Goal: Task Accomplishment & Management: Manage account settings

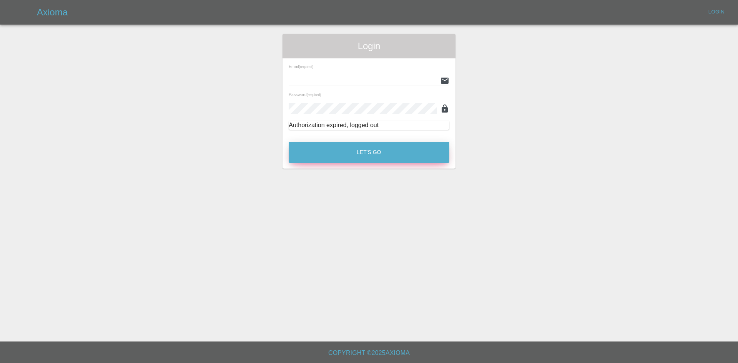
type input "[PERSON_NAME][EMAIL_ADDRESS][PERSON_NAME][DOMAIN_NAME]"
click at [334, 148] on button "Let's Go" at bounding box center [369, 152] width 161 height 21
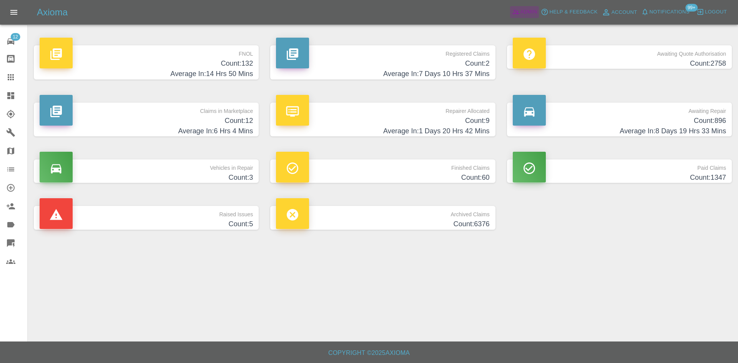
click at [517, 12] on icon at bounding box center [516, 12] width 8 height 8
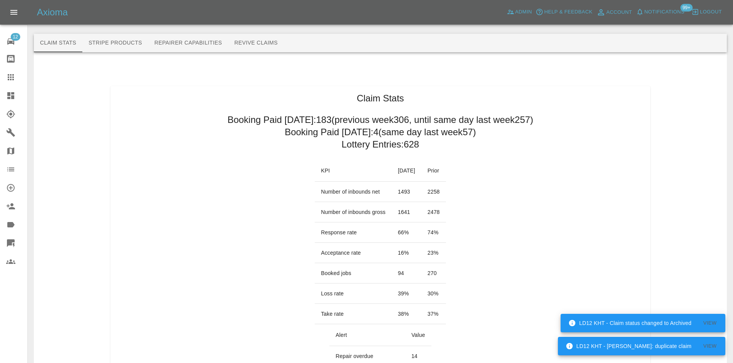
click at [5, 238] on link "Quick Quote" at bounding box center [13, 243] width 27 height 18
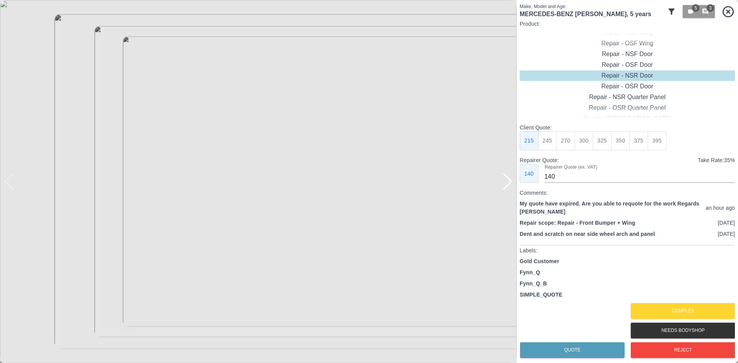
click at [513, 181] on div at bounding box center [258, 181] width 517 height 363
click at [509, 182] on div at bounding box center [508, 181] width 10 height 17
click at [509, 182] on img at bounding box center [258, 181] width 517 height 363
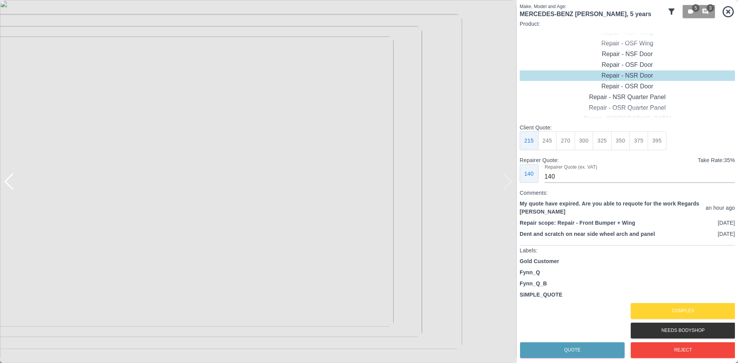
click at [11, 186] on div at bounding box center [9, 181] width 10 height 17
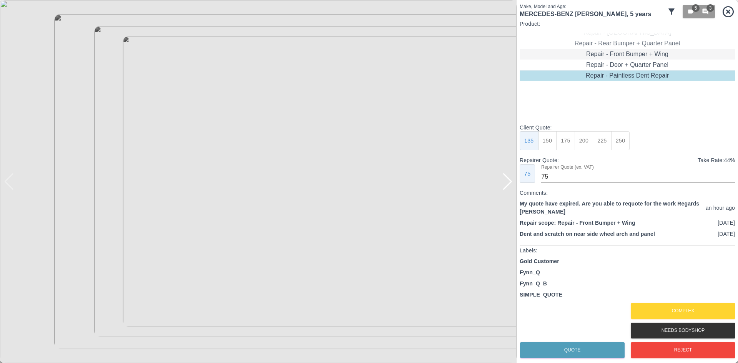
click at [614, 52] on div "Repair - Front Bumper + Wing" at bounding box center [627, 54] width 215 height 11
click at [635, 143] on button "450" at bounding box center [639, 141] width 19 height 19
type input "280"
click at [504, 186] on div at bounding box center [508, 181] width 10 height 17
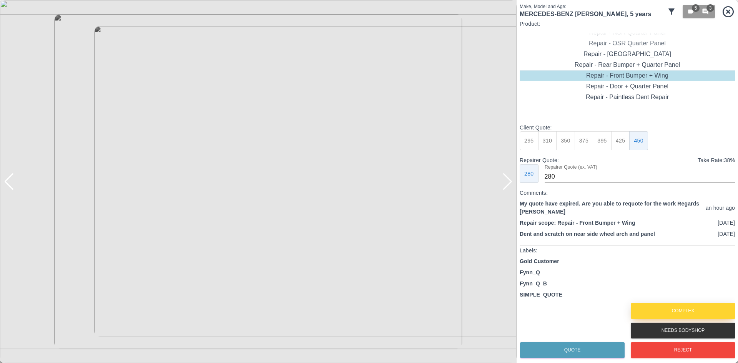
click at [685, 309] on button "Complex" at bounding box center [683, 311] width 105 height 16
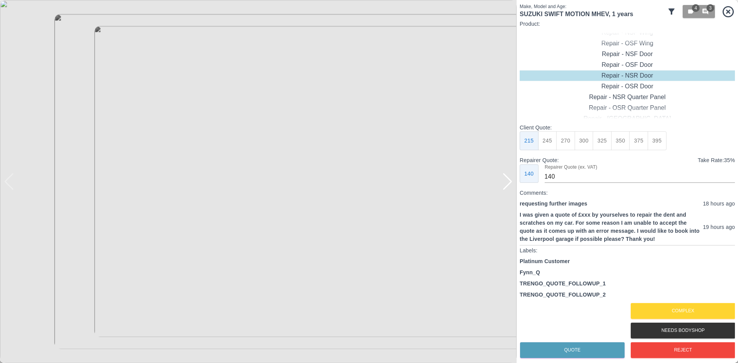
click at [507, 182] on div at bounding box center [508, 181] width 10 height 17
click at [507, 182] on img at bounding box center [258, 181] width 517 height 363
click at [15, 186] on img at bounding box center [258, 181] width 517 height 363
click at [10, 187] on div at bounding box center [9, 181] width 10 height 17
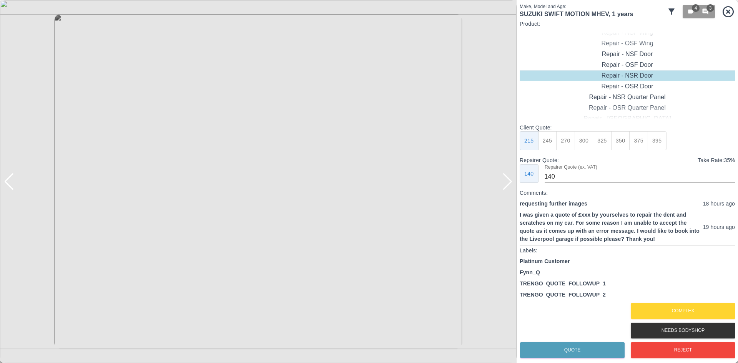
click at [10, 187] on div at bounding box center [9, 181] width 10 height 17
click at [516, 185] on img at bounding box center [258, 181] width 517 height 363
click at [501, 186] on img at bounding box center [258, 181] width 517 height 363
click at [505, 186] on div at bounding box center [508, 181] width 10 height 17
drag, startPoint x: 703, startPoint y: 313, endPoint x: 595, endPoint y: 325, distance: 109.0
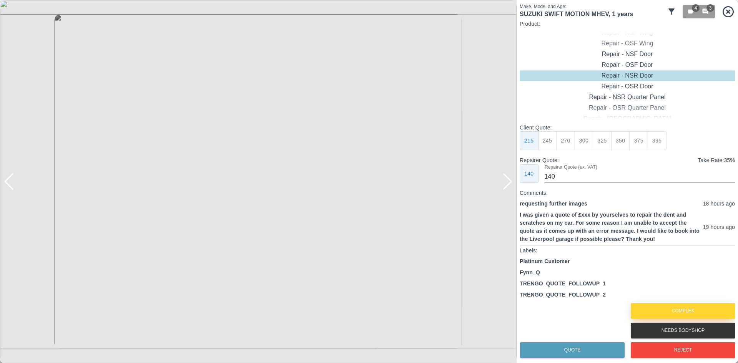
click at [703, 313] on button "Complex" at bounding box center [683, 311] width 105 height 16
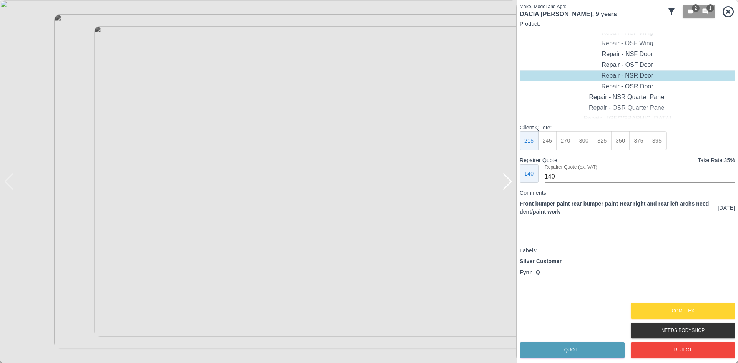
click at [512, 181] on div at bounding box center [508, 181] width 10 height 17
click at [511, 181] on div at bounding box center [508, 181] width 10 height 17
click at [511, 181] on img at bounding box center [258, 181] width 517 height 363
click at [8, 185] on div at bounding box center [9, 181] width 10 height 17
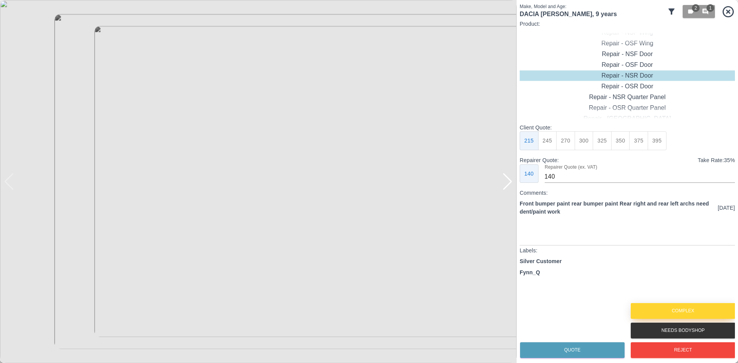
click at [668, 309] on button "Complex" at bounding box center [683, 311] width 105 height 16
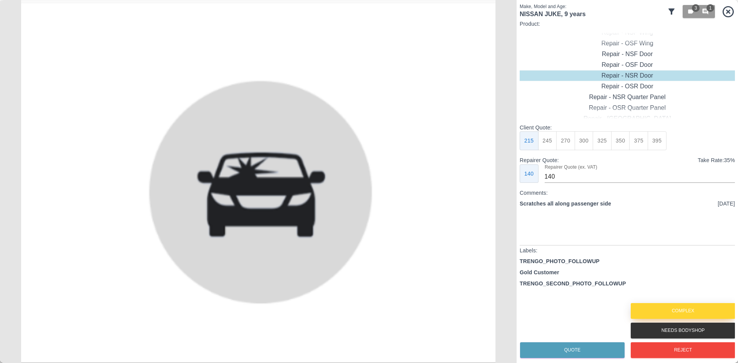
click at [689, 309] on button "Complex" at bounding box center [683, 311] width 105 height 16
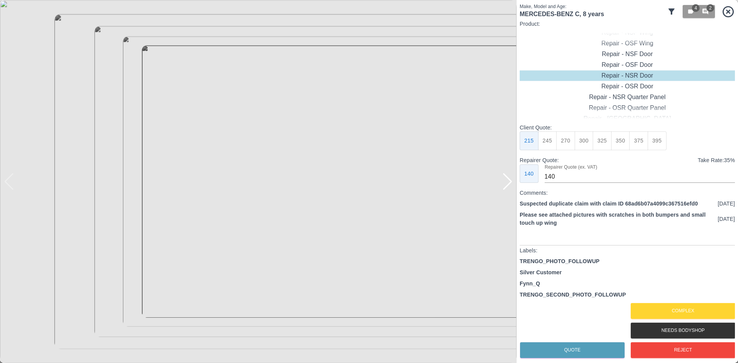
click at [509, 185] on div at bounding box center [508, 181] width 10 height 17
click at [652, 317] on button "Complex" at bounding box center [683, 311] width 105 height 16
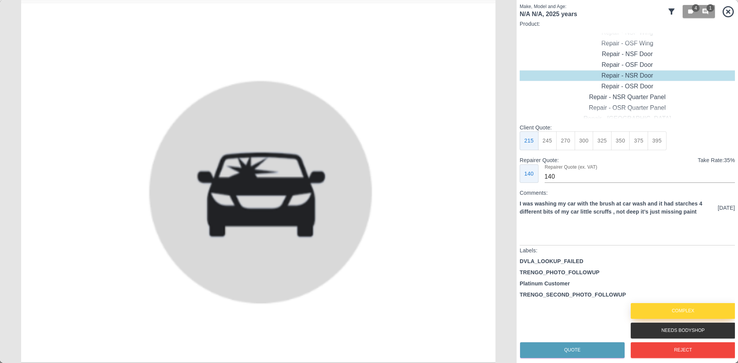
click at [684, 313] on button "Complex" at bounding box center [683, 311] width 105 height 16
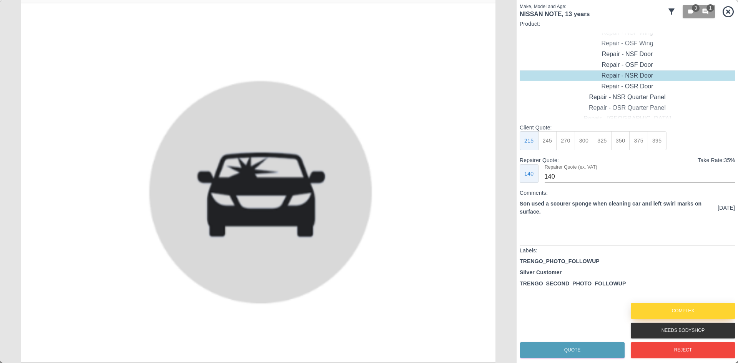
click at [681, 313] on button "Complex" at bounding box center [683, 311] width 105 height 16
click at [660, 317] on button "Complex" at bounding box center [683, 311] width 105 height 16
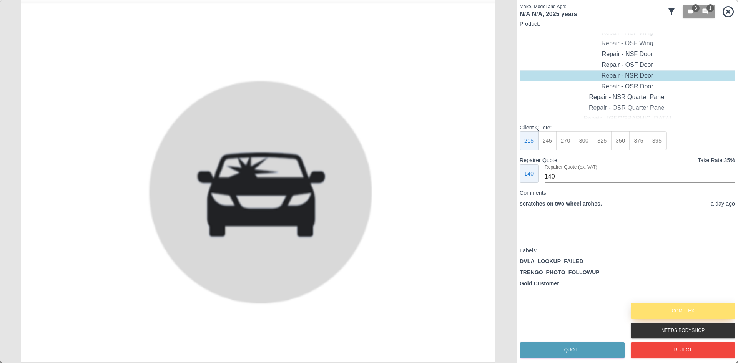
click at [645, 314] on button "Complex" at bounding box center [683, 311] width 105 height 16
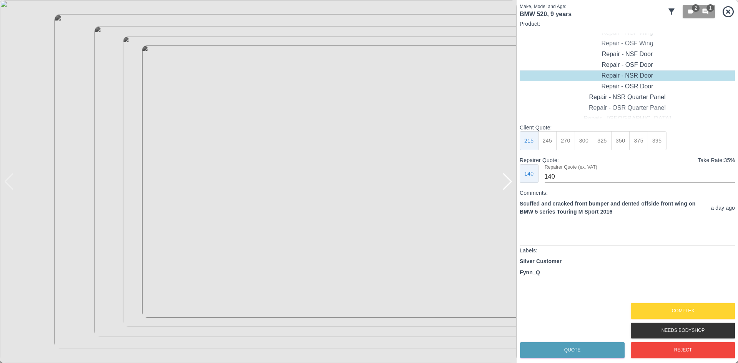
click at [511, 189] on div at bounding box center [508, 181] width 10 height 17
click at [510, 186] on div at bounding box center [508, 181] width 10 height 17
click at [690, 312] on button "Complex" at bounding box center [683, 311] width 105 height 16
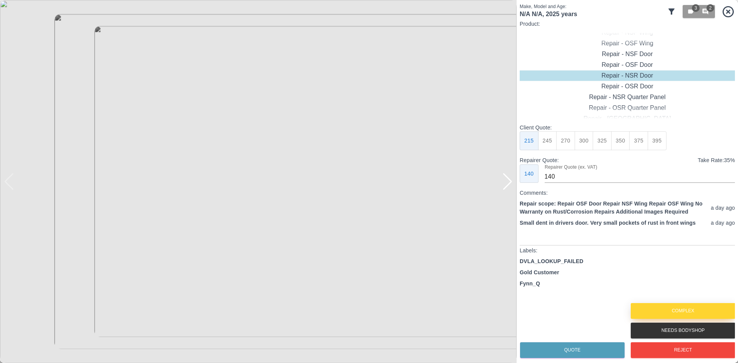
click at [691, 312] on button "Complex" at bounding box center [683, 311] width 105 height 16
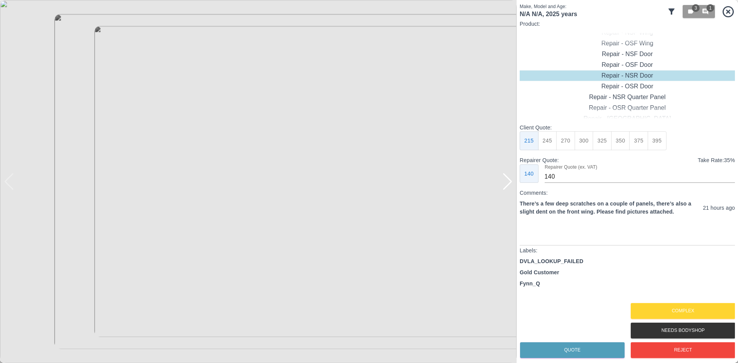
click at [510, 185] on div at bounding box center [508, 181] width 10 height 17
drag, startPoint x: 633, startPoint y: 204, endPoint x: 568, endPoint y: 207, distance: 64.3
click at [568, 207] on p "There’s a few deep scratches on a couple of panels, there’s also a slight dent …" at bounding box center [610, 208] width 180 height 16
click at [511, 174] on img at bounding box center [258, 181] width 517 height 363
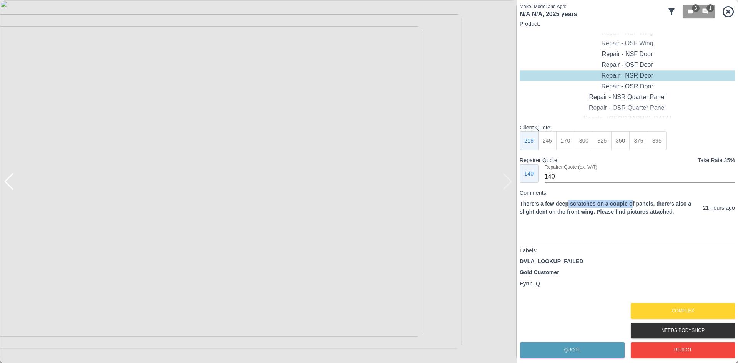
click at [505, 185] on img at bounding box center [258, 181] width 517 height 363
click at [284, 193] on img at bounding box center [258, 181] width 517 height 363
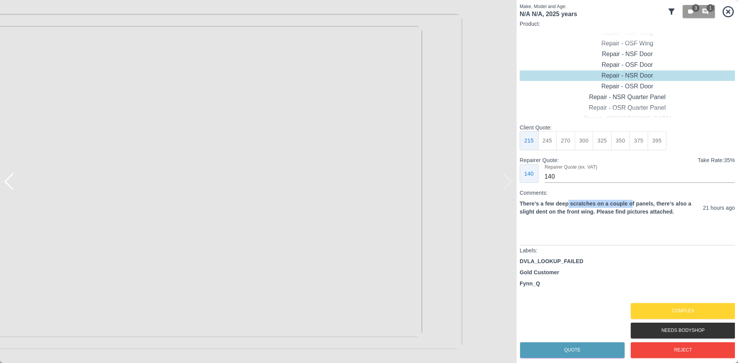
click at [495, 182] on img at bounding box center [182, 149] width 1551 height 1090
click at [510, 185] on img at bounding box center [182, 149] width 1551 height 1090
click at [481, 189] on img at bounding box center [182, 149] width 1551 height 1090
click at [376, 180] on img at bounding box center [182, 149] width 1551 height 1090
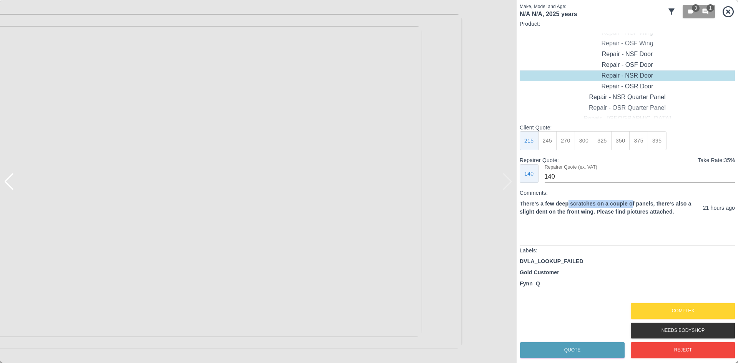
click at [376, 180] on img at bounding box center [182, 149] width 1551 height 1090
click at [662, 305] on button "Complex" at bounding box center [683, 311] width 105 height 16
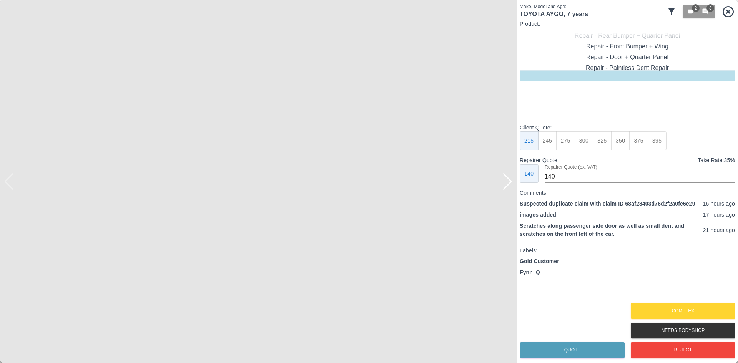
type input "75"
click at [509, 185] on div at bounding box center [508, 181] width 10 height 17
click at [165, 209] on img at bounding box center [230, 182] width 500 height 352
click at [669, 319] on button "Complex" at bounding box center [683, 311] width 105 height 16
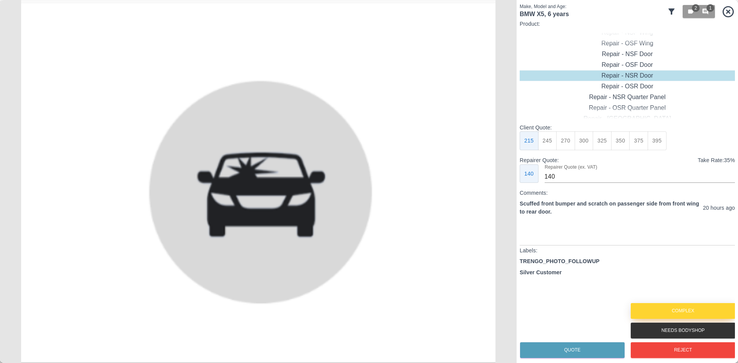
click at [668, 319] on button "Complex" at bounding box center [683, 311] width 105 height 16
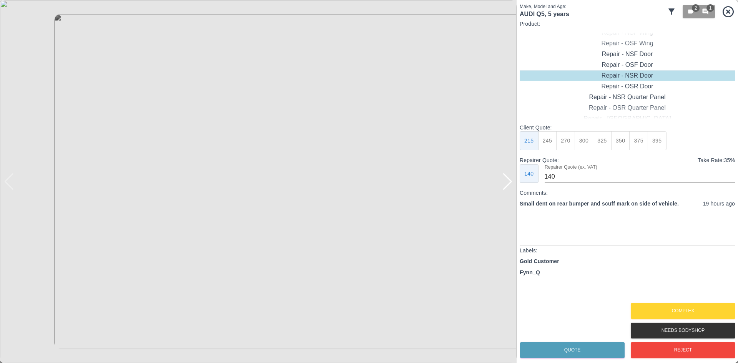
click at [507, 181] on div at bounding box center [508, 181] width 10 height 17
click at [507, 181] on img at bounding box center [258, 181] width 517 height 363
click at [2, 189] on div at bounding box center [4, 181] width 8 height 363
click at [8, 184] on div at bounding box center [9, 181] width 10 height 17
click at [507, 186] on div at bounding box center [508, 181] width 10 height 17
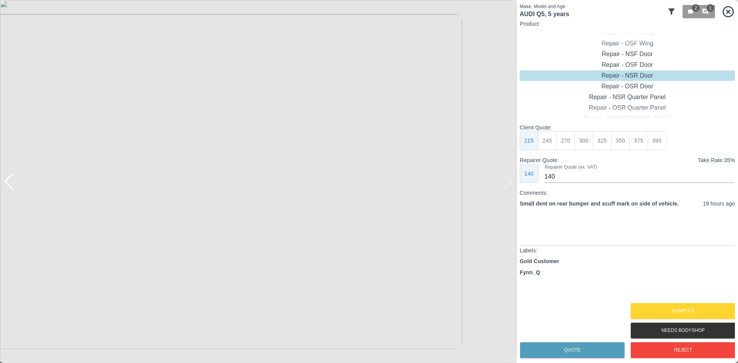
click at [507, 186] on img at bounding box center [258, 181] width 517 height 363
click at [6, 182] on div at bounding box center [4, 181] width 8 height 363
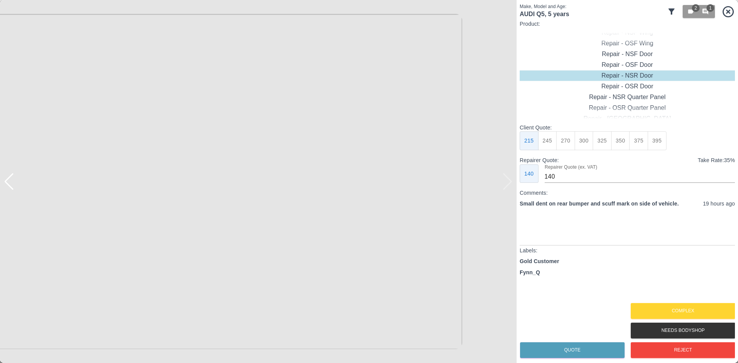
click at [276, 180] on img at bounding box center [206, 188] width 1551 height 1090
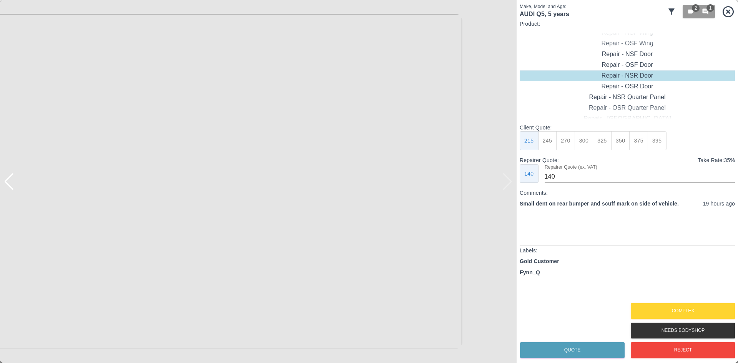
click at [276, 180] on img at bounding box center [206, 188] width 1551 height 1090
click at [11, 182] on div at bounding box center [9, 181] width 10 height 17
click at [729, 12] on icon at bounding box center [728, 11] width 11 height 11
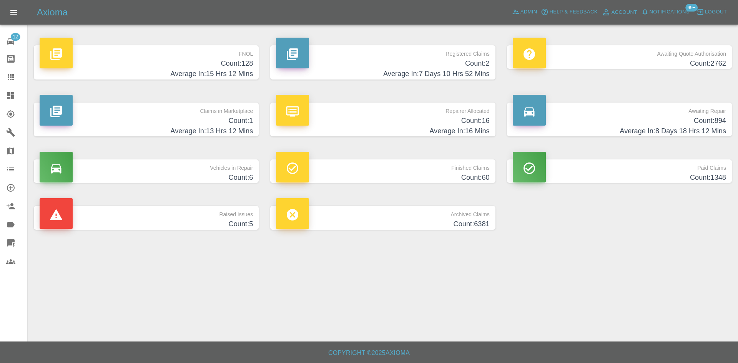
click at [526, 5] on div "Axioma Admin Help & Feedback Account Notifications 99+ Logout" at bounding box center [369, 12] width 738 height 25
click at [527, 10] on span "Admin" at bounding box center [529, 12] width 17 height 9
click at [536, 16] on span "Admin" at bounding box center [529, 12] width 17 height 9
click at [533, 14] on span "Admin" at bounding box center [529, 12] width 17 height 9
click at [518, 17] on link "Admin" at bounding box center [524, 12] width 29 height 12
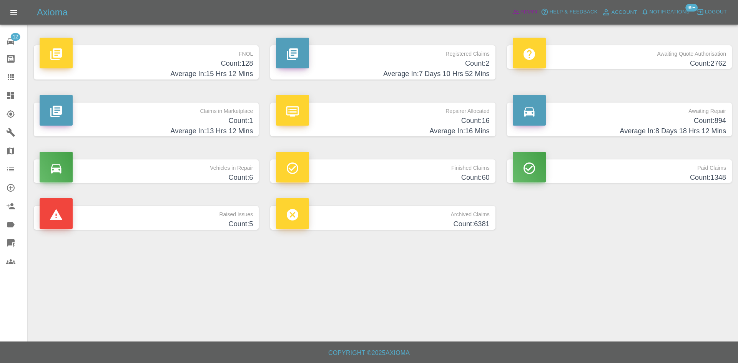
click at [523, 10] on span "Admin" at bounding box center [529, 12] width 17 height 9
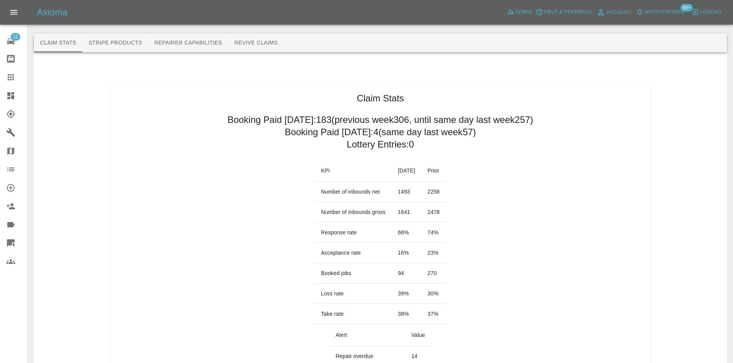
click at [13, 222] on icon at bounding box center [10, 224] width 9 height 9
drag, startPoint x: 12, startPoint y: 225, endPoint x: 197, endPoint y: 122, distance: 212.3
click at [12, 225] on icon at bounding box center [10, 224] width 7 height 5
click at [13, 222] on icon at bounding box center [10, 224] width 9 height 9
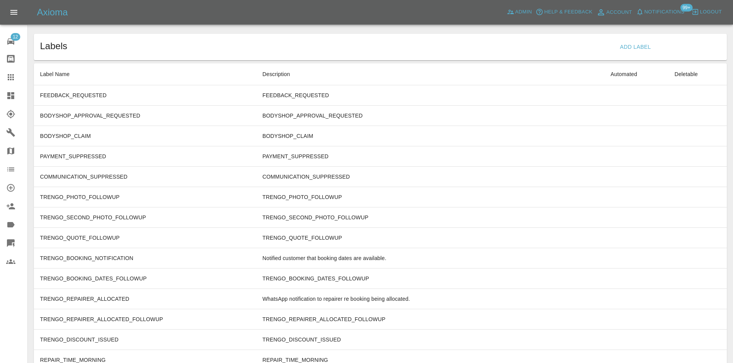
click at [7, 223] on icon at bounding box center [10, 224] width 9 height 9
click at [623, 49] on button "Add Label" at bounding box center [635, 47] width 37 height 14
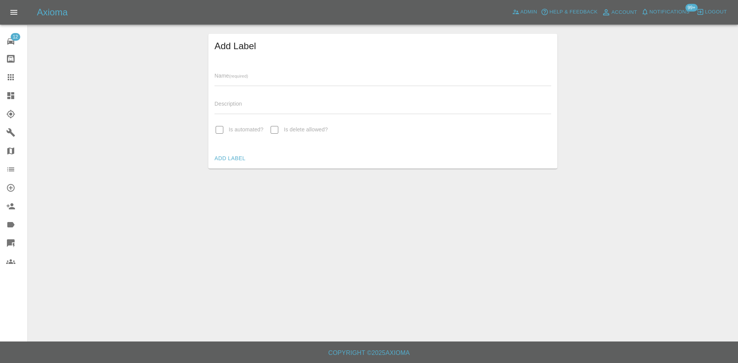
click at [298, 78] on input "text" at bounding box center [383, 80] width 337 height 11
type input "GCNQ_Q"
click at [243, 105] on input "text" at bounding box center [383, 108] width 337 height 11
drag, startPoint x: 225, startPoint y: 156, endPoint x: 225, endPoint y: 80, distance: 75.8
click at [225, 80] on div "Add Label Name (required) GCNQ_Q Description Is automated? Is delete allowed? A…" at bounding box center [382, 101] width 349 height 135
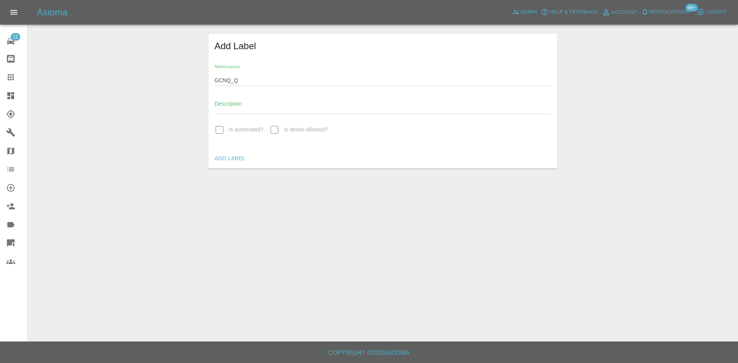
click at [221, 80] on input "GCNQ_Q" at bounding box center [383, 80] width 337 height 11
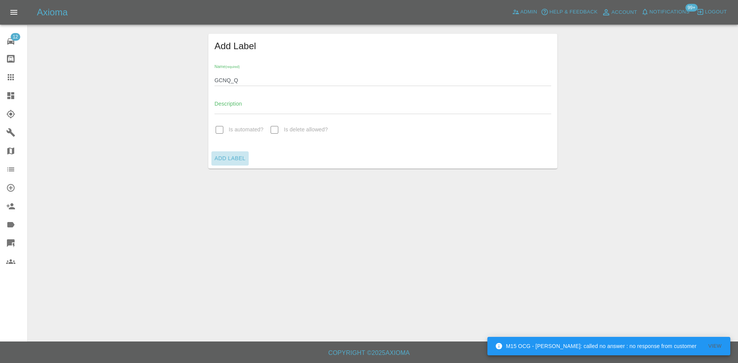
click at [231, 155] on button "Add Label" at bounding box center [230, 159] width 37 height 14
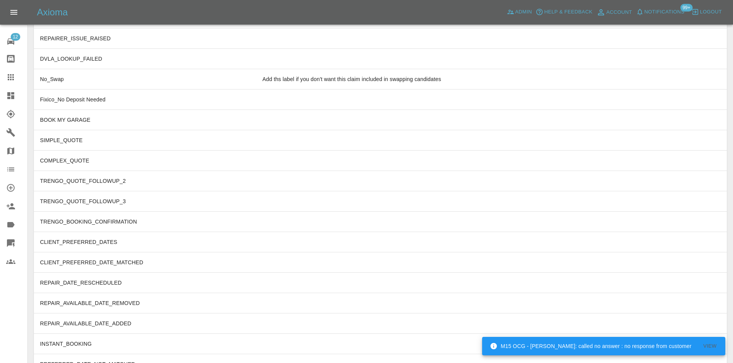
scroll to position [2363, 0]
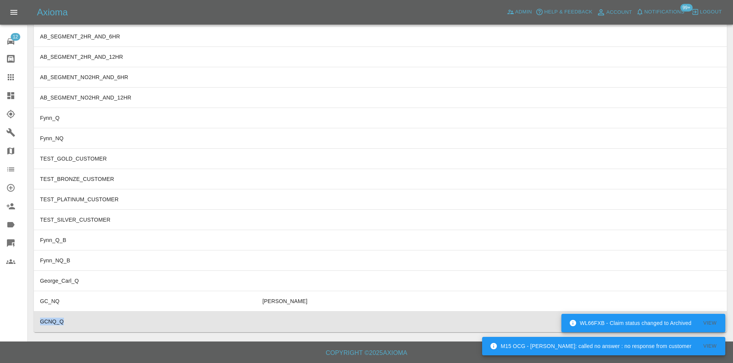
drag, startPoint x: 68, startPoint y: 320, endPoint x: 35, endPoint y: 323, distance: 33.2
click at [35, 323] on td "GCNQ_Q" at bounding box center [145, 322] width 222 height 20
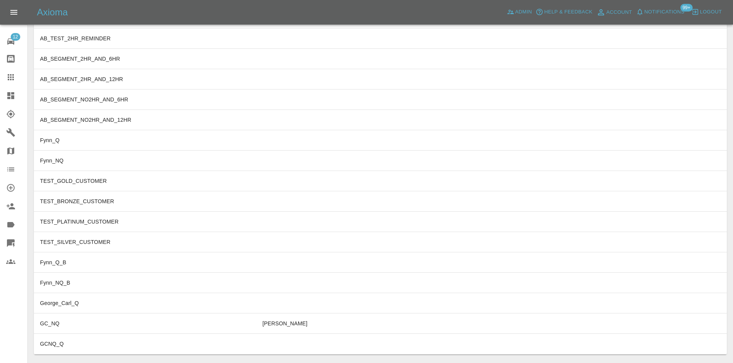
scroll to position [2363, 0]
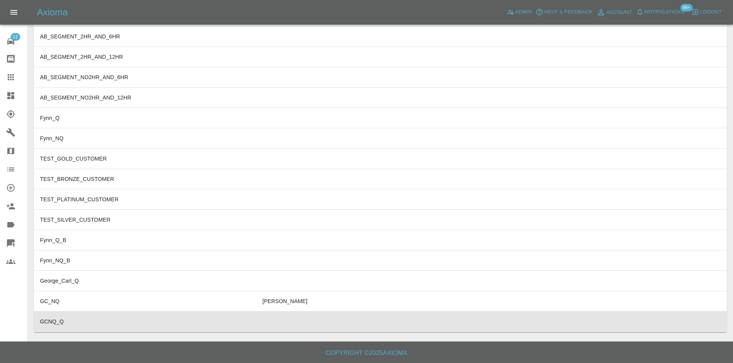
click at [567, 321] on td "labels" at bounding box center [430, 322] width 348 height 20
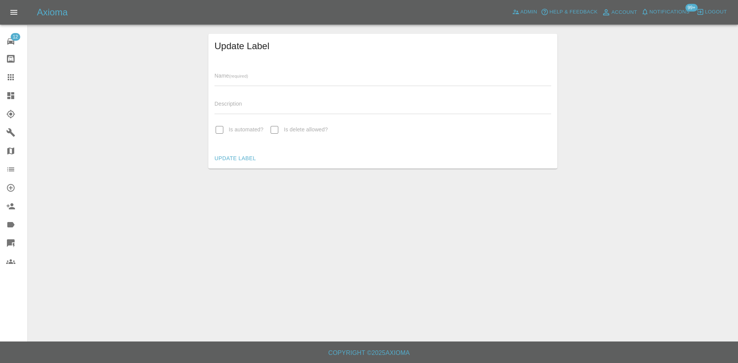
type input "GCNQ_Q"
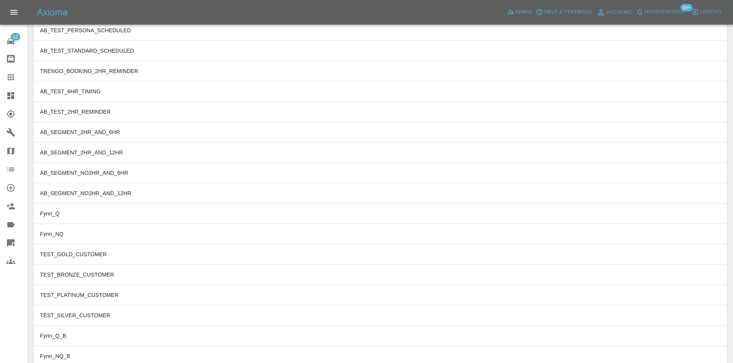
scroll to position [2363, 0]
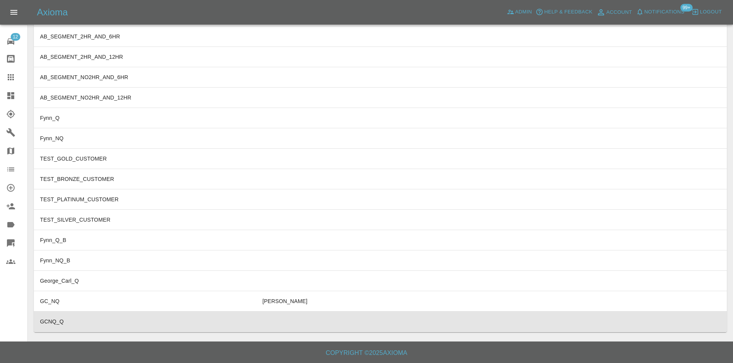
drag, startPoint x: 135, startPoint y: 327, endPoint x: 76, endPoint y: 327, distance: 59.2
click at [76, 327] on td "GCNQ_Q" at bounding box center [145, 322] width 222 height 20
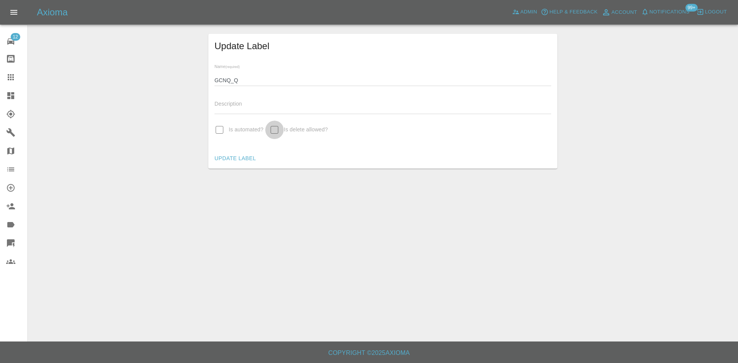
click at [280, 133] on input "Is delete allowed?" at bounding box center [274, 130] width 18 height 18
checkbox input "true"
click at [235, 156] on button "Update Label" at bounding box center [236, 159] width 48 height 14
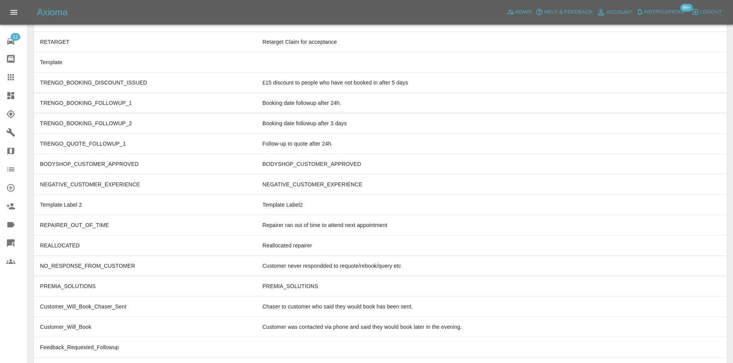
scroll to position [2363, 0]
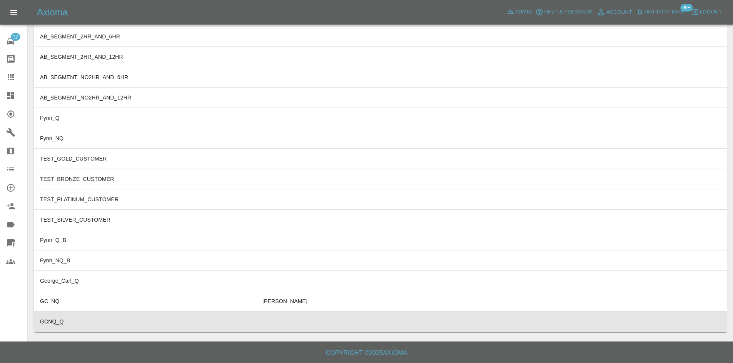
click at [366, 328] on td "labels" at bounding box center [430, 322] width 348 height 20
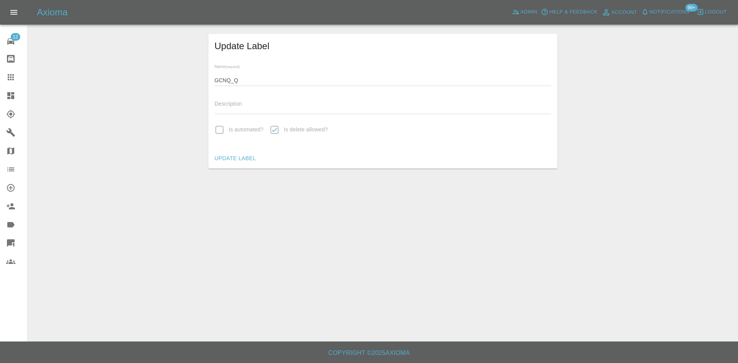
click at [277, 131] on input "Is delete allowed?" at bounding box center [274, 130] width 18 height 18
checkbox input "false"
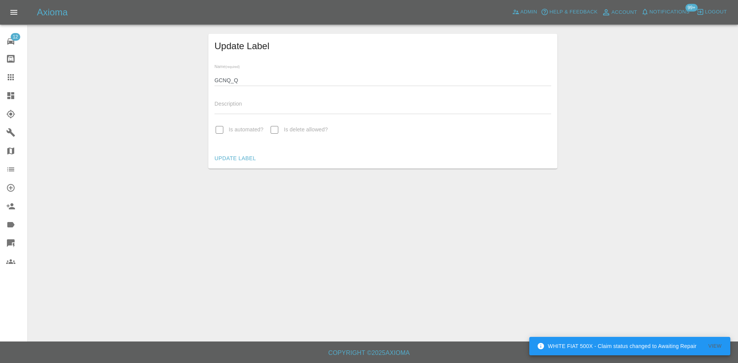
click at [2, 107] on link "Explorer" at bounding box center [13, 114] width 27 height 18
click at [4, 103] on link "Dashboard" at bounding box center [13, 96] width 27 height 18
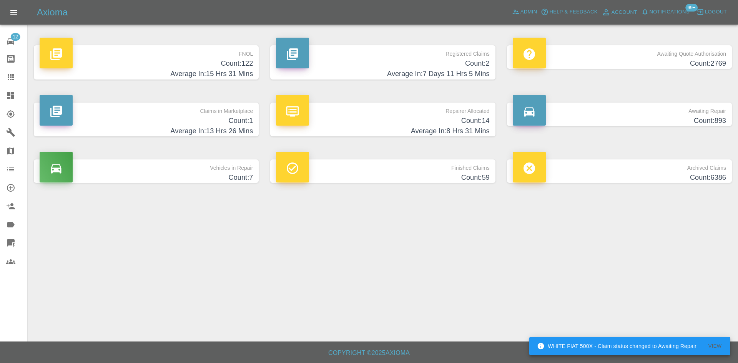
click at [246, 47] on p "FNOL" at bounding box center [146, 51] width 213 height 13
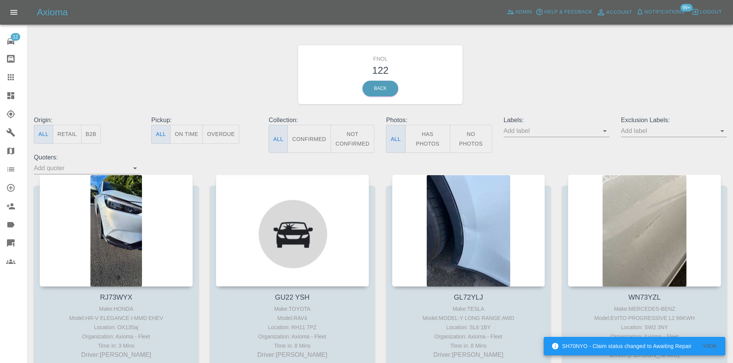
click at [613, 135] on div "Labels:" at bounding box center [556, 134] width 117 height 37
click at [605, 131] on icon "Open" at bounding box center [605, 131] width 4 height 2
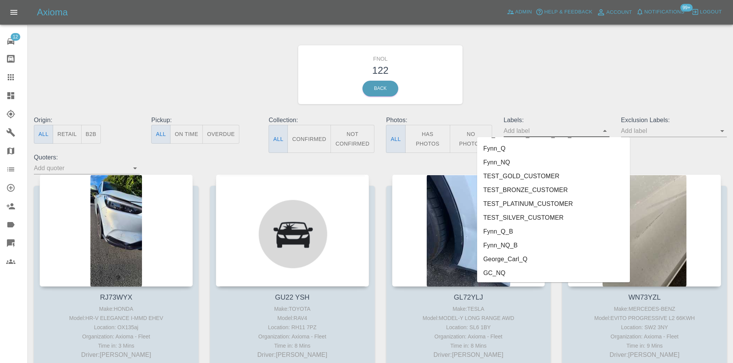
scroll to position [1619, 0]
drag, startPoint x: 514, startPoint y: 261, endPoint x: 521, endPoint y: 257, distance: 8.3
click at [521, 257] on li "George_Carl_Q" at bounding box center [553, 259] width 153 height 14
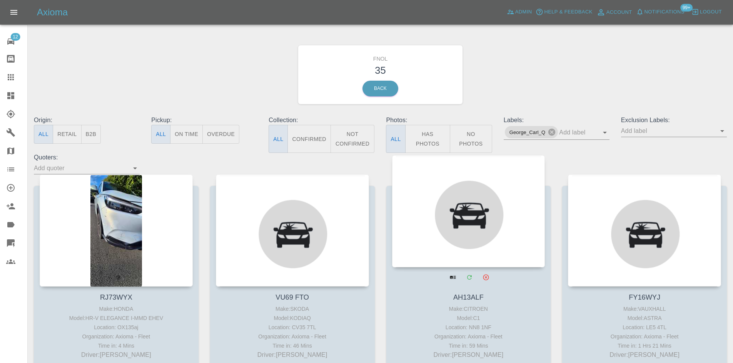
click at [521, 257] on div at bounding box center [468, 211] width 153 height 112
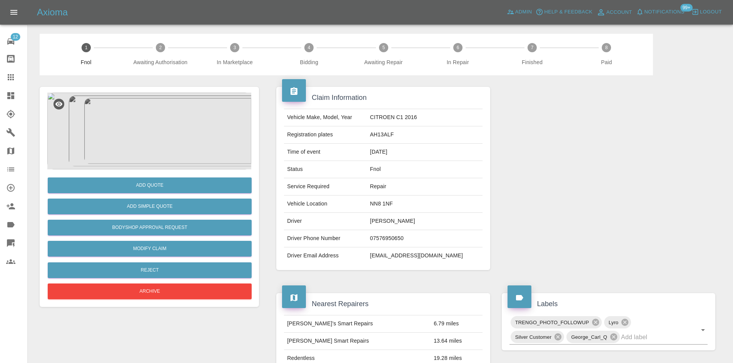
click at [0, 85] on link "Claims" at bounding box center [13, 77] width 27 height 18
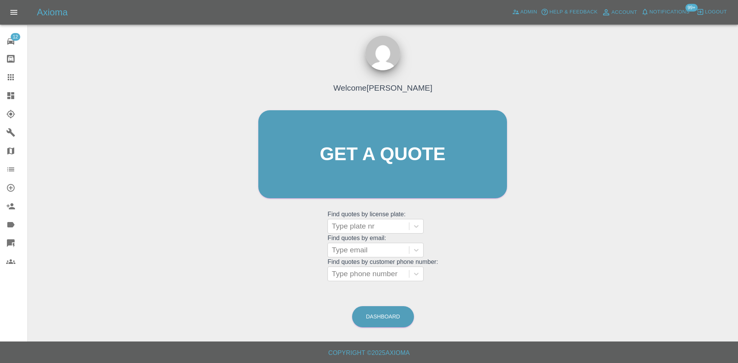
click at [13, 82] on link "Claims" at bounding box center [13, 77] width 27 height 18
click at [8, 82] on icon at bounding box center [10, 77] width 9 height 9
click at [8, 92] on icon at bounding box center [10, 95] width 9 height 9
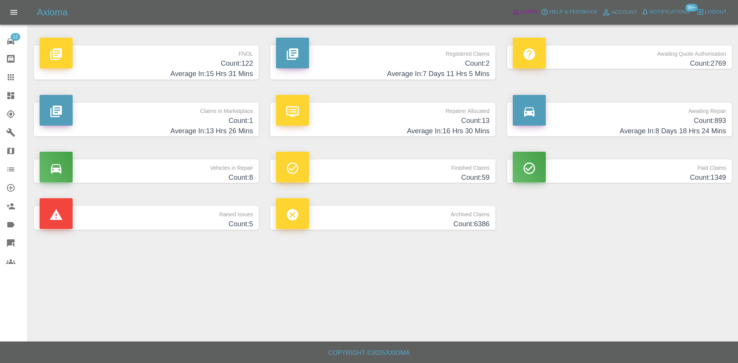
click at [528, 12] on span "Admin" at bounding box center [529, 12] width 17 height 9
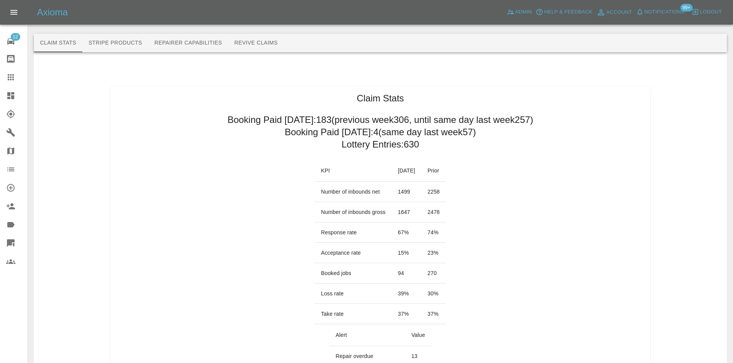
click at [2, 75] on link "Claims" at bounding box center [13, 77] width 27 height 18
click at [6, 88] on link "Dashboard" at bounding box center [13, 96] width 27 height 18
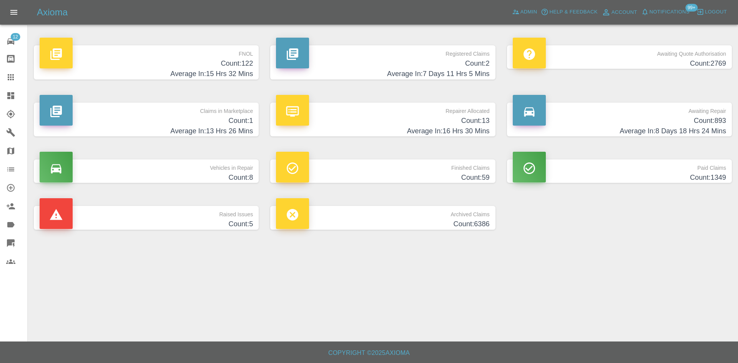
click at [152, 58] on h4 "Count: 122" at bounding box center [146, 63] width 213 height 10
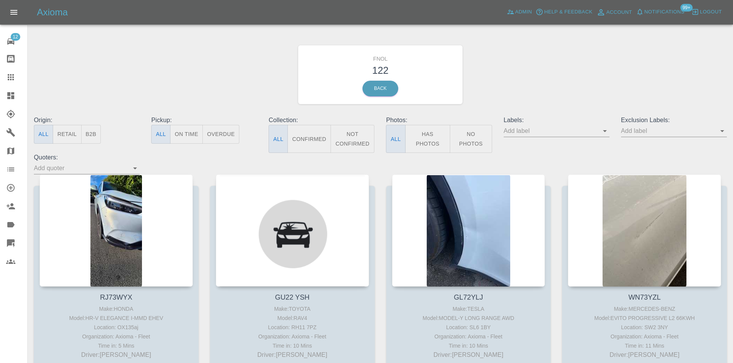
click at [605, 128] on icon "Open" at bounding box center [604, 131] width 9 height 9
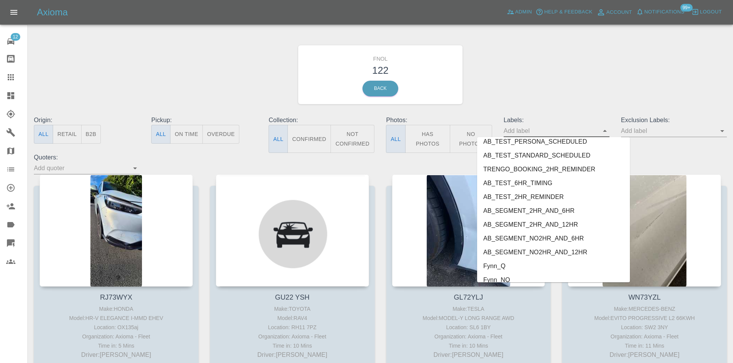
scroll to position [1619, 0]
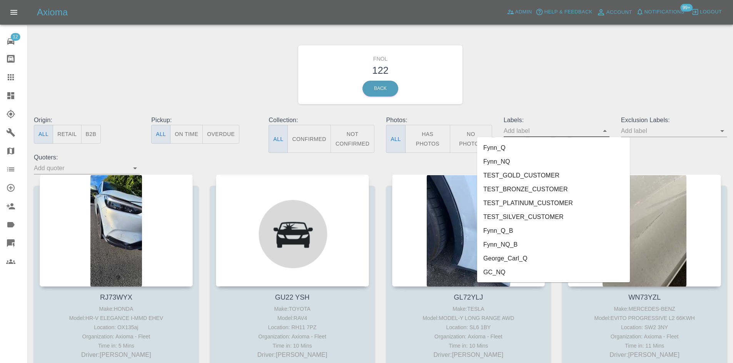
click at [520, 256] on li "George_Carl_Q" at bounding box center [553, 259] width 153 height 14
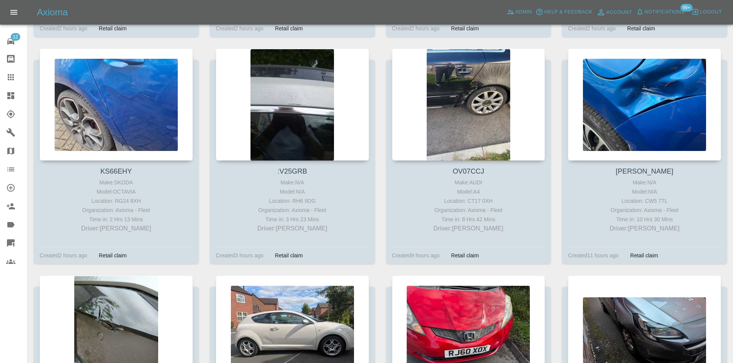
scroll to position [312, 0]
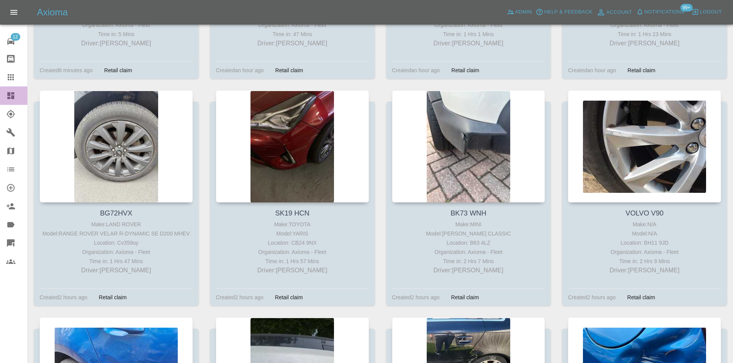
click at [7, 98] on icon at bounding box center [10, 95] width 7 height 7
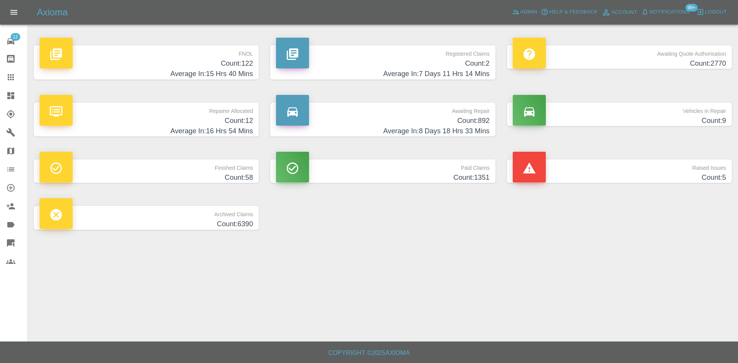
click at [186, 112] on p "Repairer Allocated" at bounding box center [146, 109] width 213 height 13
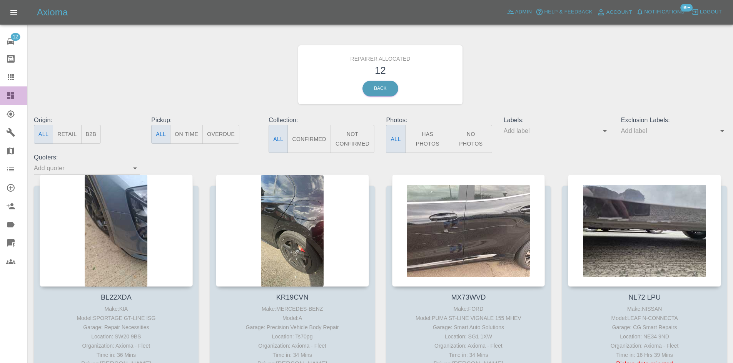
click at [17, 101] on link "Dashboard" at bounding box center [13, 96] width 27 height 18
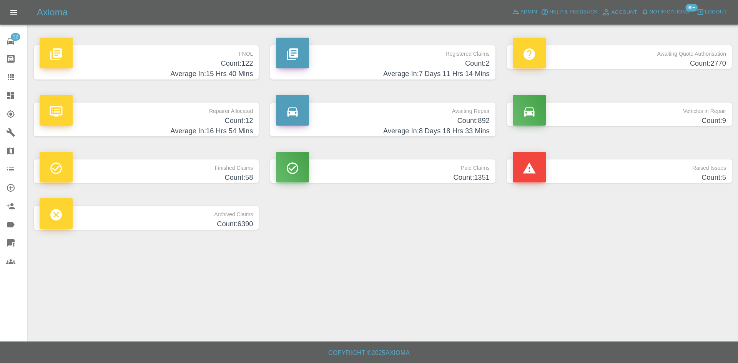
click at [197, 122] on h4 "Count: 12" at bounding box center [146, 121] width 213 height 10
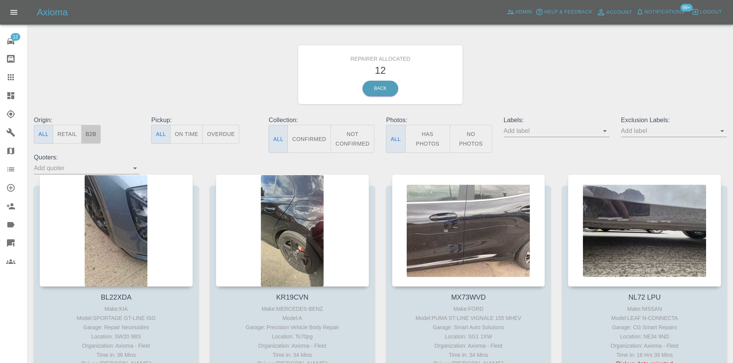
click at [93, 139] on button "B2B" at bounding box center [91, 134] width 20 height 19
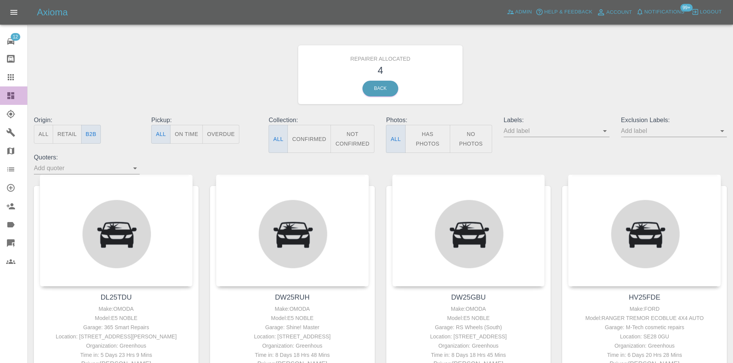
click at [10, 98] on icon at bounding box center [10, 95] width 7 height 7
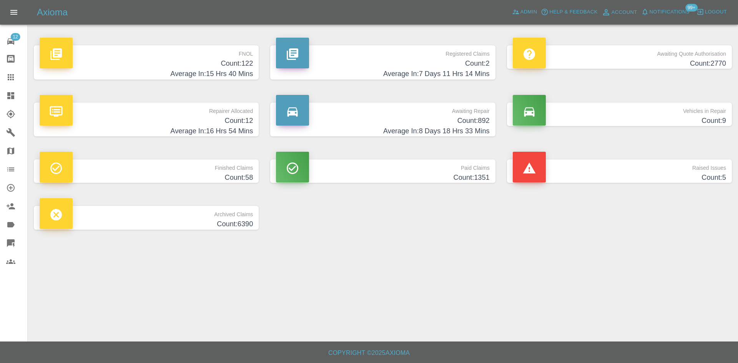
click at [438, 71] on h4 "Average In: 7 Days 11 Hrs 14 Mins" at bounding box center [382, 74] width 213 height 10
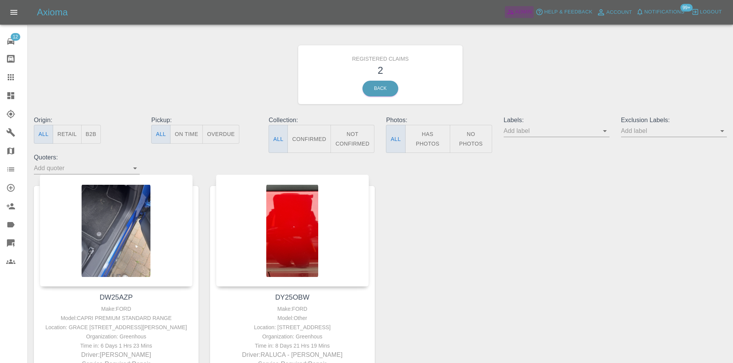
click at [513, 12] on icon at bounding box center [511, 12] width 8 height 8
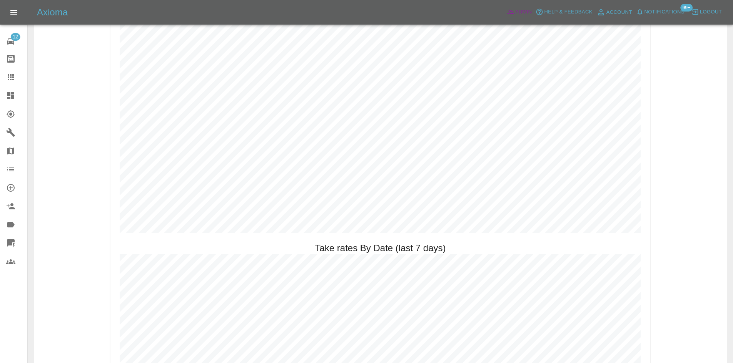
scroll to position [885, 0]
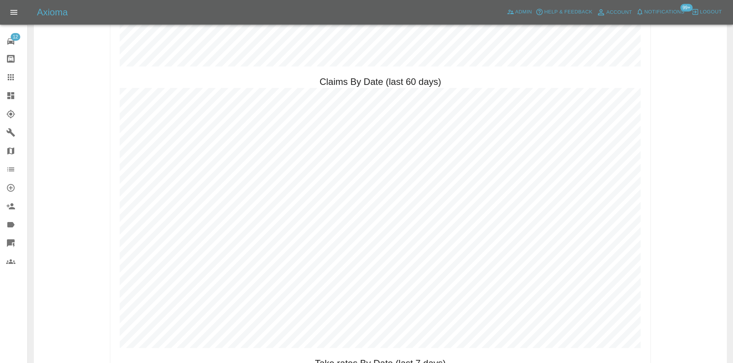
click at [3, 105] on link "Explorer" at bounding box center [13, 114] width 27 height 18
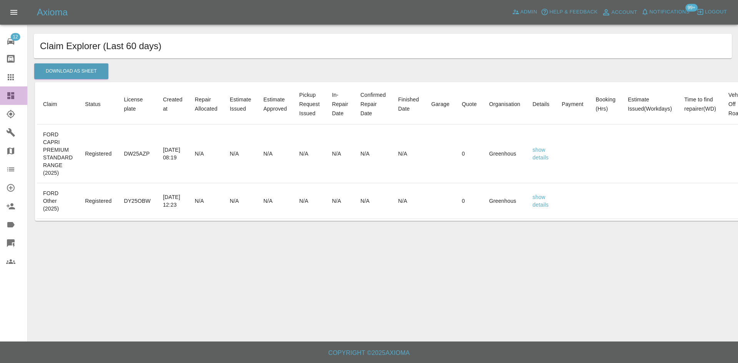
click at [3, 100] on link "Dashboard" at bounding box center [13, 96] width 27 height 18
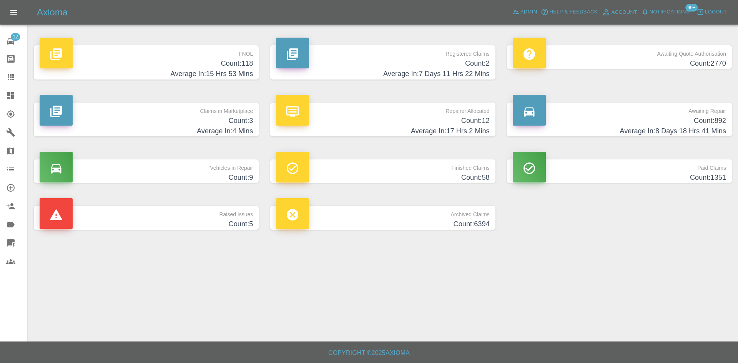
click at [443, 107] on p "Repairer Allocated" at bounding box center [382, 109] width 213 height 13
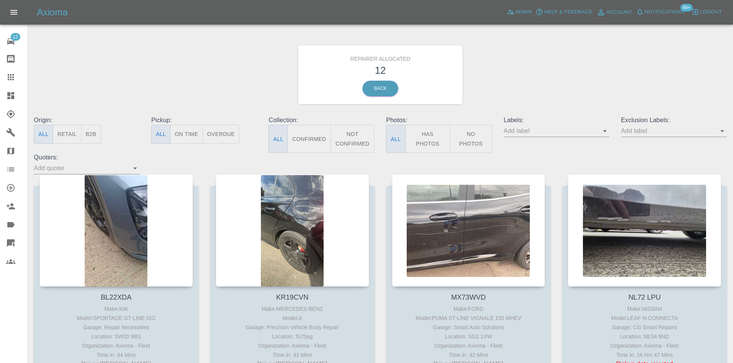
click at [93, 140] on button "B2B" at bounding box center [91, 134] width 20 height 19
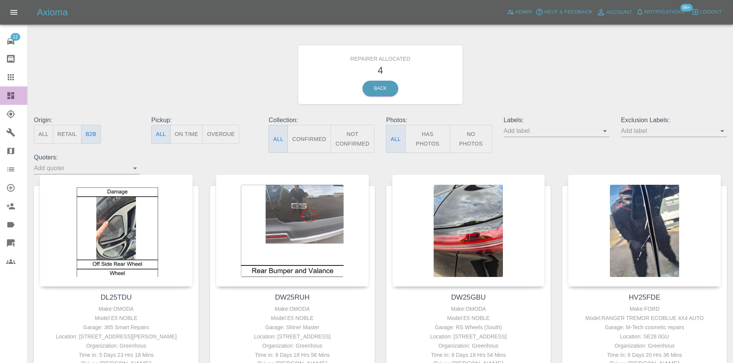
click at [3, 101] on link "Dashboard" at bounding box center [13, 96] width 27 height 18
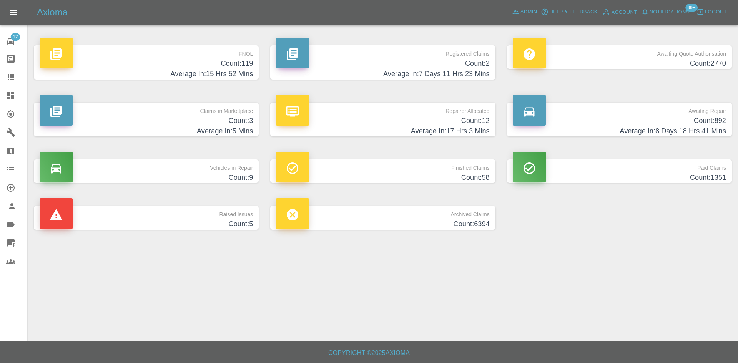
click at [618, 122] on h4 "Count: 892" at bounding box center [619, 121] width 213 height 10
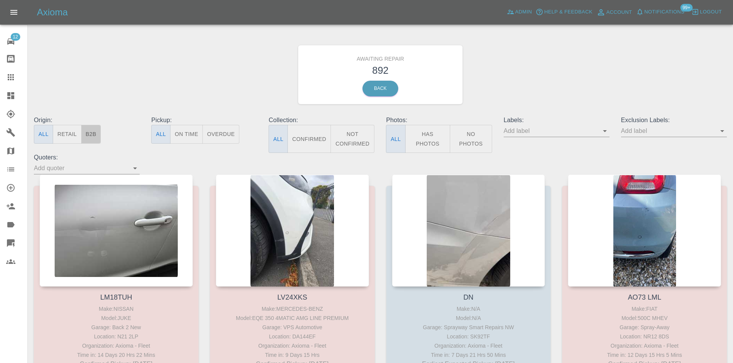
click at [95, 136] on button "B2B" at bounding box center [91, 134] width 20 height 19
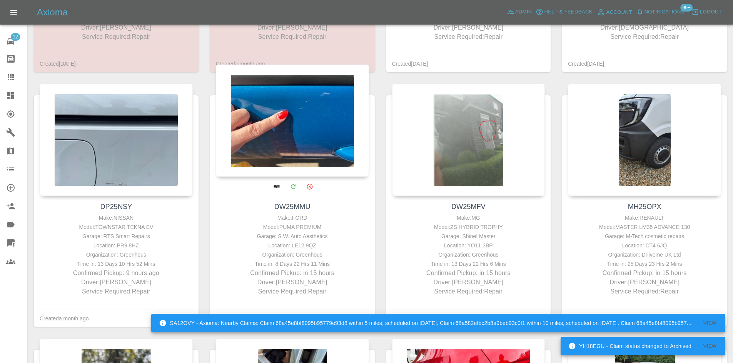
scroll to position [385, 0]
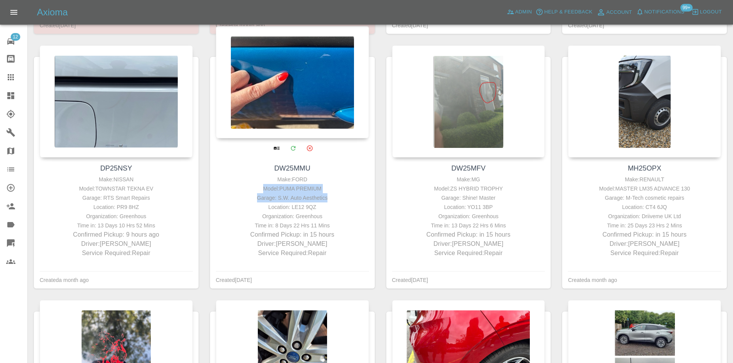
drag, startPoint x: 348, startPoint y: 211, endPoint x: 261, endPoint y: 202, distance: 87.8
click at [261, 202] on div "Make: FORD Model: PUMA PREMIUM Garage: S.W. Auto Aesthetics Location: LE12 9QZ …" at bounding box center [292, 216] width 149 height 83
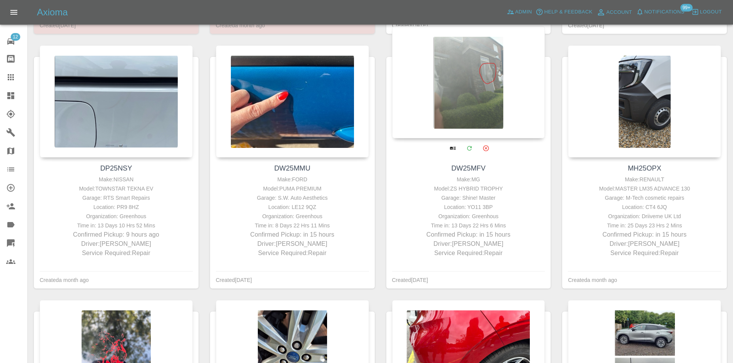
click at [485, 203] on div "Garage: Shine! Master" at bounding box center [468, 197] width 149 height 9
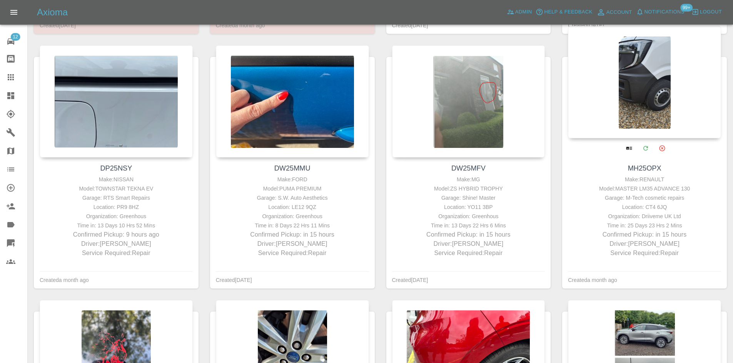
click at [660, 203] on div "Garage: M-Tech cosmetic repairs" at bounding box center [644, 197] width 149 height 9
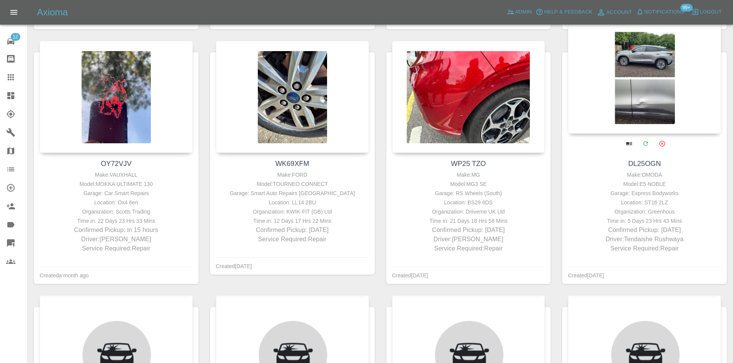
scroll to position [654, 0]
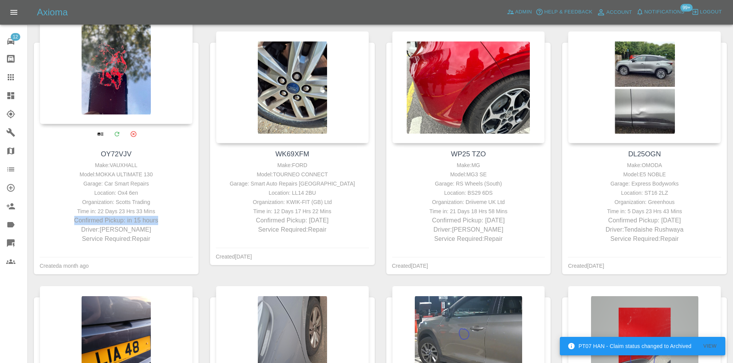
drag, startPoint x: 172, startPoint y: 229, endPoint x: 74, endPoint y: 229, distance: 98.1
click at [74, 225] on p "Confirmed Pickup: in 15 hours" at bounding box center [116, 220] width 149 height 9
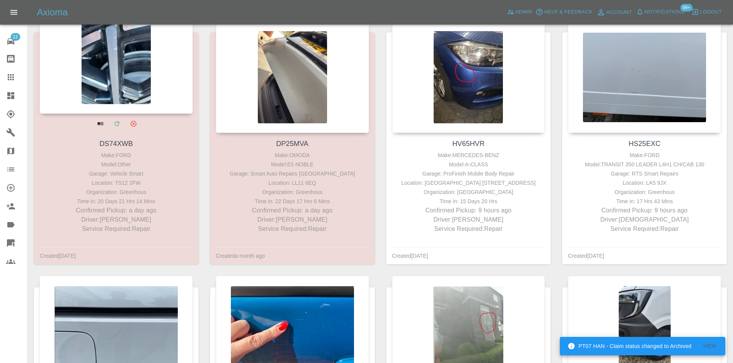
scroll to position [0, 0]
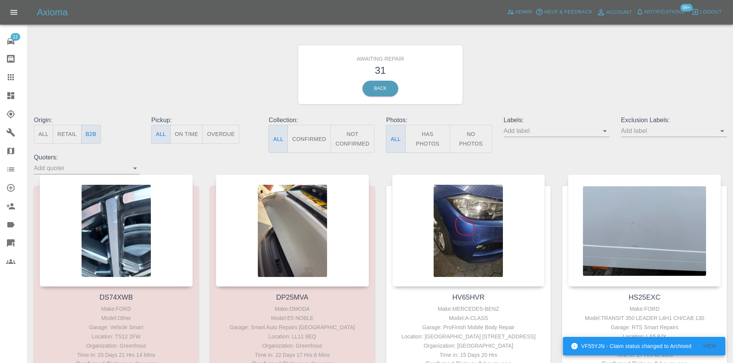
click at [351, 143] on button "Not Confirmed" at bounding box center [352, 139] width 44 height 28
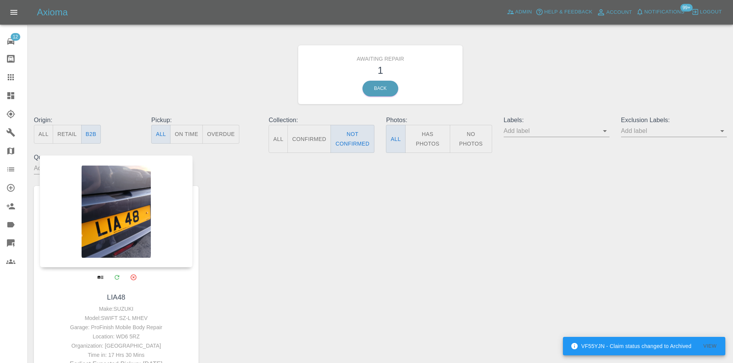
click at [139, 212] on div at bounding box center [116, 211] width 153 height 112
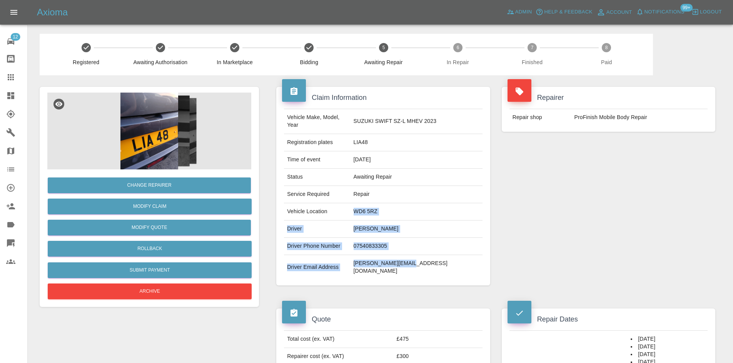
drag, startPoint x: 437, startPoint y: 257, endPoint x: 340, endPoint y: 203, distance: 111.1
click at [340, 203] on tbody "Vehicle Make, Model, Year SUZUKI SWIFT SZ-L MHEV 2023 Registration plates LIA48…" at bounding box center [383, 194] width 198 height 171
click at [6, 98] on link "Dashboard" at bounding box center [13, 96] width 27 height 18
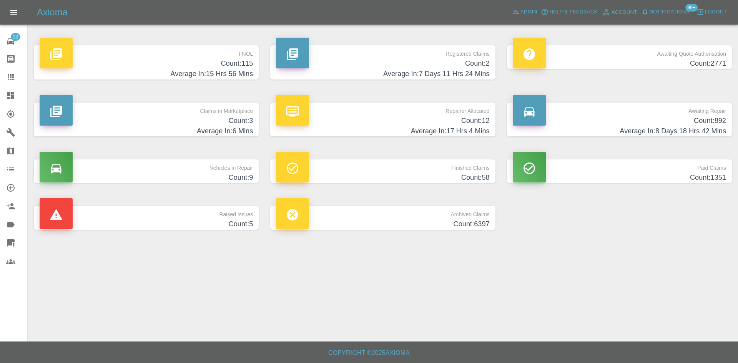
click at [385, 230] on h4 "Count: 6397" at bounding box center [382, 224] width 213 height 10
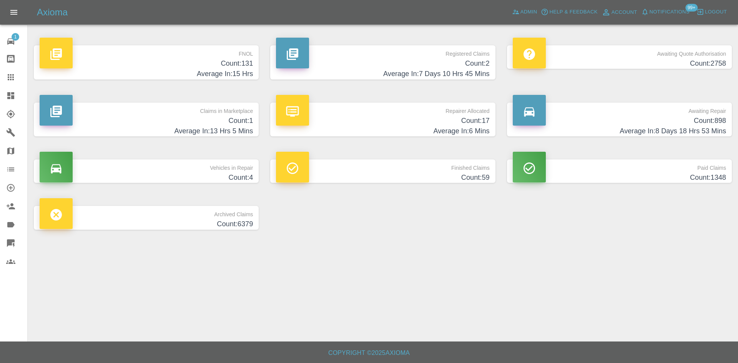
click at [121, 71] on h4 "Average In: 15 Hrs" at bounding box center [146, 74] width 213 height 10
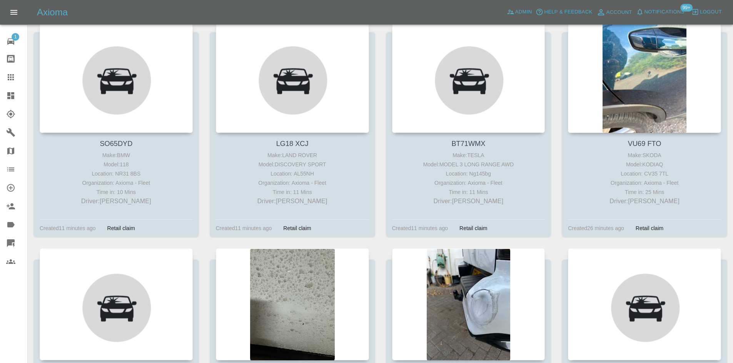
scroll to position [7347, 0]
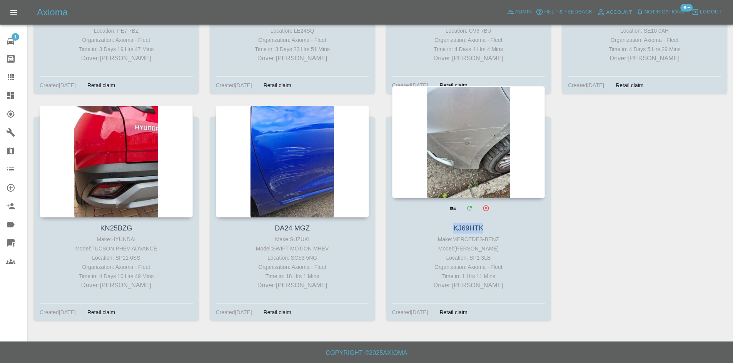
drag, startPoint x: 489, startPoint y: 223, endPoint x: 448, endPoint y: 227, distance: 41.3
click at [449, 227] on h4 "KJ69HTK" at bounding box center [468, 228] width 149 height 10
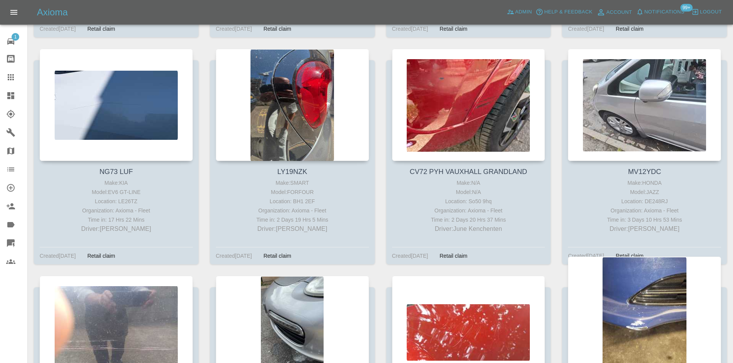
scroll to position [6770, 0]
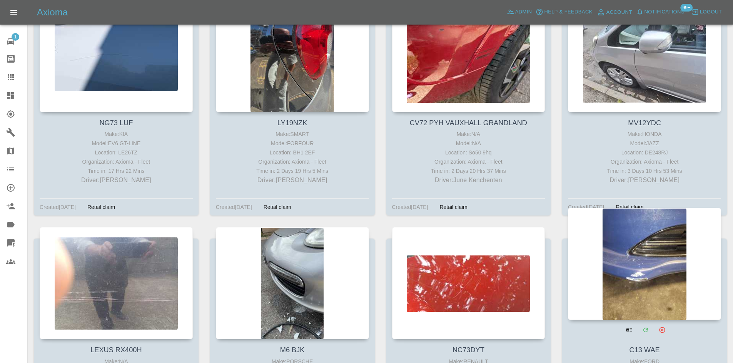
click at [655, 274] on div at bounding box center [644, 264] width 153 height 112
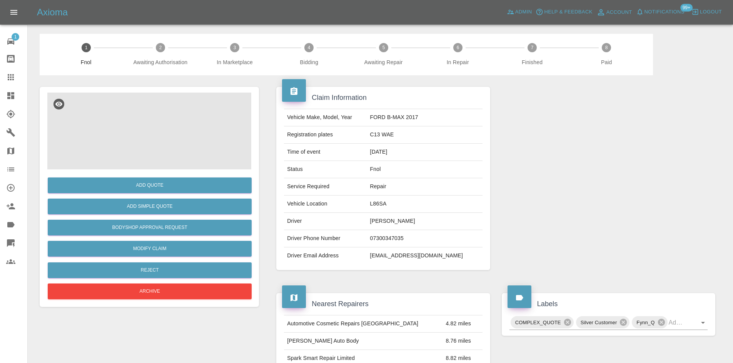
click at [185, 138] on img at bounding box center [149, 131] width 204 height 77
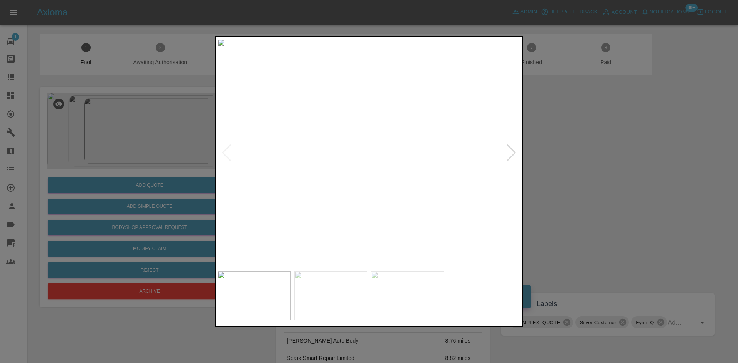
click at [516, 152] on div at bounding box center [512, 153] width 10 height 17
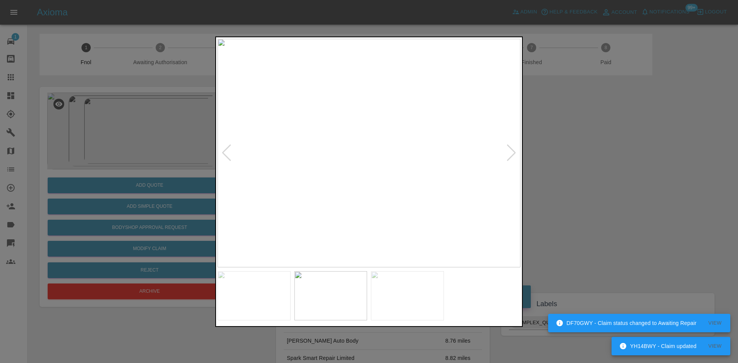
click at [543, 167] on div at bounding box center [369, 181] width 738 height 363
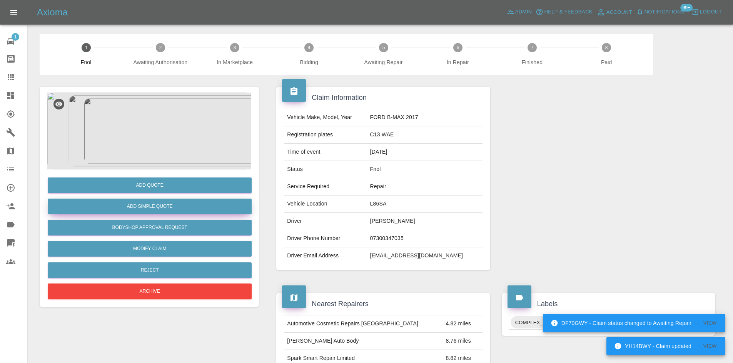
click at [148, 207] on button "Add Simple Quote" at bounding box center [150, 207] width 204 height 16
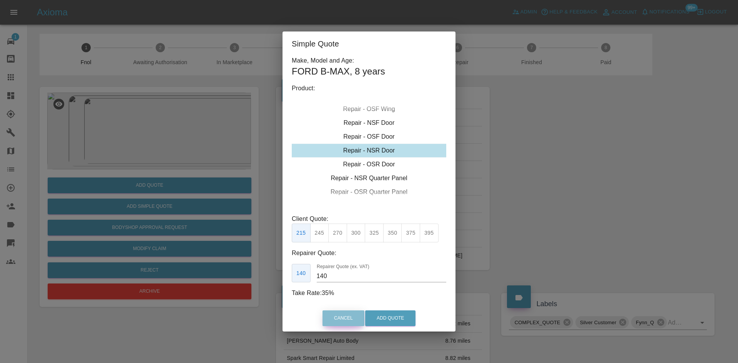
drag, startPoint x: 345, startPoint y: 316, endPoint x: 338, endPoint y: 294, distance: 23.2
click at [345, 316] on button "Cancel" at bounding box center [344, 319] width 42 height 16
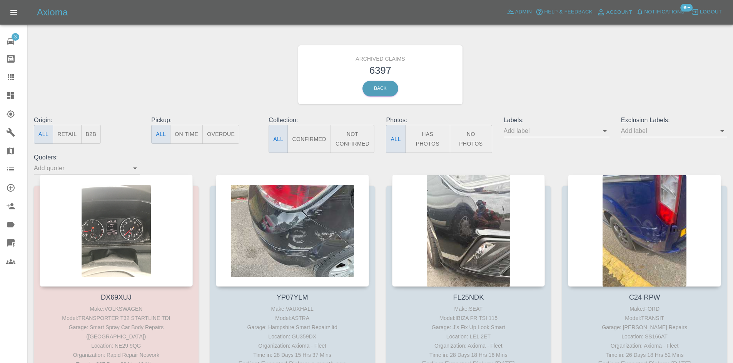
click at [605, 132] on icon "Open" at bounding box center [604, 131] width 9 height 9
click at [603, 130] on icon "Open" at bounding box center [604, 131] width 9 height 9
click at [604, 132] on icon "Open" at bounding box center [604, 131] width 9 height 9
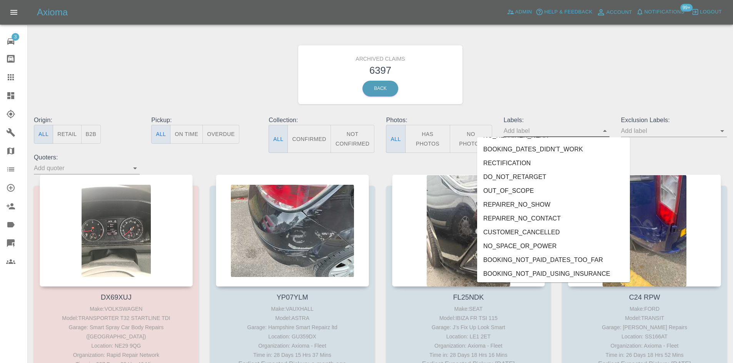
scroll to position [350, 0]
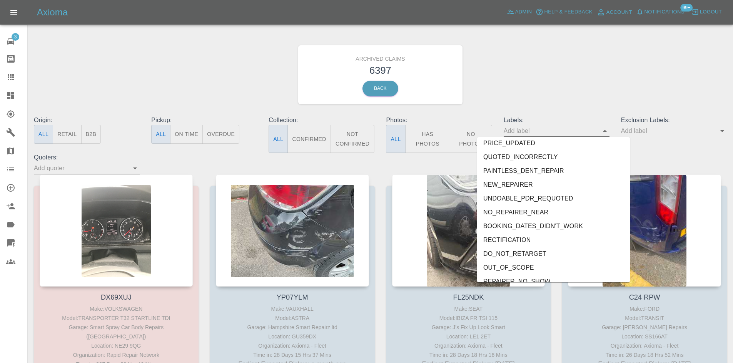
click at [528, 162] on li "QUOTED_INCORRECTLY" at bounding box center [553, 157] width 153 height 14
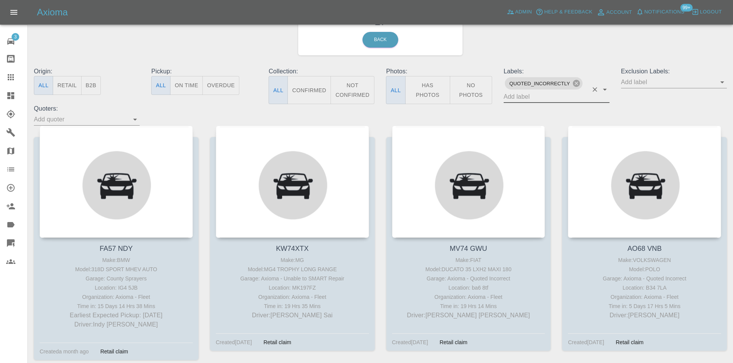
scroll to position [77, 0]
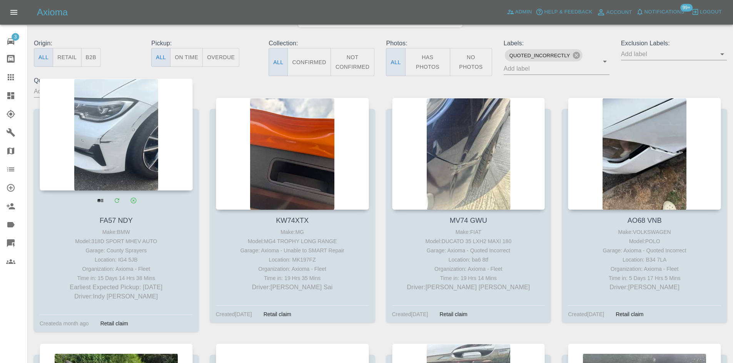
click at [130, 148] on div at bounding box center [116, 134] width 153 height 112
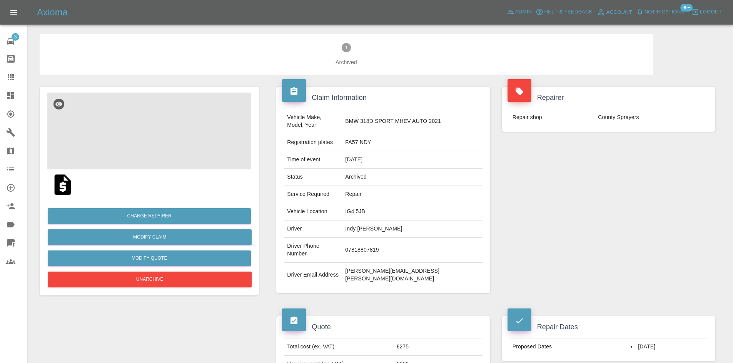
click at [132, 113] on img at bounding box center [149, 131] width 204 height 77
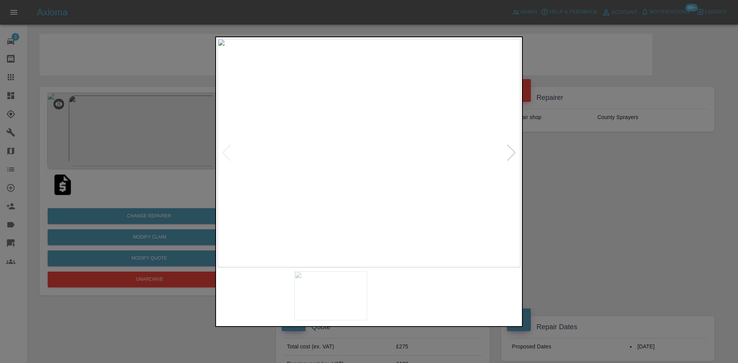
click at [404, 97] on img at bounding box center [369, 153] width 303 height 229
click at [418, 37] on div at bounding box center [369, 182] width 308 height 291
click at [497, 0] on div at bounding box center [369, 181] width 738 height 363
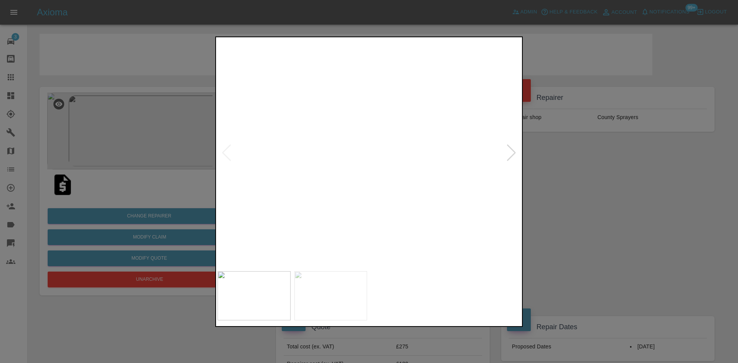
click at [576, 194] on div at bounding box center [369, 181] width 738 height 363
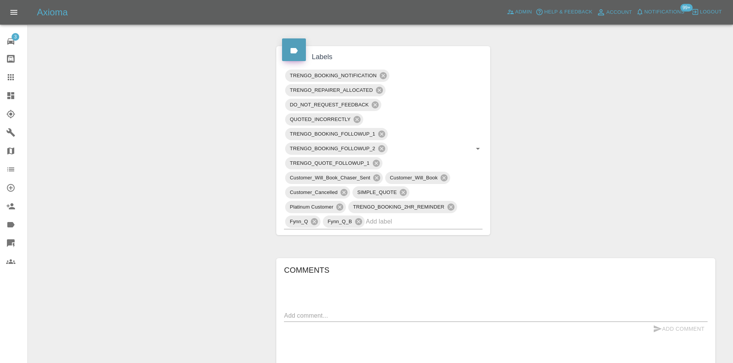
scroll to position [538, 0]
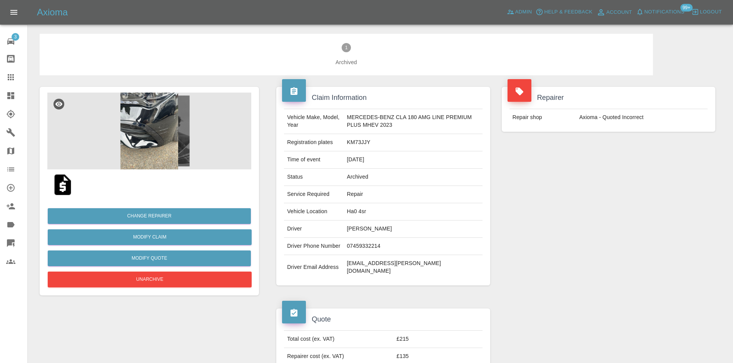
click at [185, 126] on img at bounding box center [149, 131] width 204 height 77
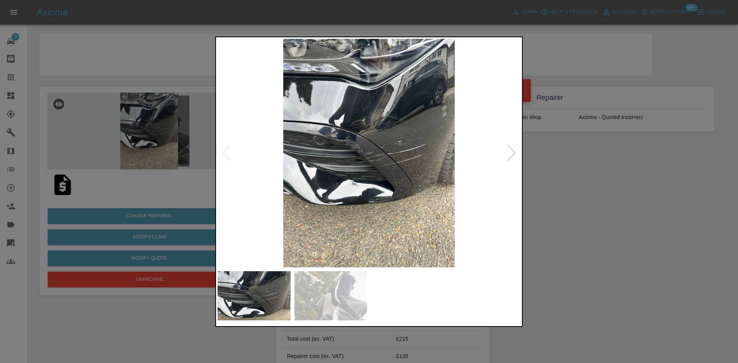
click at [377, 129] on img at bounding box center [369, 153] width 303 height 229
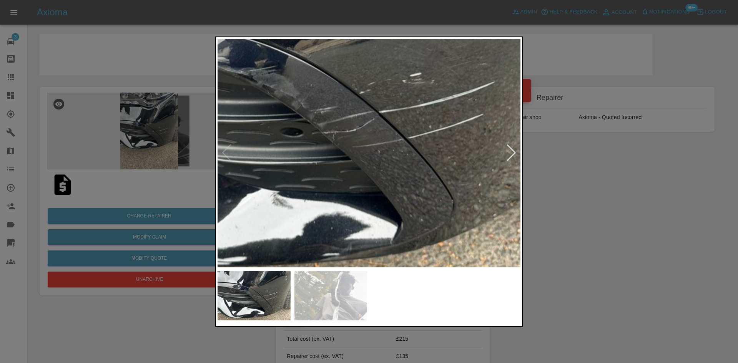
click at [346, 63] on img at bounding box center [324, 109] width 909 height 687
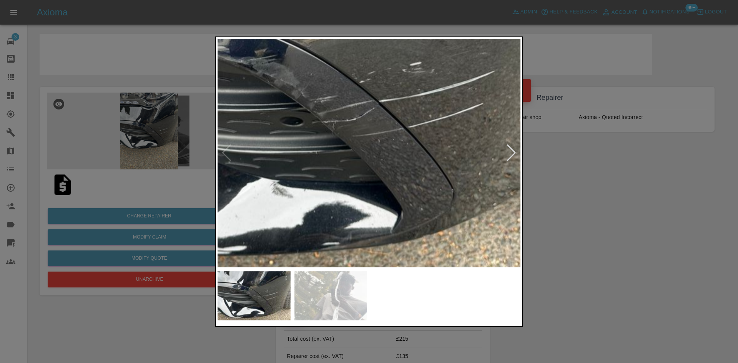
click at [364, 116] on img at bounding box center [324, 98] width 909 height 687
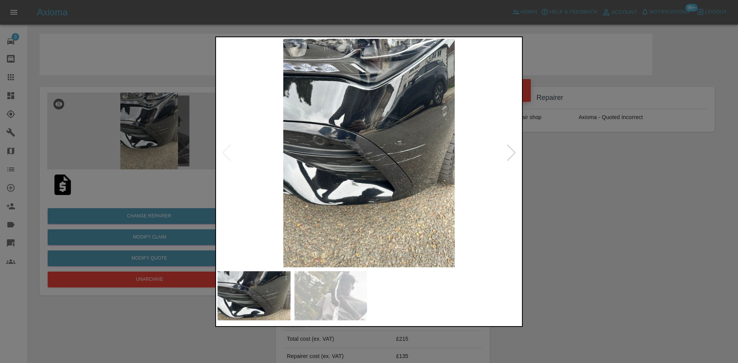
click at [364, 116] on img at bounding box center [369, 153] width 303 height 229
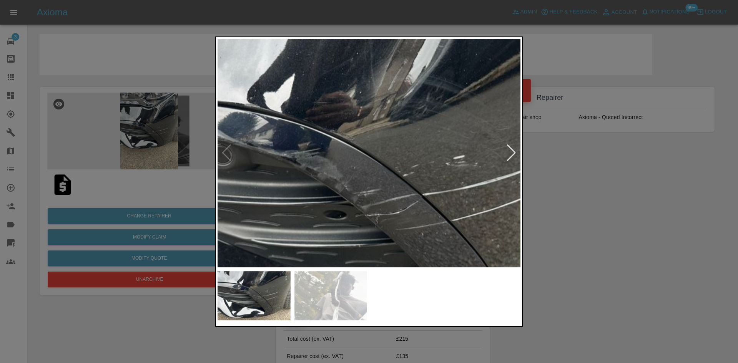
click at [392, 163] on img at bounding box center [367, 191] width 909 height 687
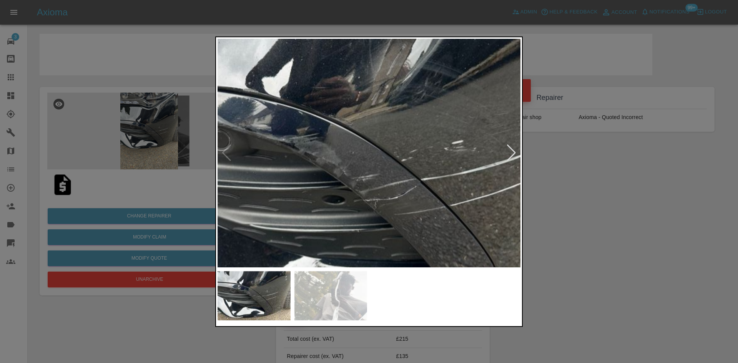
click at [340, 291] on img at bounding box center [331, 297] width 73 height 50
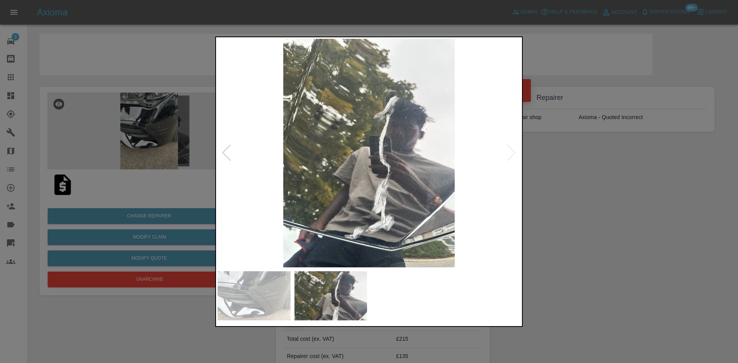
click at [583, 90] on div at bounding box center [369, 181] width 738 height 363
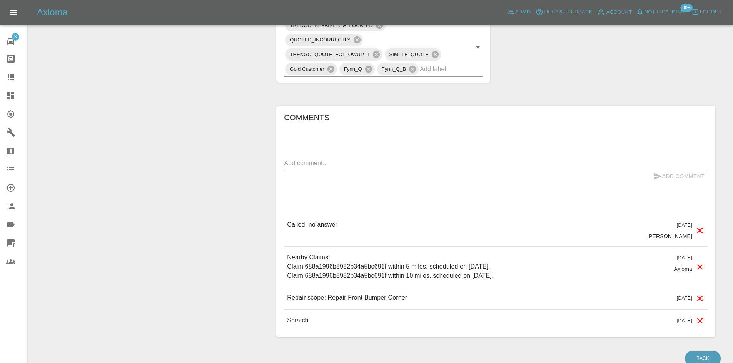
scroll to position [452, 0]
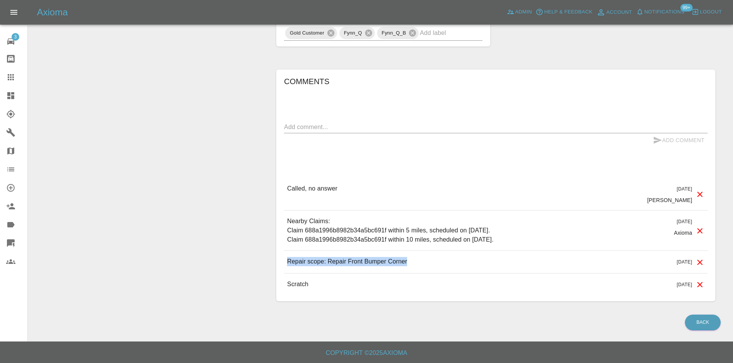
drag, startPoint x: 422, startPoint y: 263, endPoint x: 283, endPoint y: 262, distance: 138.5
click at [283, 262] on div "Comments x Add Comment Called, no answer 9 days ago Carl Ainsworth Called, no a…" at bounding box center [495, 186] width 439 height 232
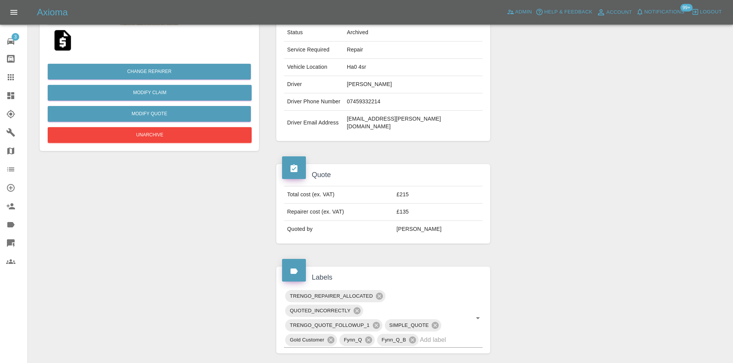
scroll to position [0, 0]
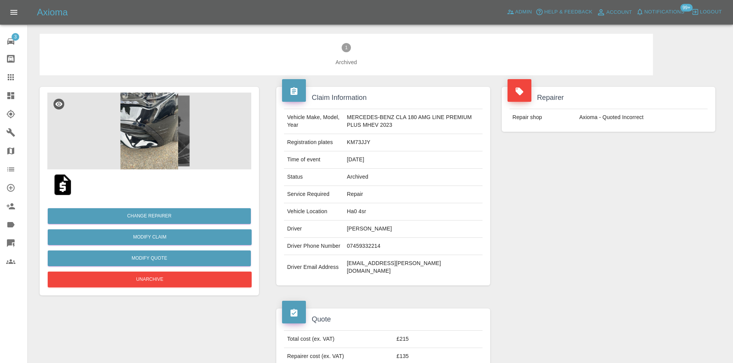
click at [162, 137] on img at bounding box center [149, 131] width 204 height 77
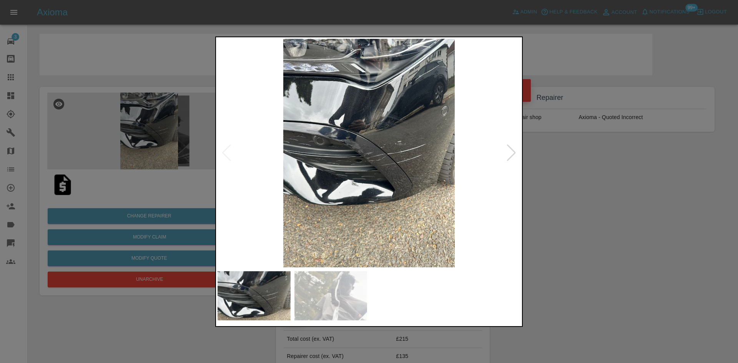
click at [508, 155] on div at bounding box center [512, 153] width 10 height 17
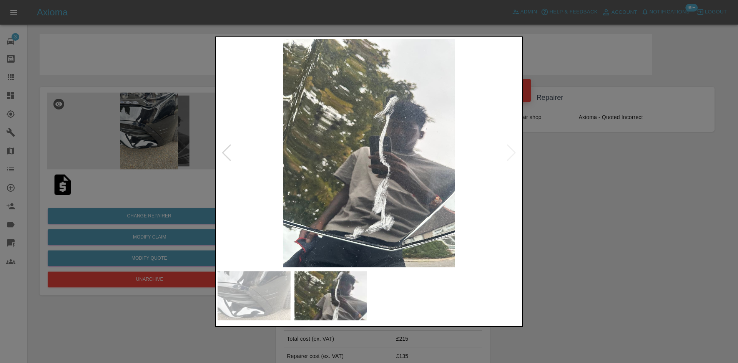
click at [550, 184] on div at bounding box center [369, 181] width 738 height 363
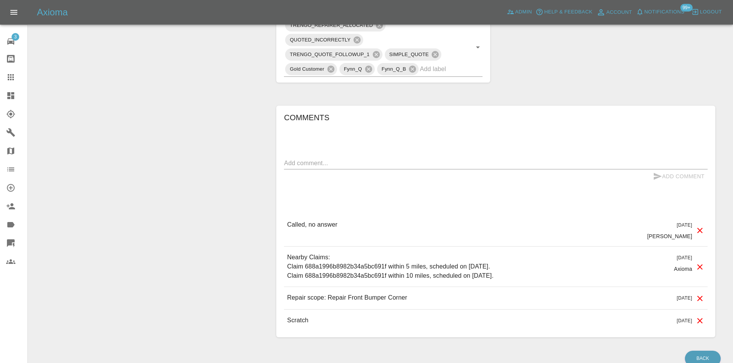
scroll to position [452, 0]
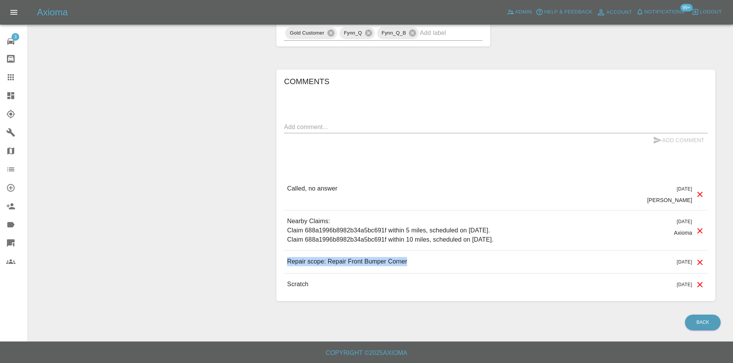
drag, startPoint x: 425, startPoint y: 265, endPoint x: 279, endPoint y: 263, distance: 146.2
click at [279, 263] on div "Comments x Add Comment Called, no answer 9 days ago Carl Ainsworth Called, no a…" at bounding box center [495, 186] width 439 height 232
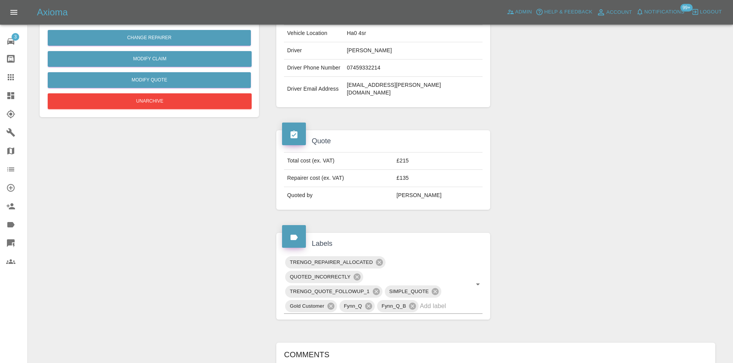
scroll to position [145, 0]
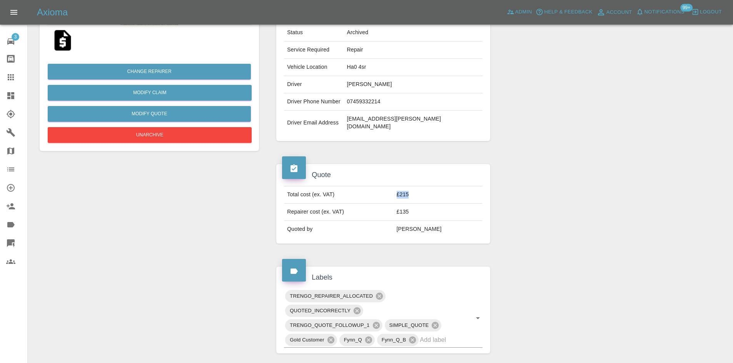
drag, startPoint x: 432, startPoint y: 201, endPoint x: 401, endPoint y: 198, distance: 30.9
click at [401, 198] on tr "Total cost (ex. VAT) £215" at bounding box center [383, 195] width 198 height 17
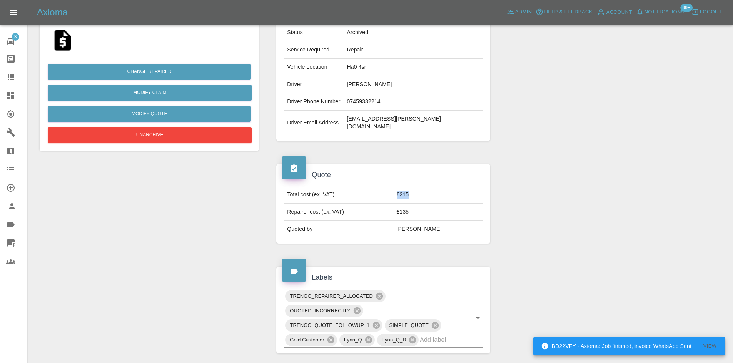
click at [420, 192] on td "£215" at bounding box center [437, 195] width 89 height 17
click at [419, 192] on td "£215" at bounding box center [437, 195] width 89 height 17
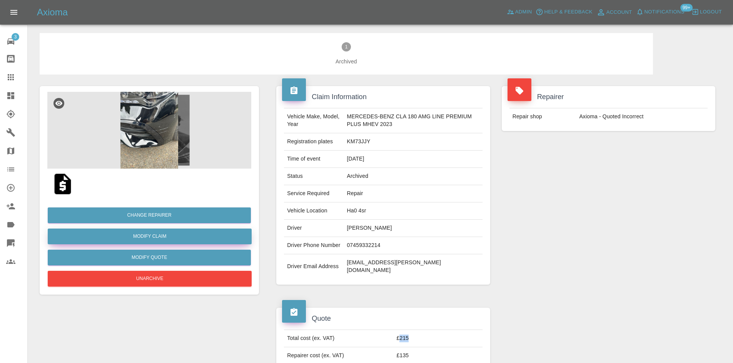
scroll to position [0, 0]
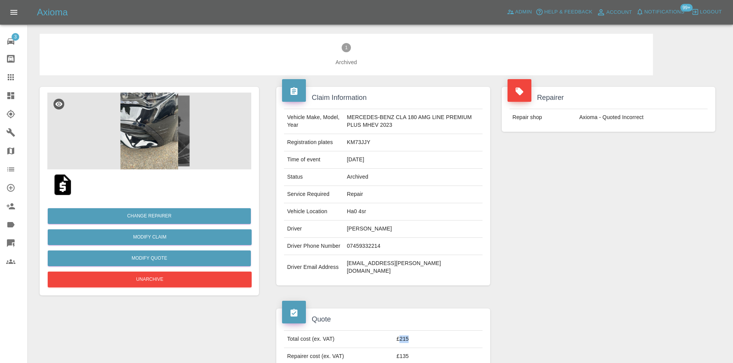
click img
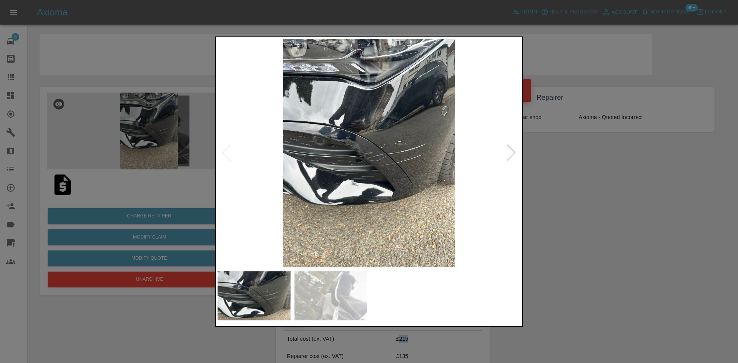
click img
drag, startPoint x: 510, startPoint y: 157, endPoint x: 508, endPoint y: 160, distance: 4.2
click div
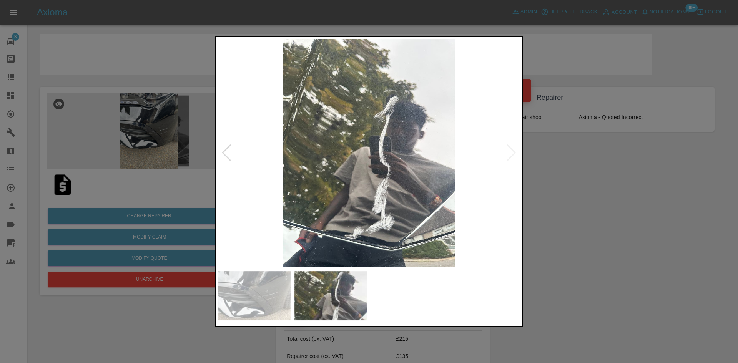
click img
click div
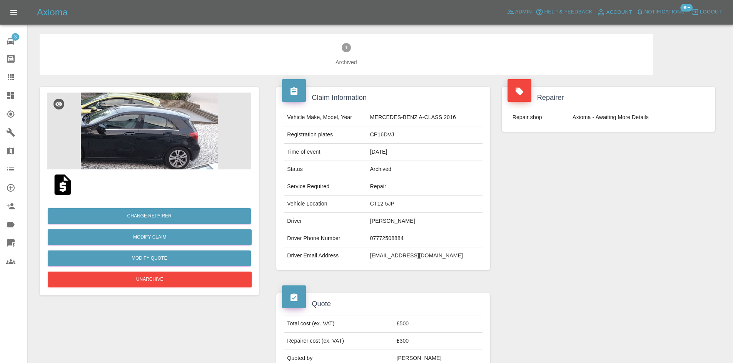
click at [128, 123] on img at bounding box center [149, 131] width 204 height 77
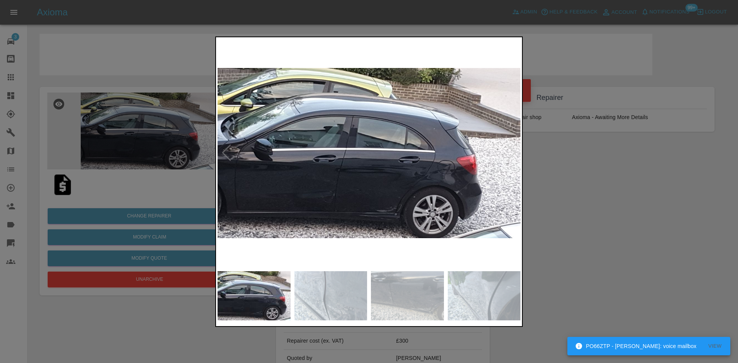
click at [512, 159] on div at bounding box center [512, 153] width 10 height 17
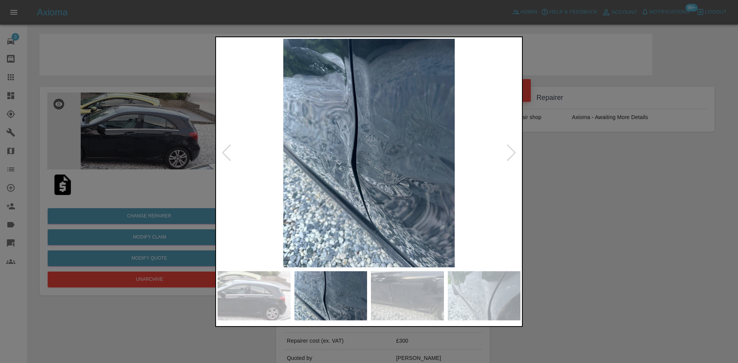
click at [511, 158] on div at bounding box center [512, 153] width 10 height 17
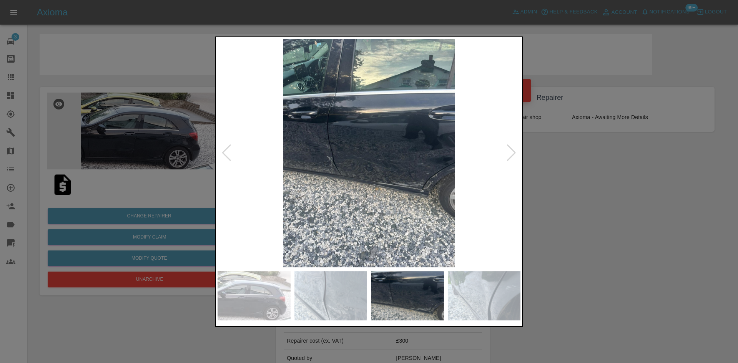
click at [511, 158] on div at bounding box center [512, 153] width 10 height 17
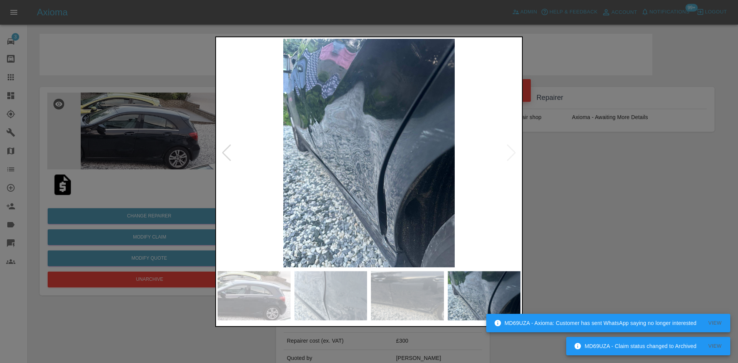
click at [134, 181] on div at bounding box center [369, 181] width 738 height 363
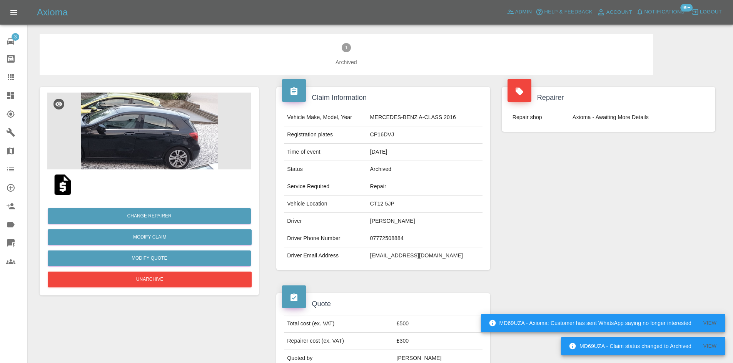
click at [68, 187] on img at bounding box center [62, 185] width 25 height 25
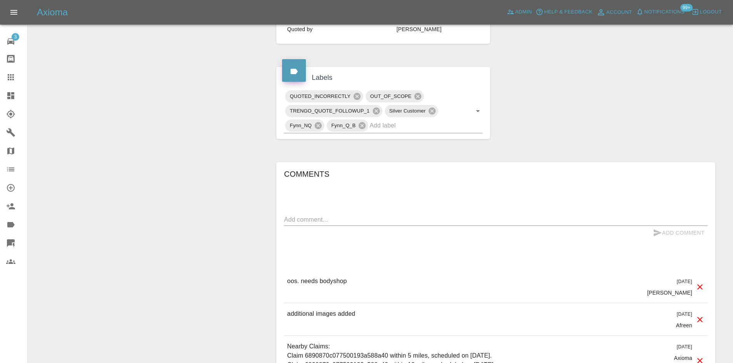
scroll to position [473, 0]
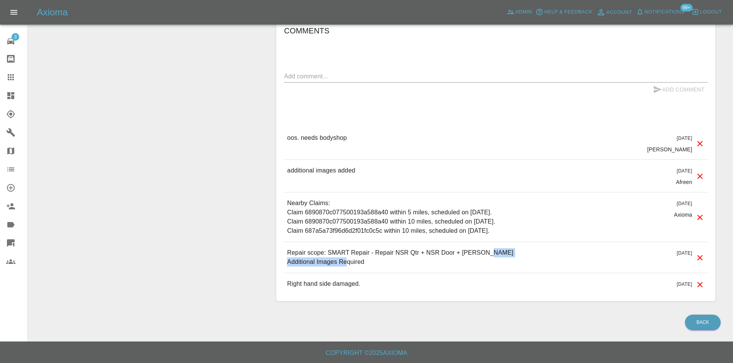
drag, startPoint x: 368, startPoint y: 265, endPoint x: 280, endPoint y: 261, distance: 87.8
click at [280, 261] on div "Comments x Add Comment oos. needs bodyshop [DATE] [PERSON_NAME] oos. needs body…" at bounding box center [495, 160] width 439 height 283
click at [342, 165] on div "additional images added [DATE] Afreen" at bounding box center [495, 176] width 423 height 32
drag, startPoint x: 360, startPoint y: 139, endPoint x: 293, endPoint y: 105, distance: 75.2
click at [304, 139] on div "oos. needs bodyshop [DATE] [PERSON_NAME]" at bounding box center [495, 143] width 423 height 32
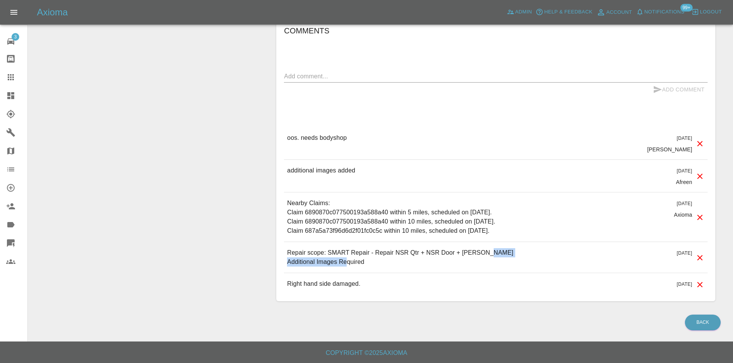
drag, startPoint x: 375, startPoint y: 268, endPoint x: 282, endPoint y: 271, distance: 92.7
click at [282, 271] on div "Comments x Add Comment oos. needs bodyshop [DATE] [PERSON_NAME] oos. needs body…" at bounding box center [495, 160] width 439 height 283
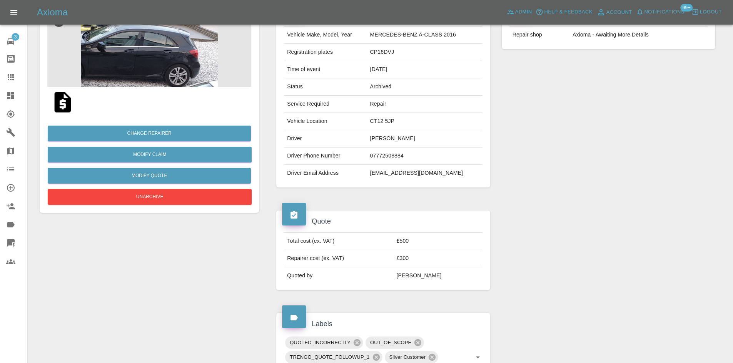
scroll to position [0, 0]
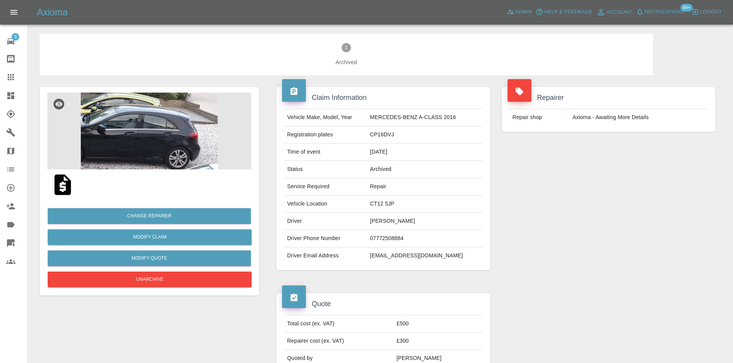
click at [206, 143] on img at bounding box center [149, 131] width 204 height 77
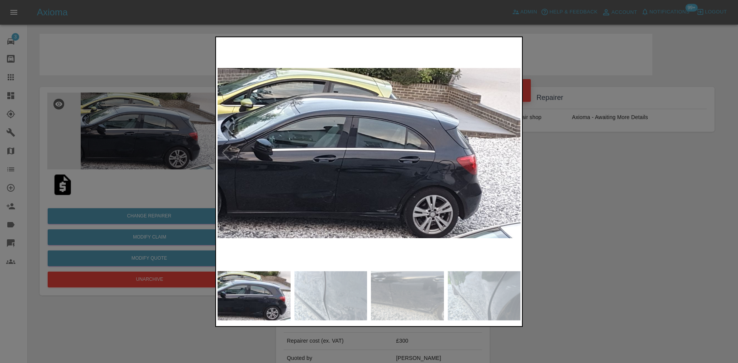
click at [379, 205] on img at bounding box center [369, 153] width 303 height 229
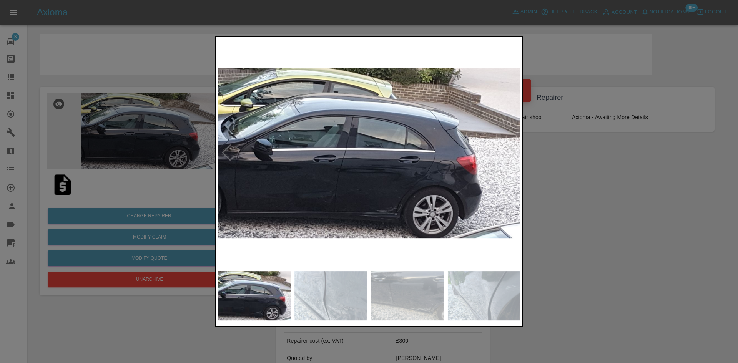
click at [196, 339] on div at bounding box center [369, 181] width 738 height 363
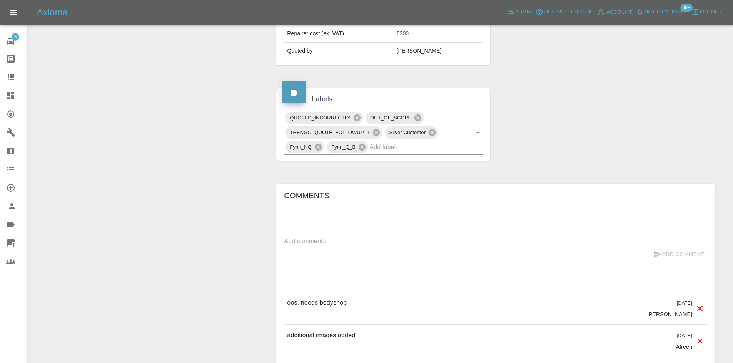
scroll to position [462, 0]
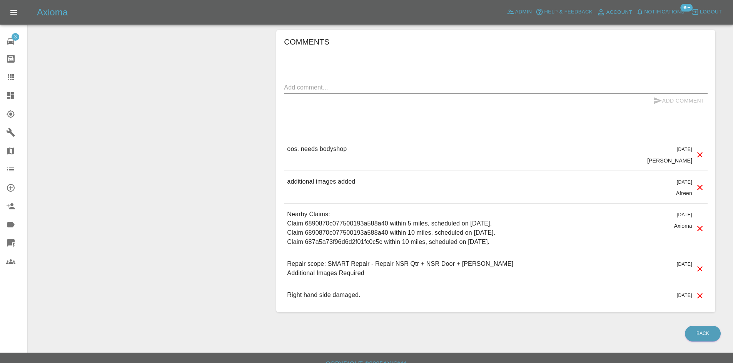
click at [359, 282] on div "Repair scope: SMART Repair - Repair NSR Qtr + NSR Door + [PERSON_NAME] Addition…" at bounding box center [495, 268] width 423 height 31
drag, startPoint x: 364, startPoint y: 274, endPoint x: 282, endPoint y: 270, distance: 82.4
click at [282, 270] on div "Comments x Add Comment oos. needs bodyshop [DATE] [PERSON_NAME] oos. needs body…" at bounding box center [495, 171] width 439 height 283
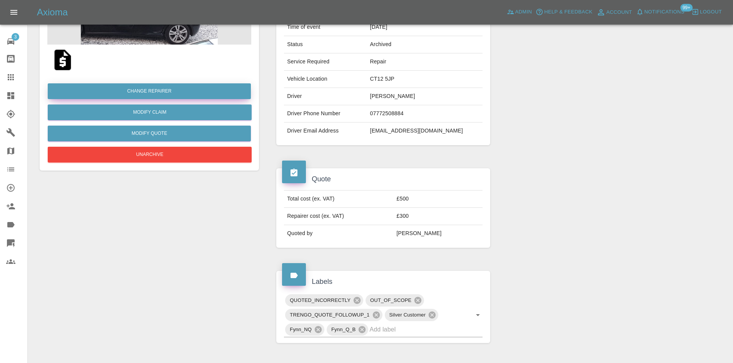
scroll to position [38, 0]
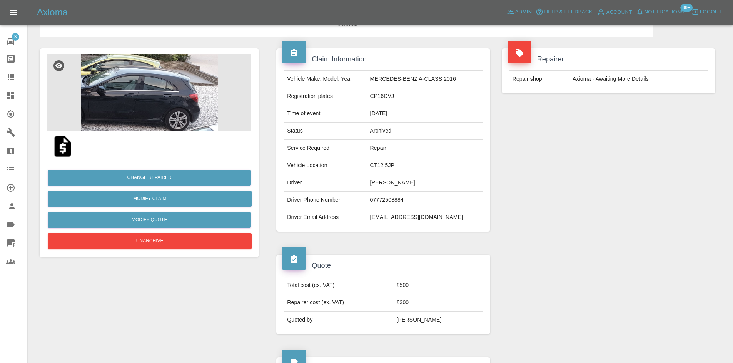
click at [83, 78] on img at bounding box center [149, 92] width 204 height 77
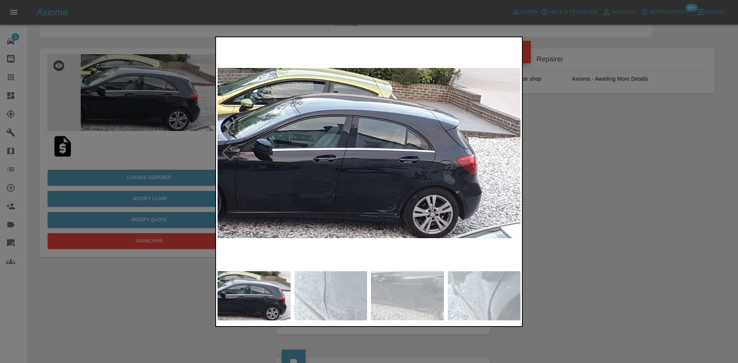
click at [510, 158] on div at bounding box center [512, 153] width 10 height 17
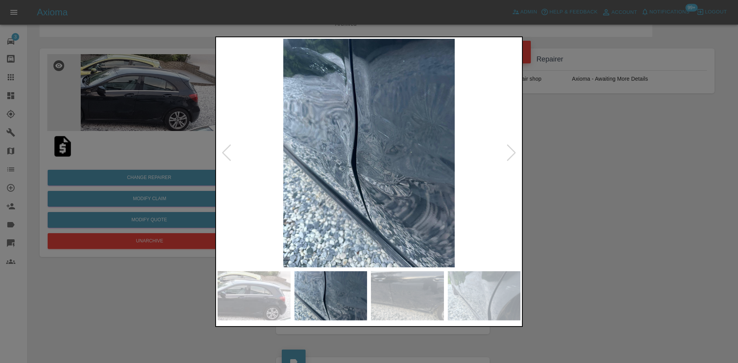
click at [510, 158] on div at bounding box center [512, 153] width 10 height 17
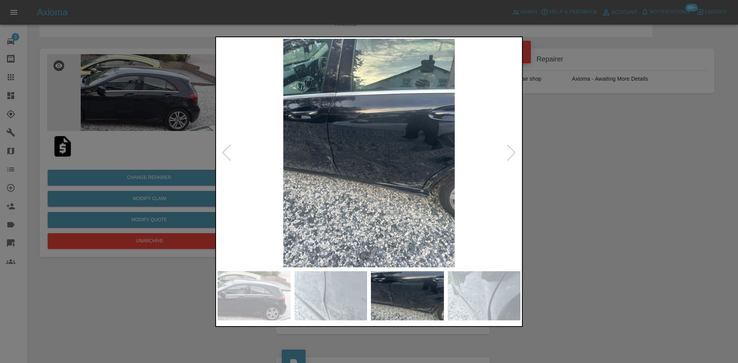
click at [510, 158] on div at bounding box center [512, 153] width 10 height 17
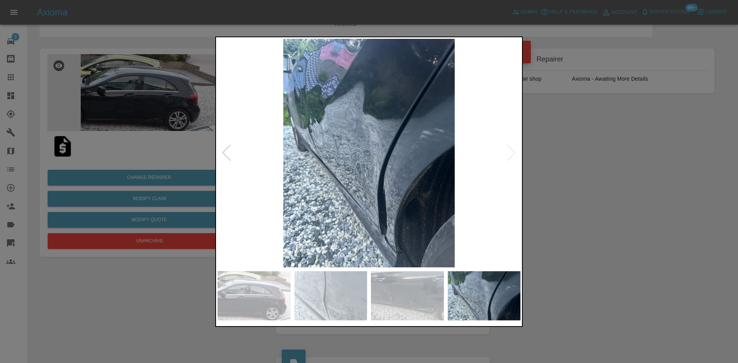
click at [510, 158] on img at bounding box center [369, 153] width 303 height 229
drag, startPoint x: 152, startPoint y: 137, endPoint x: 153, endPoint y: 130, distance: 7.8
click at [152, 137] on div at bounding box center [369, 181] width 738 height 363
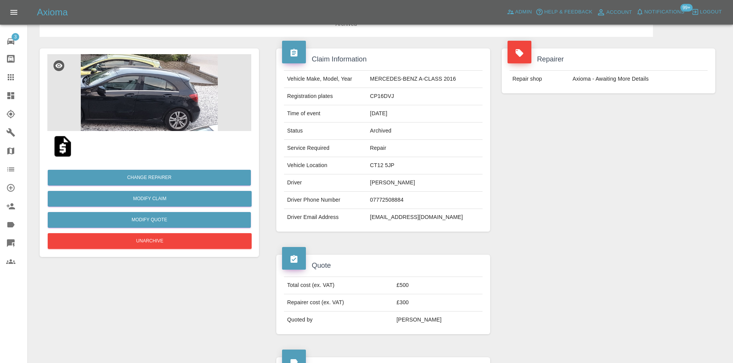
click at [159, 112] on img at bounding box center [149, 92] width 204 height 77
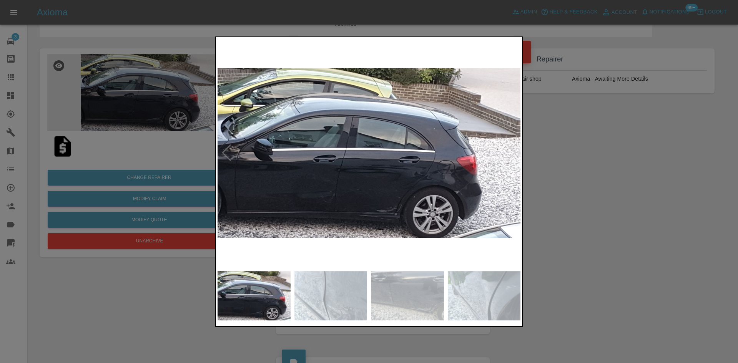
click at [658, 214] on div at bounding box center [369, 181] width 738 height 363
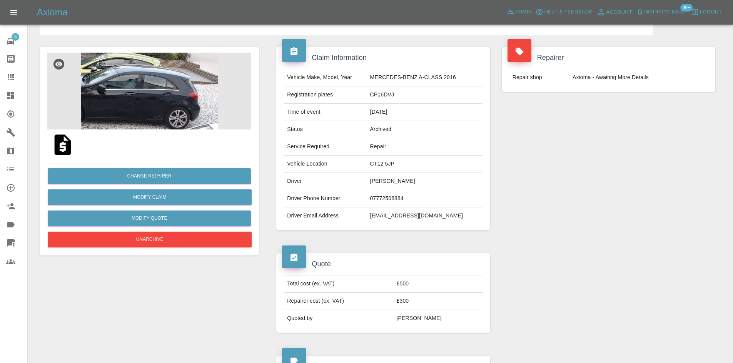
scroll to position [0, 0]
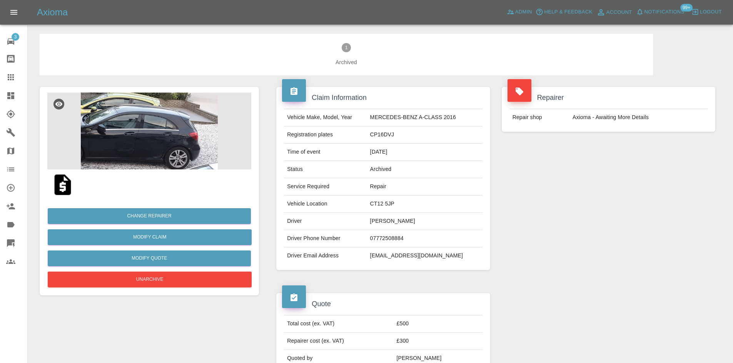
click at [177, 112] on img at bounding box center [149, 131] width 204 height 77
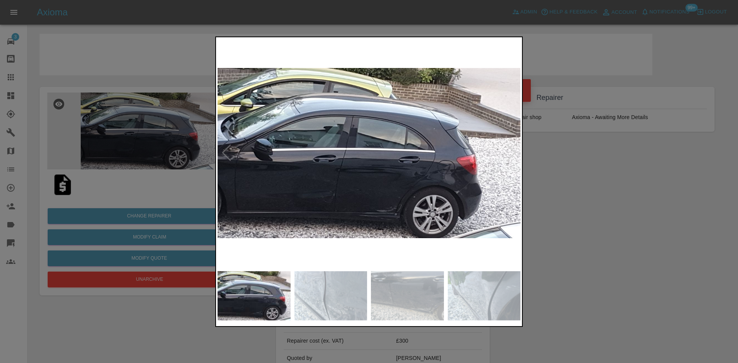
click at [360, 187] on img at bounding box center [369, 153] width 303 height 229
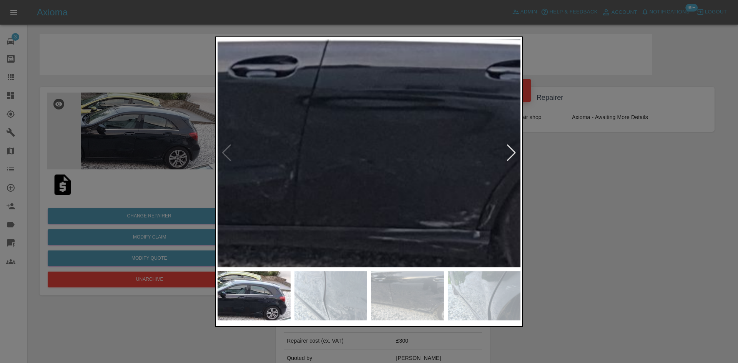
click at [360, 187] on img at bounding box center [396, 50] width 909 height 687
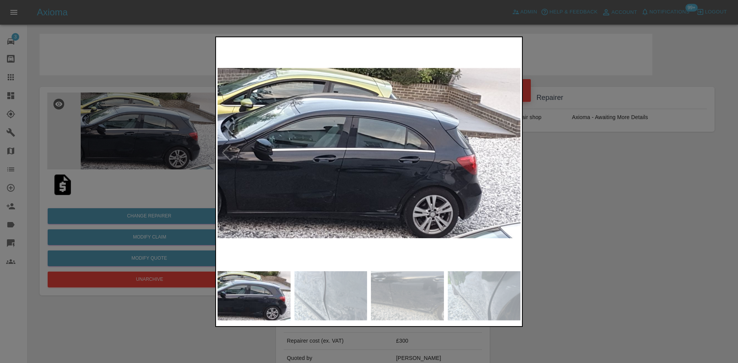
click at [513, 150] on div at bounding box center [512, 153] width 10 height 17
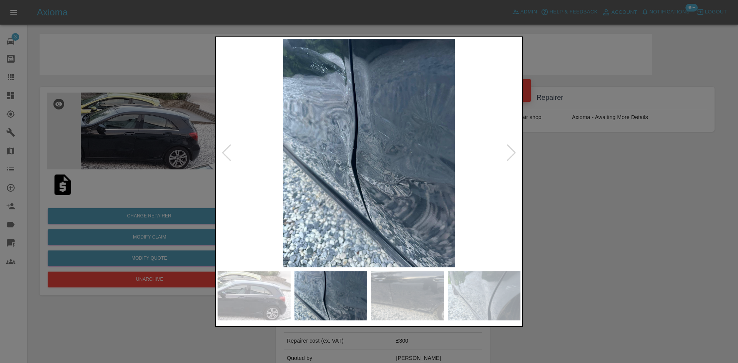
click at [513, 150] on div at bounding box center [512, 153] width 10 height 17
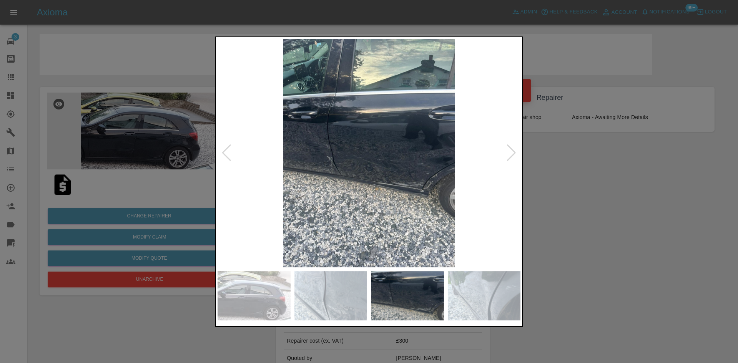
click at [666, 213] on div at bounding box center [369, 181] width 738 height 363
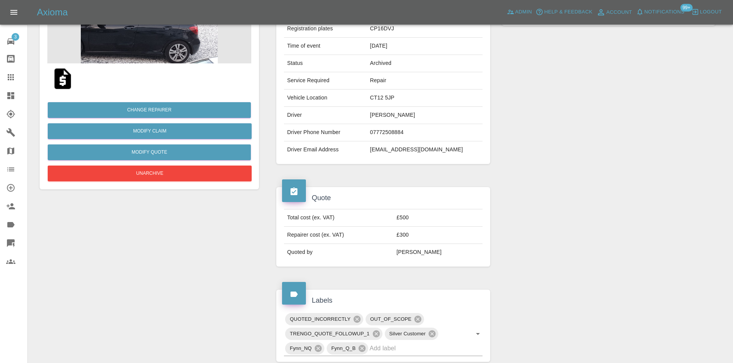
scroll to position [11, 0]
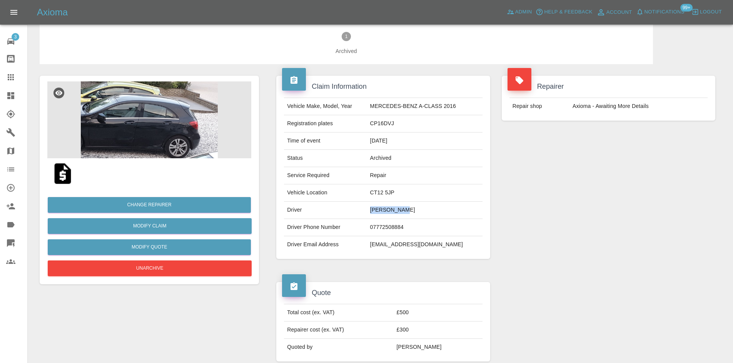
drag, startPoint x: 415, startPoint y: 215, endPoint x: 362, endPoint y: 210, distance: 53.3
click at [362, 210] on tr "Driver [PERSON_NAME]" at bounding box center [383, 210] width 198 height 17
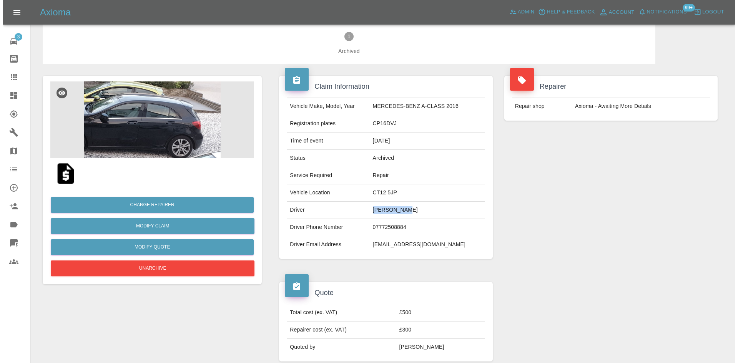
scroll to position [0, 0]
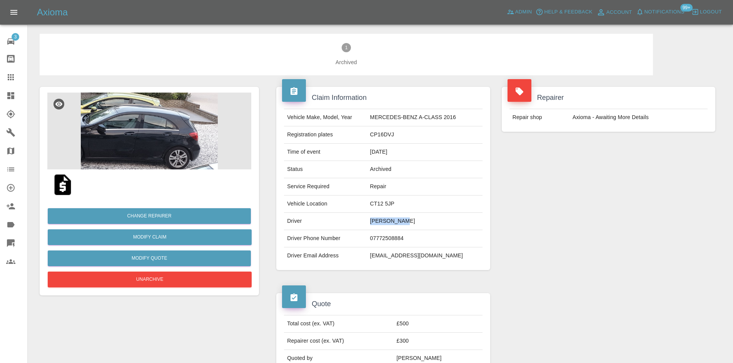
click at [0, 92] on link "Dashboard" at bounding box center [13, 96] width 27 height 18
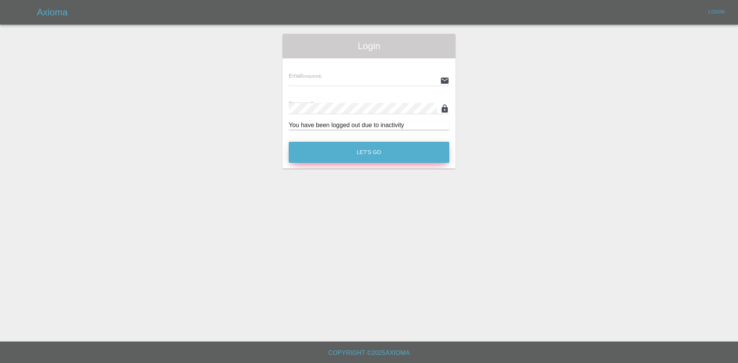
type input "[PERSON_NAME][EMAIL_ADDRESS][PERSON_NAME][DOMAIN_NAME]"
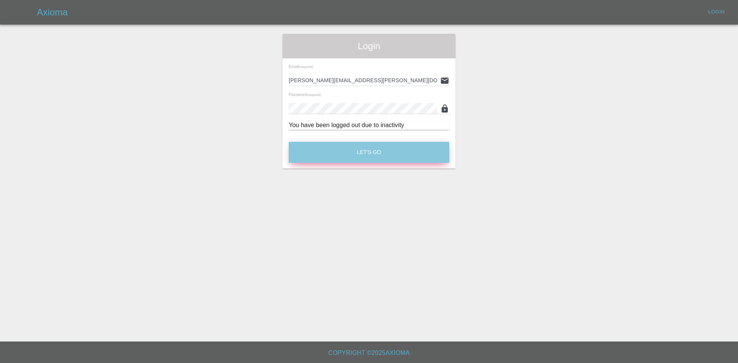
click at [399, 151] on button "Let's Go" at bounding box center [369, 152] width 161 height 21
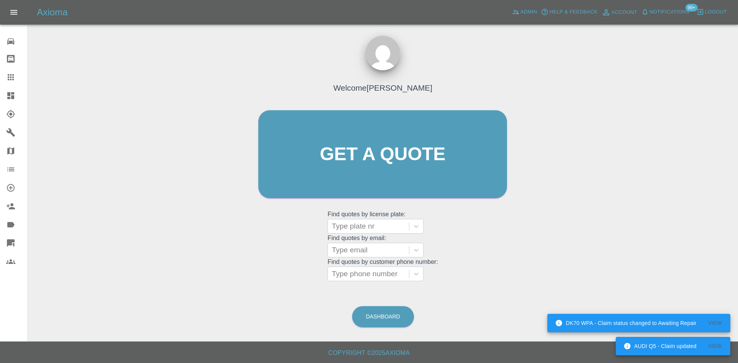
click at [1, 96] on link "Dashboard" at bounding box center [13, 96] width 27 height 18
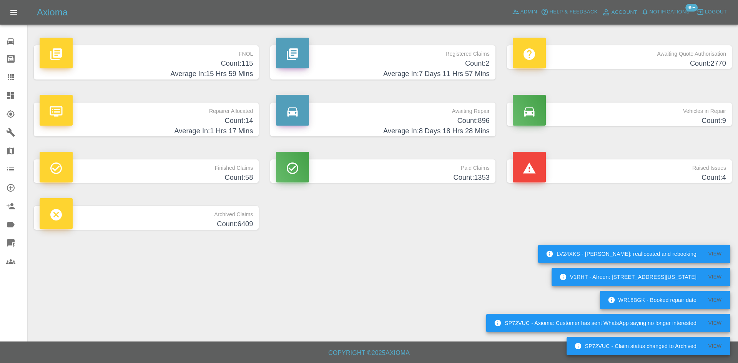
click at [392, 68] on h4 "Count: 2" at bounding box center [382, 63] width 213 height 10
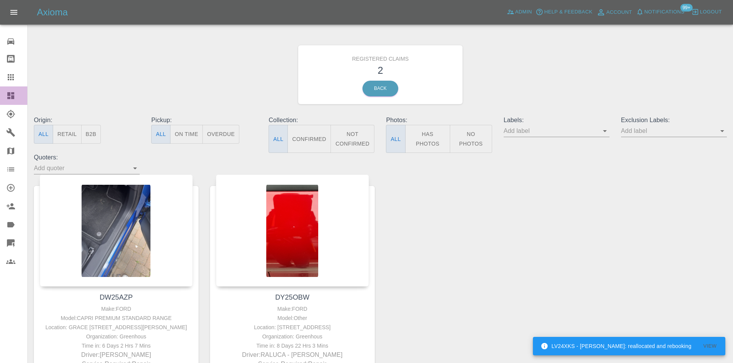
click at [7, 92] on icon at bounding box center [10, 95] width 7 height 7
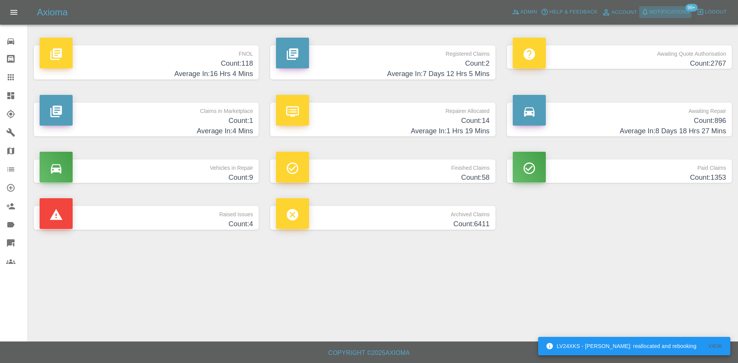
click at [675, 8] on span "Notifications" at bounding box center [670, 12] width 40 height 9
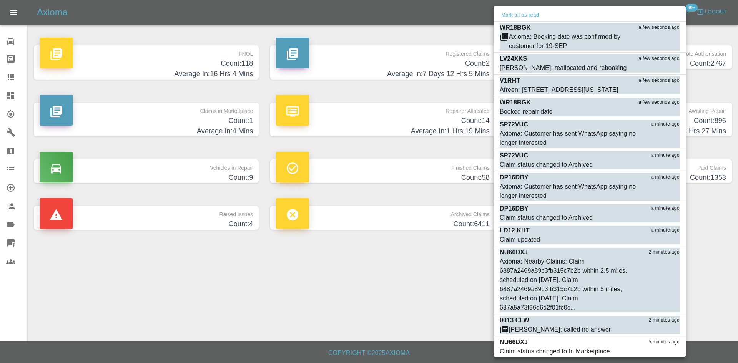
click at [13, 91] on div at bounding box center [369, 181] width 738 height 363
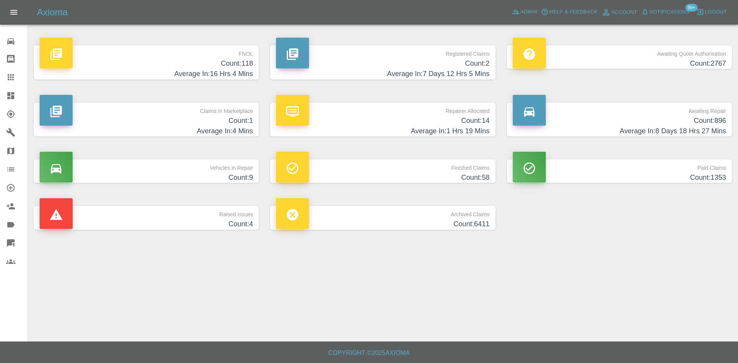
click at [8, 95] on icon at bounding box center [10, 95] width 7 height 7
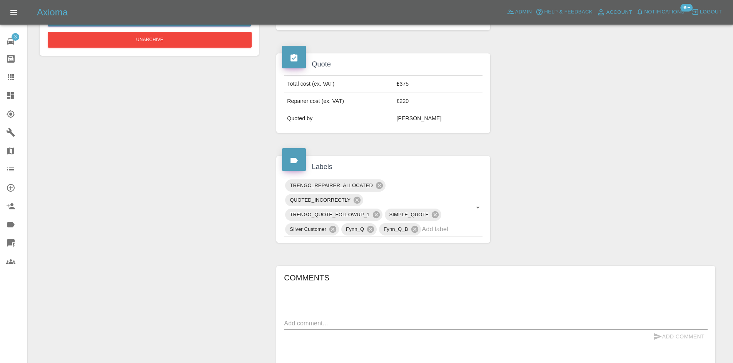
scroll to position [364, 0]
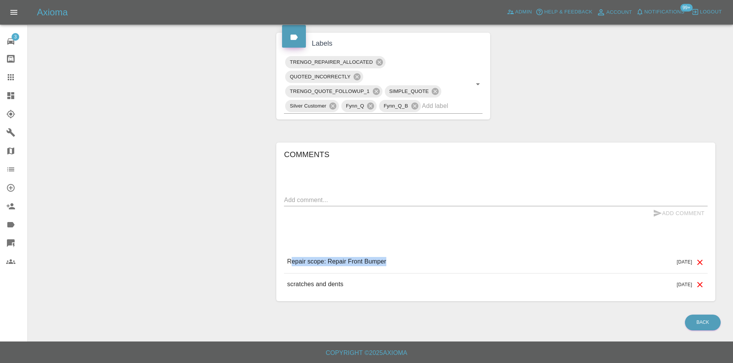
drag, startPoint x: 414, startPoint y: 262, endPoint x: 292, endPoint y: 267, distance: 122.0
click at [292, 267] on div "Repair scope: Repair Front Bumper [DATE]" at bounding box center [495, 262] width 423 height 22
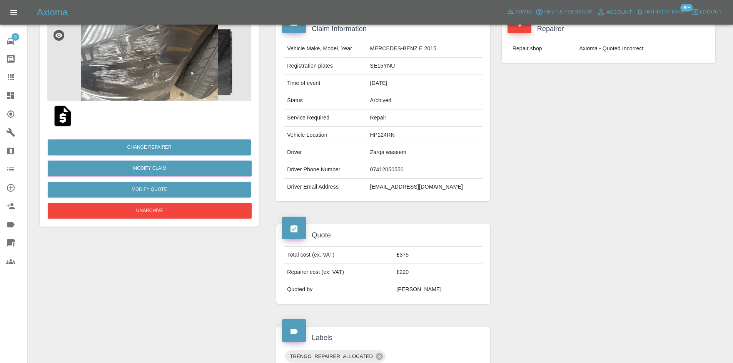
scroll to position [0, 0]
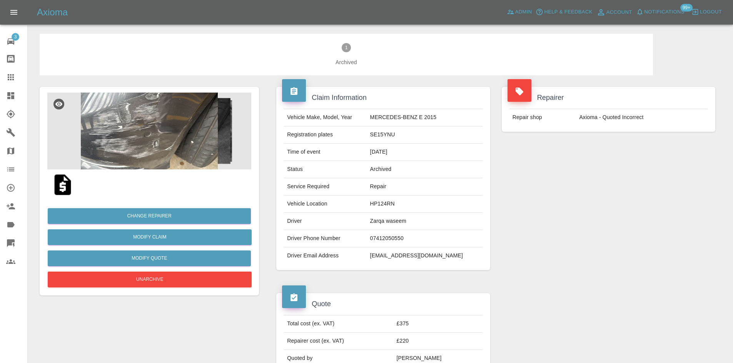
click at [154, 140] on img at bounding box center [149, 131] width 204 height 77
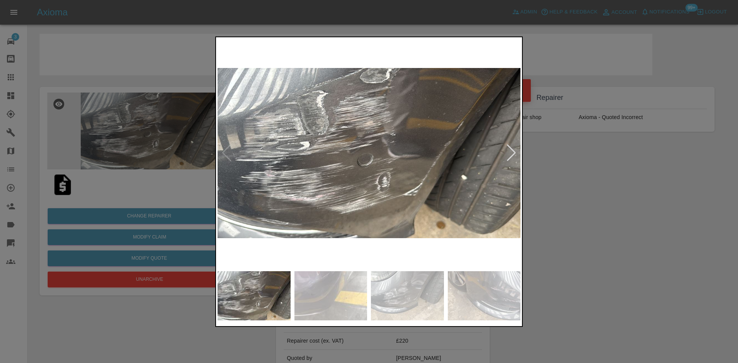
click at [513, 153] on div at bounding box center [512, 153] width 10 height 17
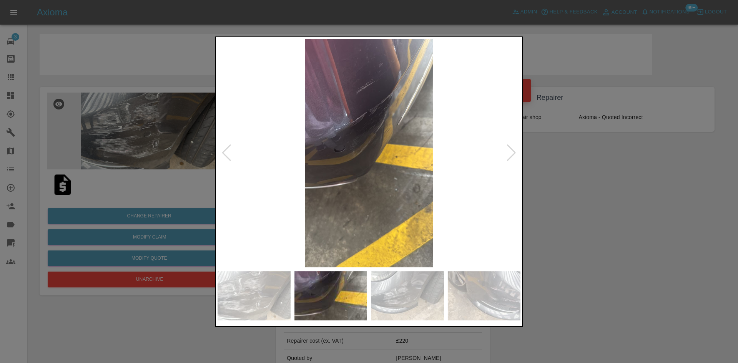
click at [509, 152] on div at bounding box center [512, 153] width 10 height 17
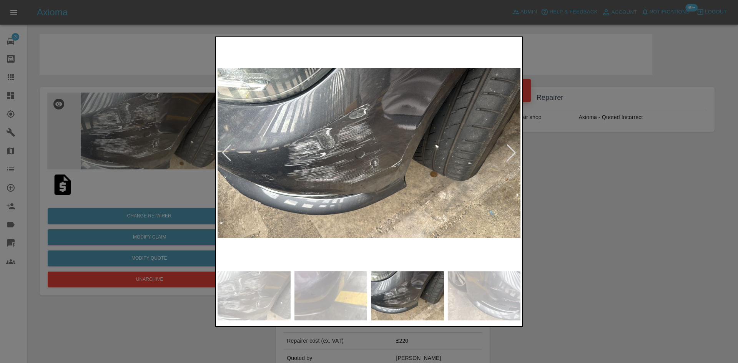
click at [509, 152] on div at bounding box center [512, 153] width 10 height 17
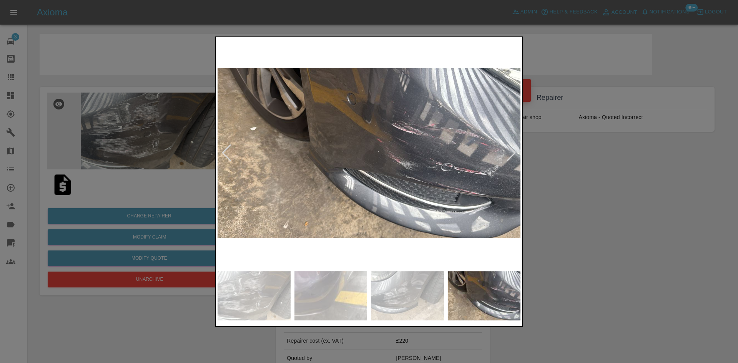
click at [509, 152] on div at bounding box center [512, 153] width 10 height 17
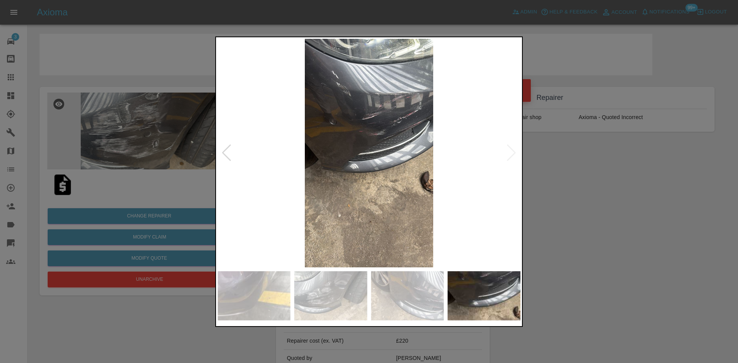
click at [509, 152] on img at bounding box center [369, 153] width 303 height 229
click at [225, 157] on div at bounding box center [227, 153] width 10 height 17
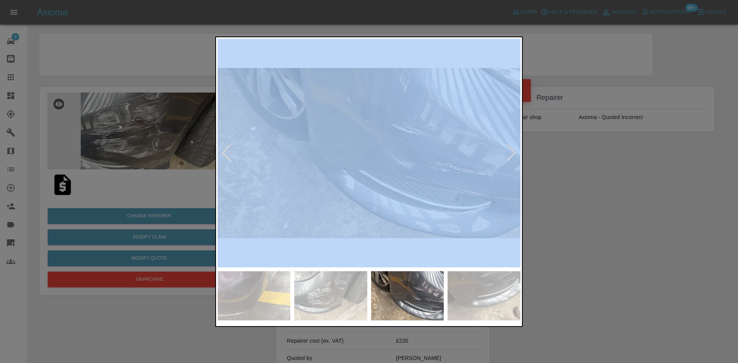
click at [225, 157] on div at bounding box center [227, 153] width 10 height 17
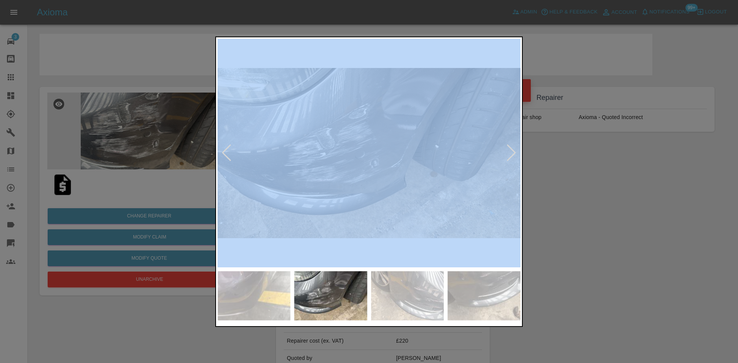
click at [225, 157] on div at bounding box center [227, 153] width 10 height 17
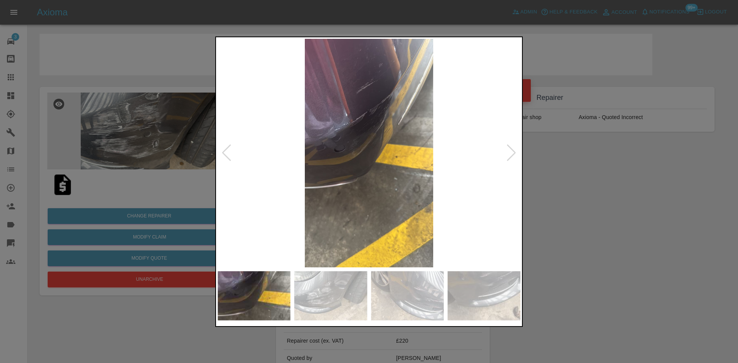
click at [562, 158] on div at bounding box center [369, 181] width 738 height 363
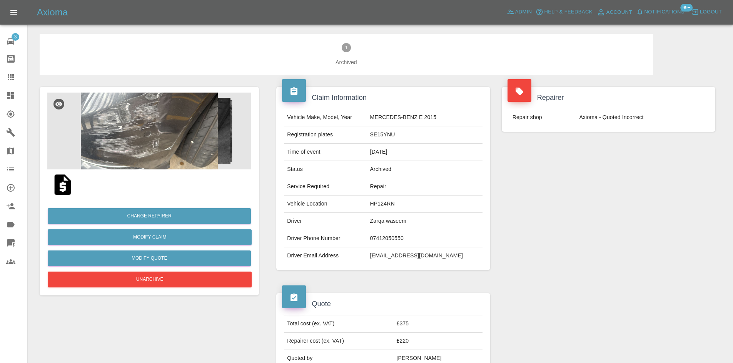
click at [162, 115] on img at bounding box center [149, 131] width 204 height 77
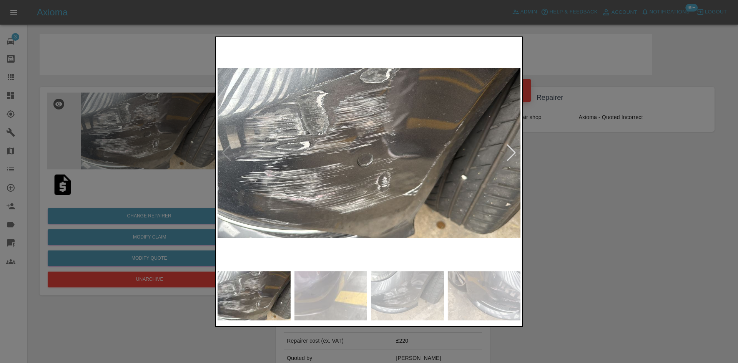
click at [508, 157] on div at bounding box center [512, 153] width 10 height 17
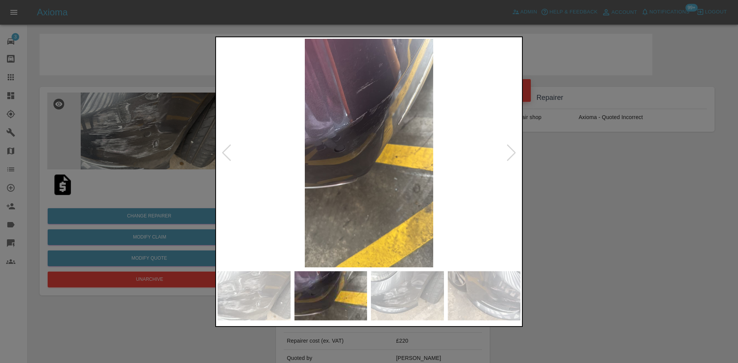
click at [508, 157] on div at bounding box center [512, 153] width 10 height 17
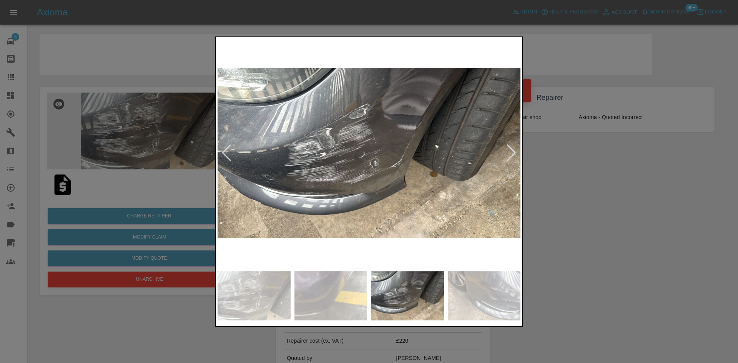
click at [508, 153] on div at bounding box center [512, 153] width 10 height 17
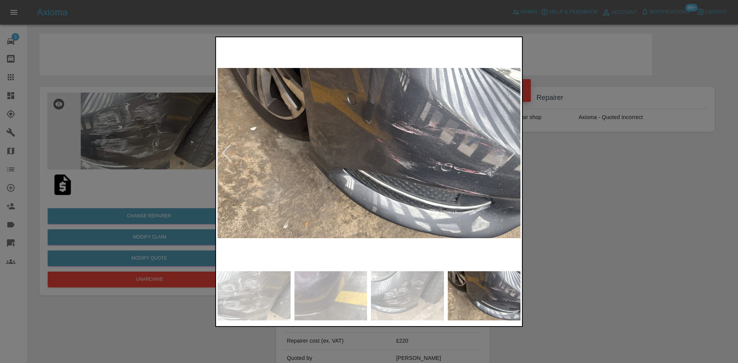
click at [514, 158] on div at bounding box center [512, 153] width 10 height 17
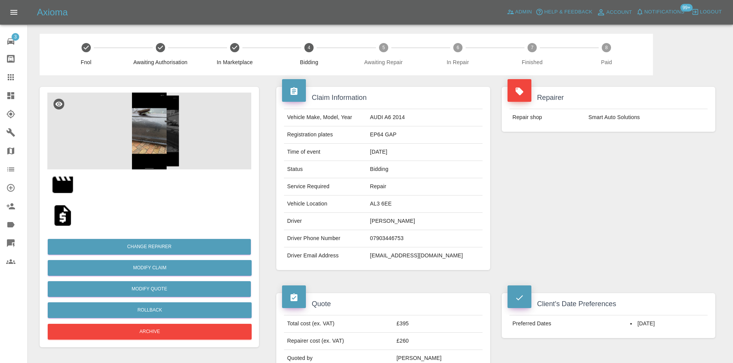
click at [145, 132] on img at bounding box center [149, 131] width 204 height 77
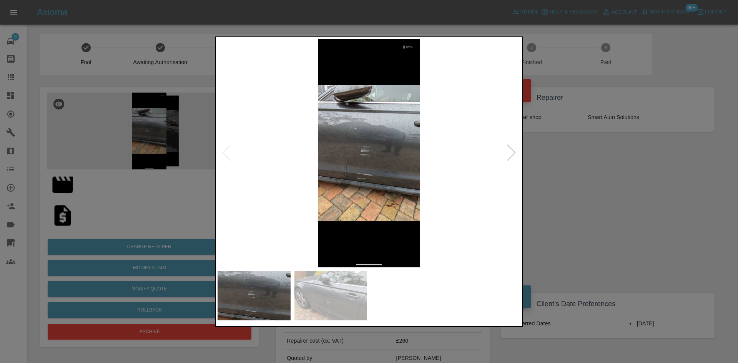
click at [515, 155] on div at bounding box center [512, 153] width 10 height 17
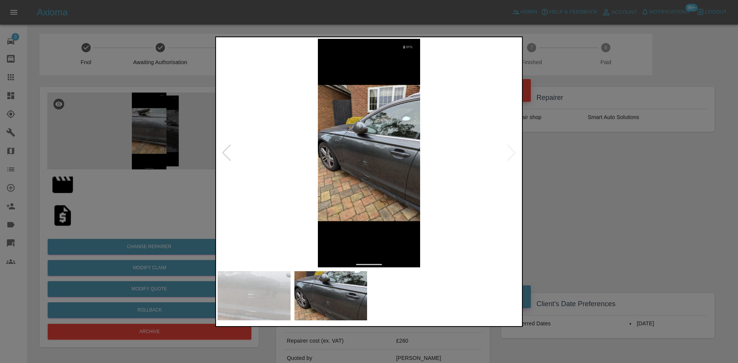
click at [365, 177] on img at bounding box center [369, 153] width 303 height 229
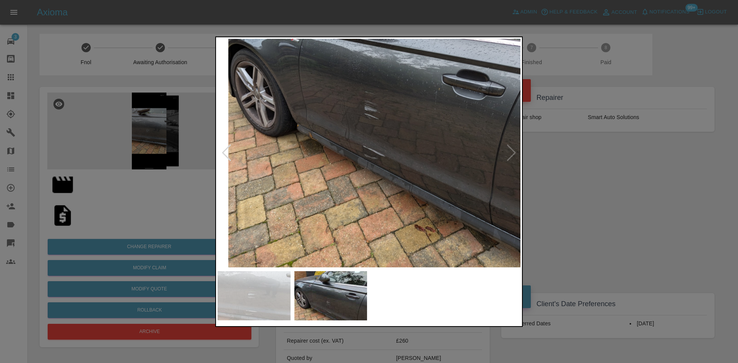
click at [365, 177] on img at bounding box center [381, 82] width 909 height 687
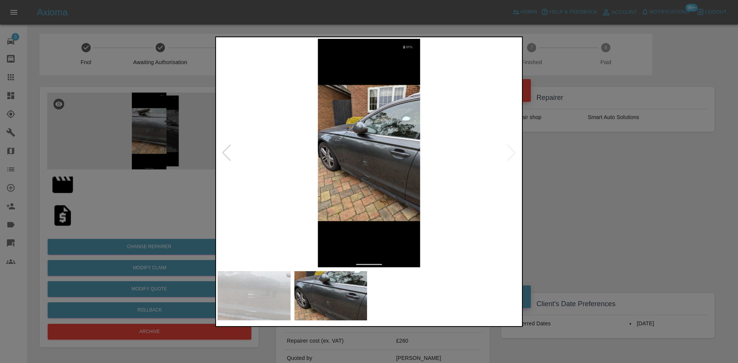
click at [223, 157] on div at bounding box center [227, 153] width 10 height 17
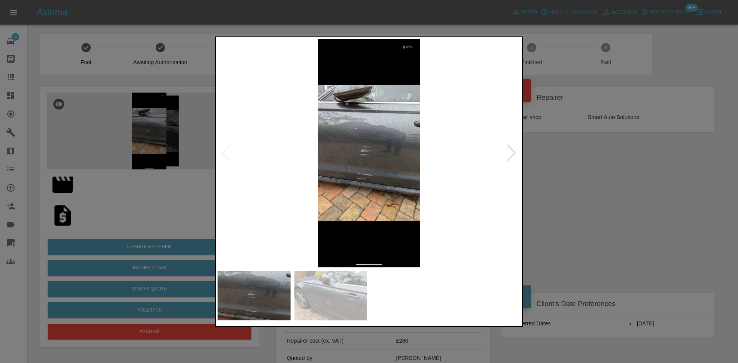
click at [375, 147] on img at bounding box center [369, 153] width 303 height 229
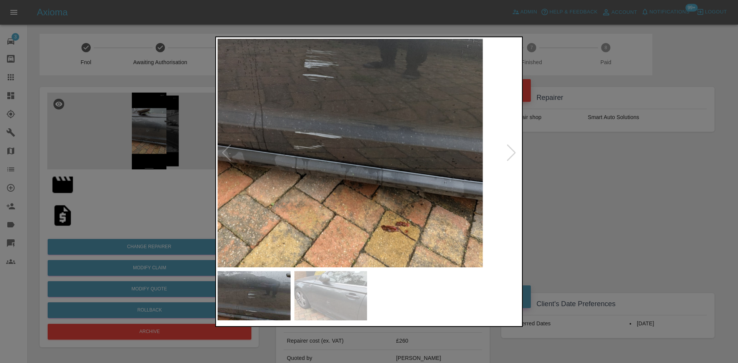
click at [366, 104] on img at bounding box center [329, 70] width 909 height 687
click at [545, 169] on div at bounding box center [369, 181] width 738 height 363
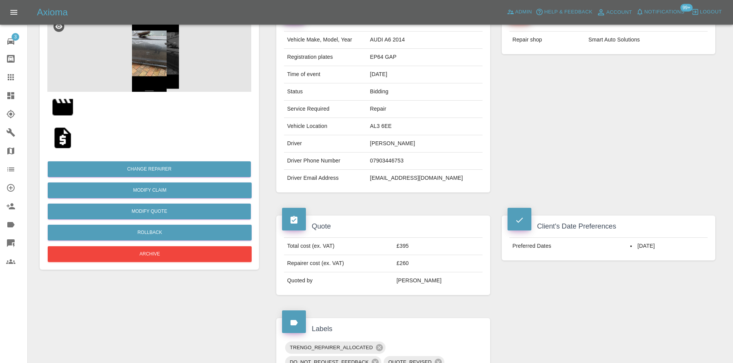
scroll to position [154, 0]
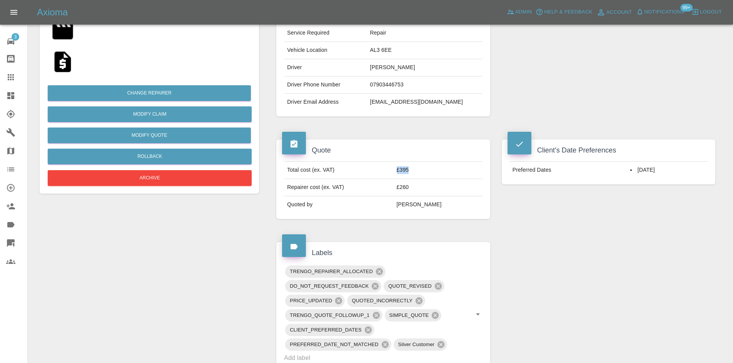
drag, startPoint x: 435, startPoint y: 178, endPoint x: 392, endPoint y: 179, distance: 43.1
click at [392, 179] on tr "Total cost (ex. VAT) £395" at bounding box center [383, 170] width 198 height 17
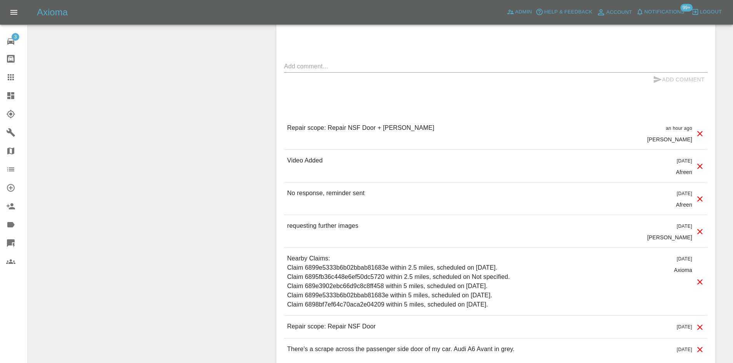
scroll to position [604, 0]
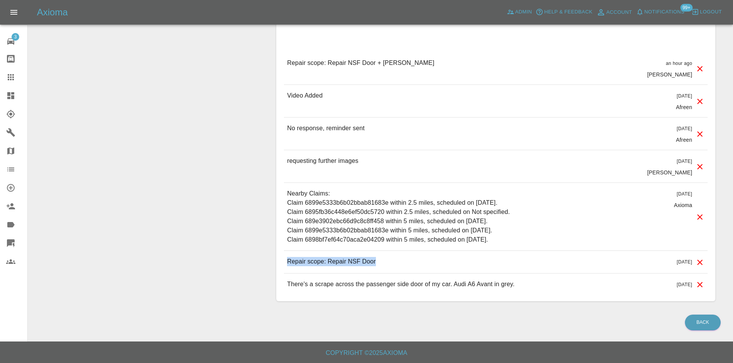
drag, startPoint x: 391, startPoint y: 262, endPoint x: 267, endPoint y: 272, distance: 124.6
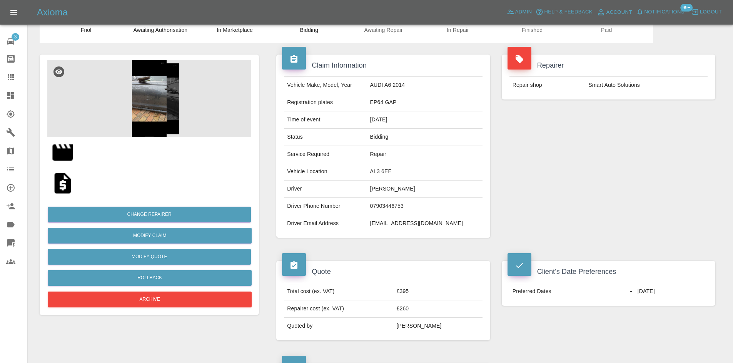
scroll to position [0, 0]
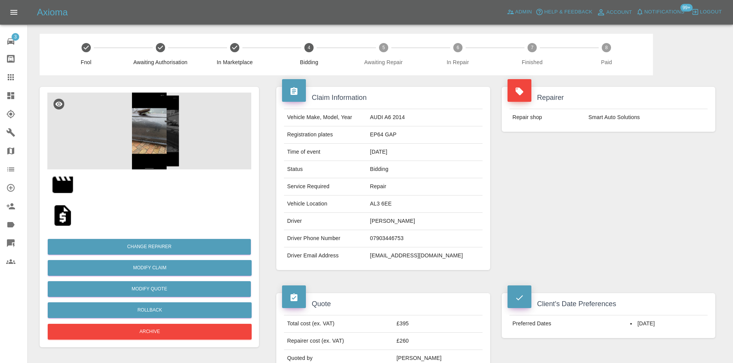
click at [139, 135] on img at bounding box center [149, 131] width 204 height 77
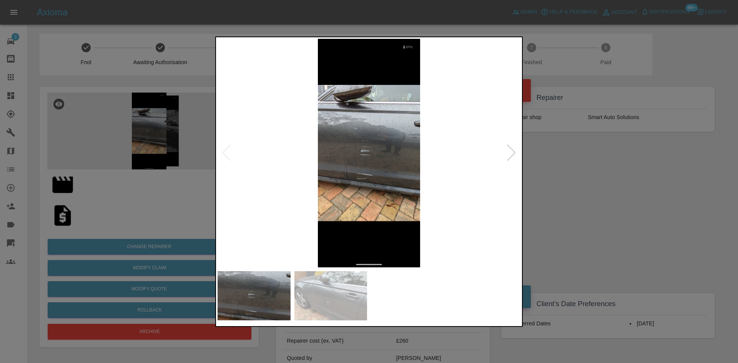
click at [376, 174] on img at bounding box center [369, 153] width 303 height 229
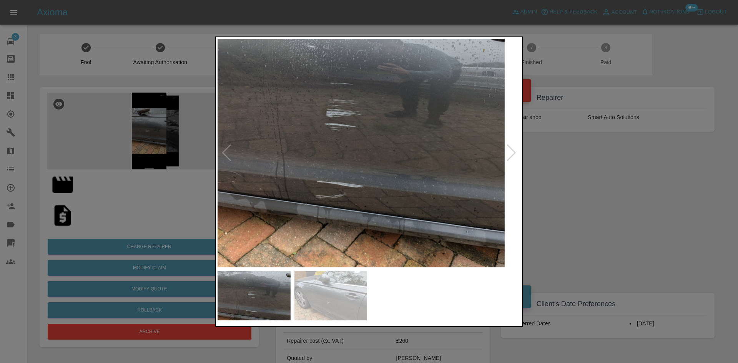
click at [345, 232] on img at bounding box center [351, 120] width 909 height 687
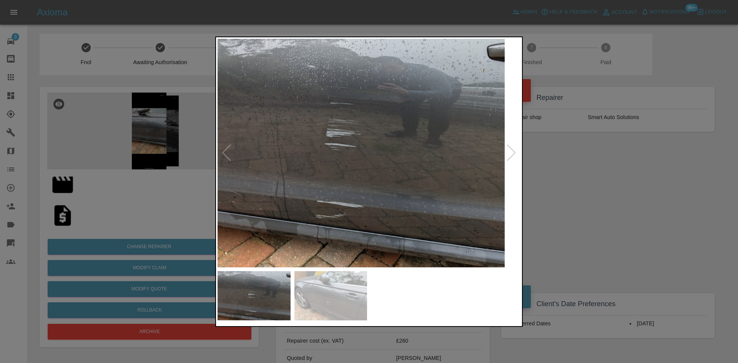
click at [517, 156] on div at bounding box center [512, 153] width 10 height 17
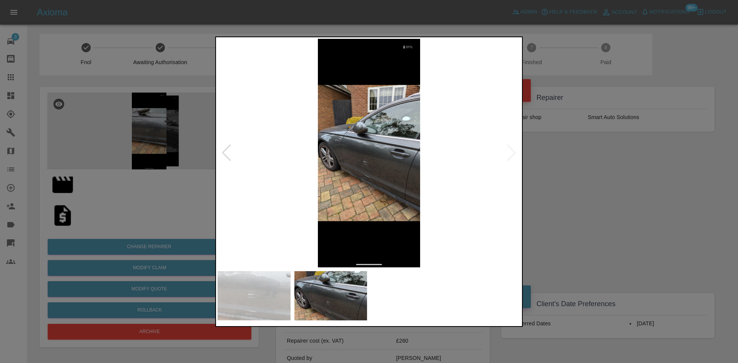
click at [330, 156] on img at bounding box center [369, 153] width 303 height 229
click at [359, 165] on img at bounding box center [369, 153] width 303 height 229
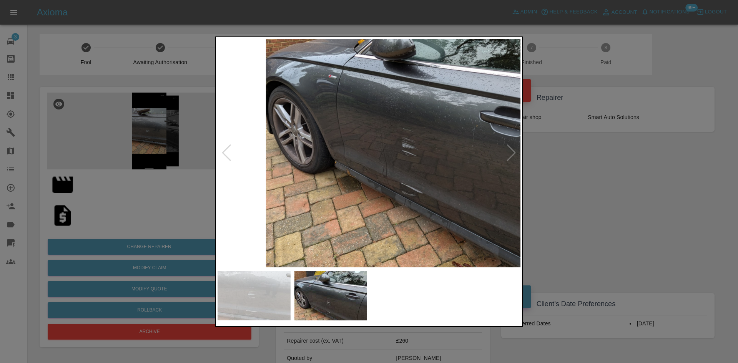
click at [426, 208] on img at bounding box center [419, 119] width 909 height 687
click at [423, 183] on img at bounding box center [419, 119] width 909 height 687
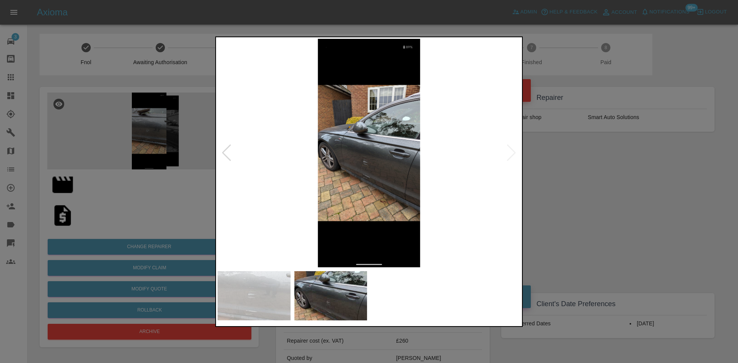
click at [423, 183] on img at bounding box center [369, 153] width 303 height 229
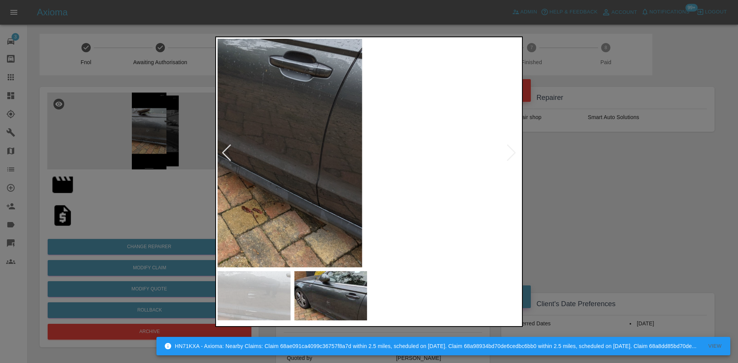
click at [413, 182] on img at bounding box center [208, 64] width 909 height 687
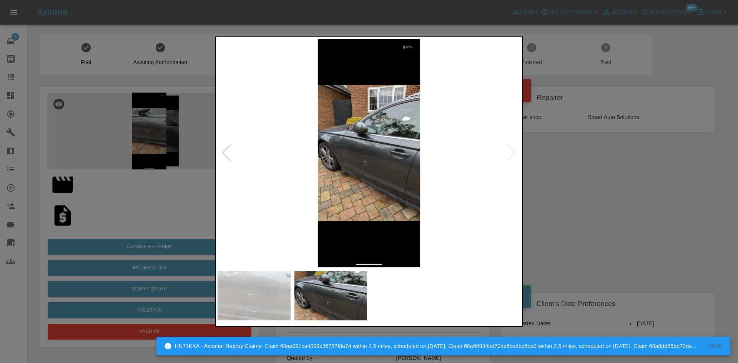
click at [227, 158] on div at bounding box center [227, 153] width 10 height 17
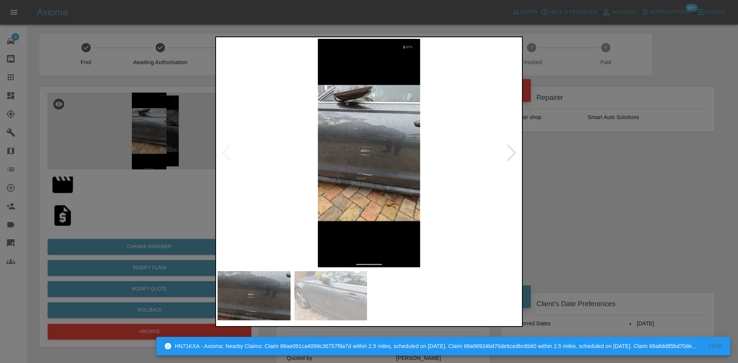
click at [390, 152] on img at bounding box center [369, 153] width 303 height 229
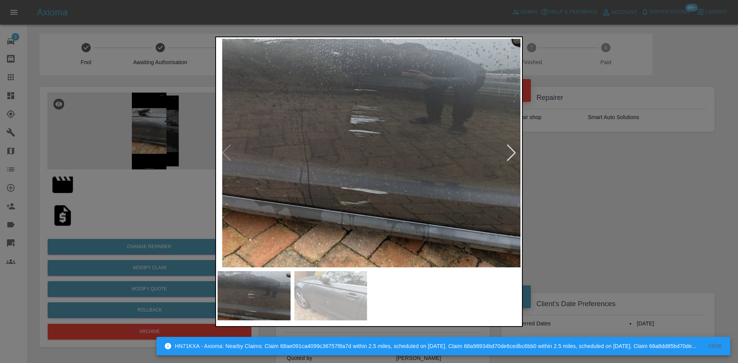
click at [387, 170] on img at bounding box center [375, 126] width 909 height 687
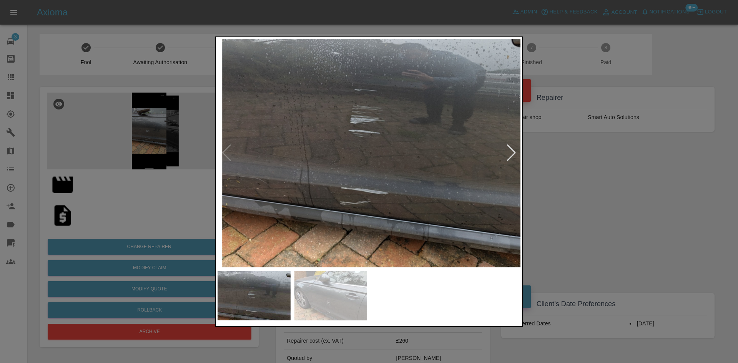
click at [338, 137] on img at bounding box center [375, 126] width 909 height 687
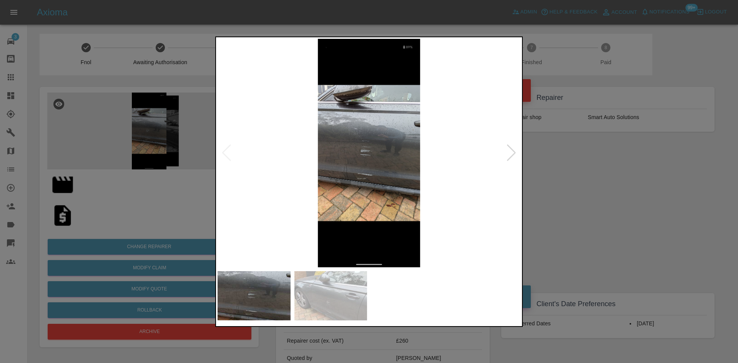
click at [393, 141] on img at bounding box center [369, 153] width 303 height 229
click at [393, 142] on img at bounding box center [369, 153] width 303 height 229
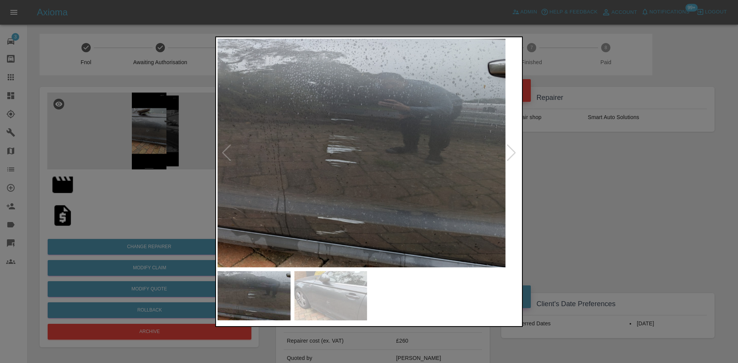
click at [392, 157] on img at bounding box center [352, 156] width 909 height 687
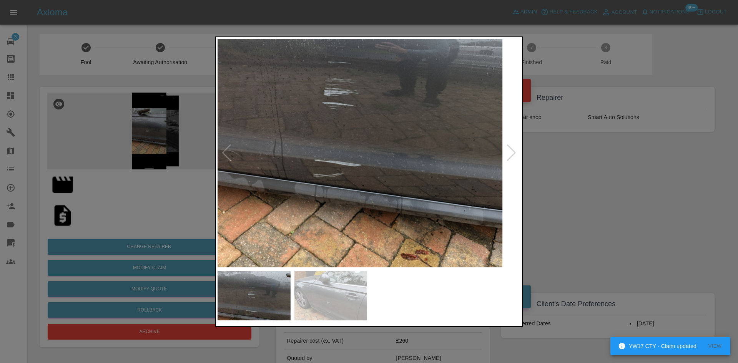
click at [382, 120] on img at bounding box center [349, 98] width 909 height 687
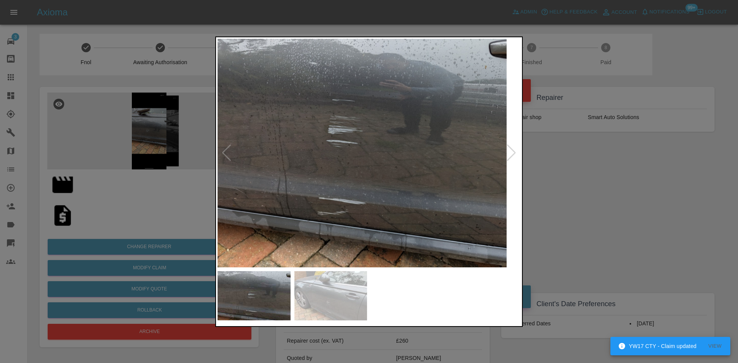
click at [379, 139] on img at bounding box center [353, 136] width 909 height 687
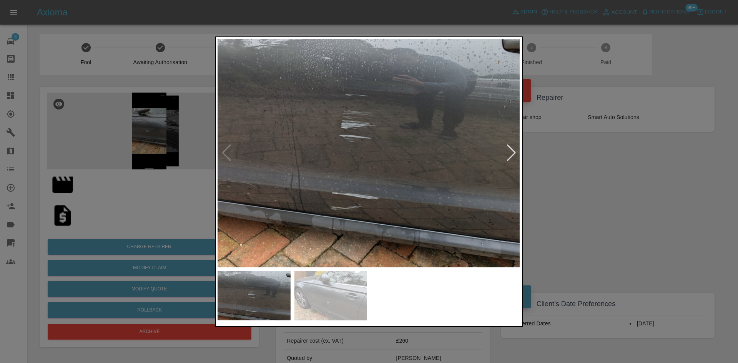
click at [340, 145] on img at bounding box center [366, 131] width 909 height 687
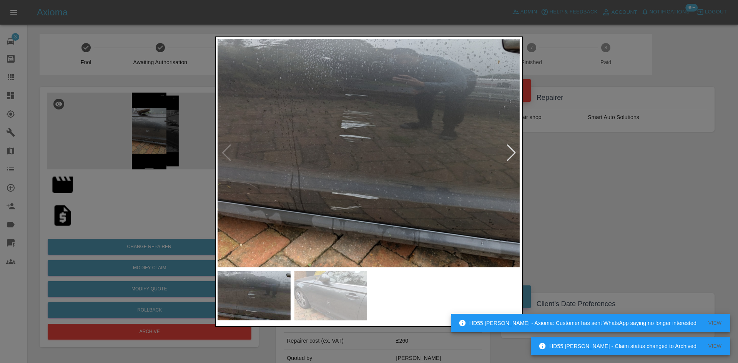
click at [344, 230] on img at bounding box center [366, 131] width 909 height 687
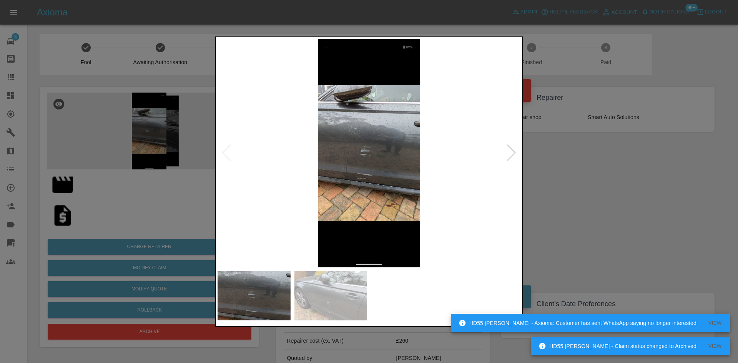
click at [364, 171] on img at bounding box center [369, 153] width 303 height 229
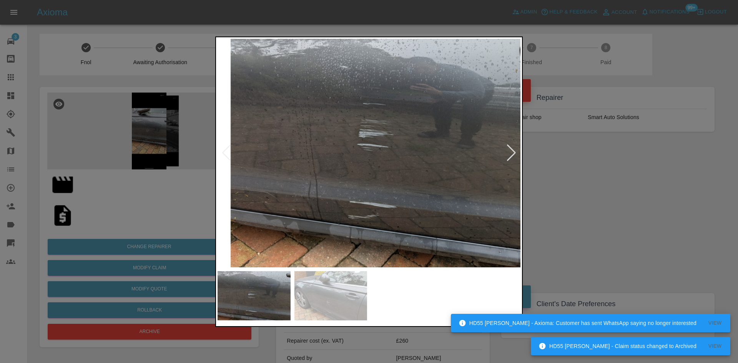
click at [367, 165] on img at bounding box center [384, 140] width 909 height 687
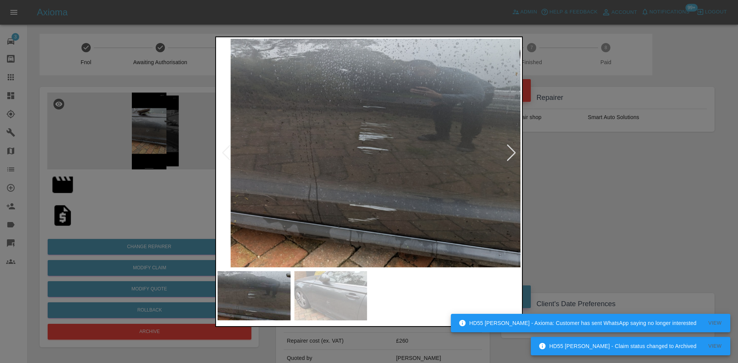
click at [531, 164] on div at bounding box center [369, 181] width 738 height 363
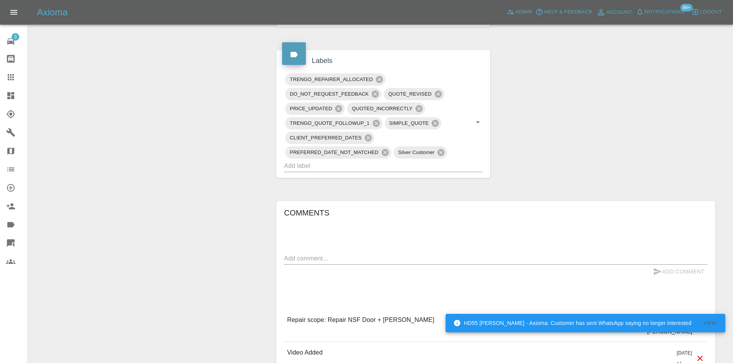
scroll to position [577, 0]
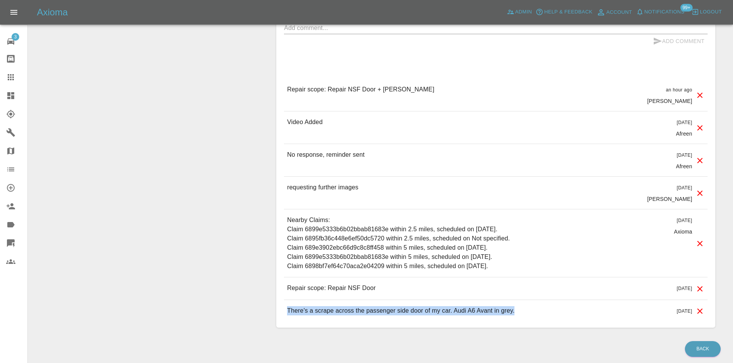
drag, startPoint x: 518, startPoint y: 313, endPoint x: 287, endPoint y: 322, distance: 230.9
click at [287, 322] on div "There's a scrape across the passenger side door of my car. Audi A6 Avant in gre…" at bounding box center [495, 311] width 423 height 22
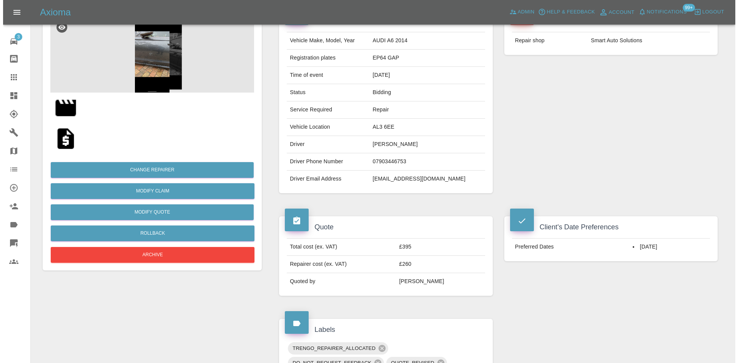
scroll to position [0, 0]
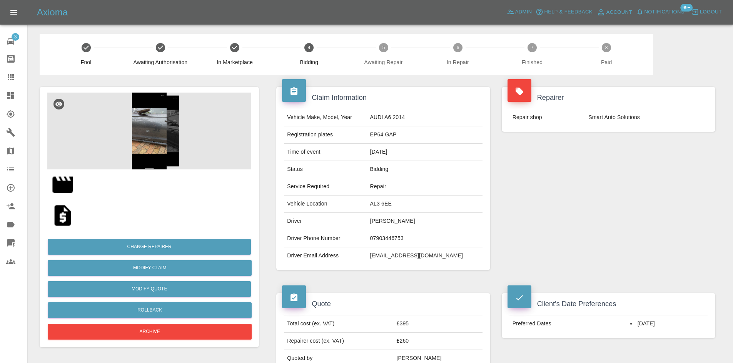
click at [165, 142] on img at bounding box center [149, 131] width 204 height 77
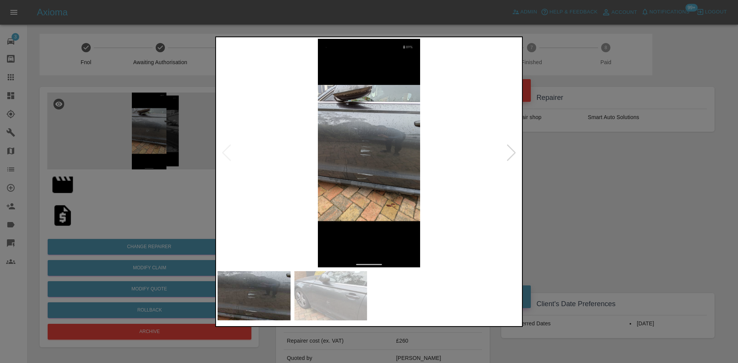
click at [513, 151] on div at bounding box center [512, 153] width 10 height 17
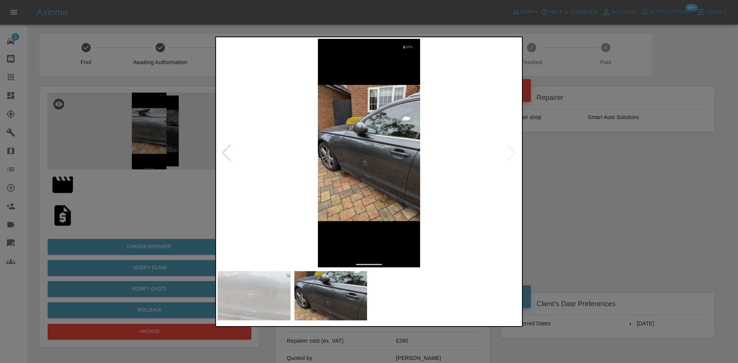
click at [513, 151] on img at bounding box center [369, 153] width 303 height 229
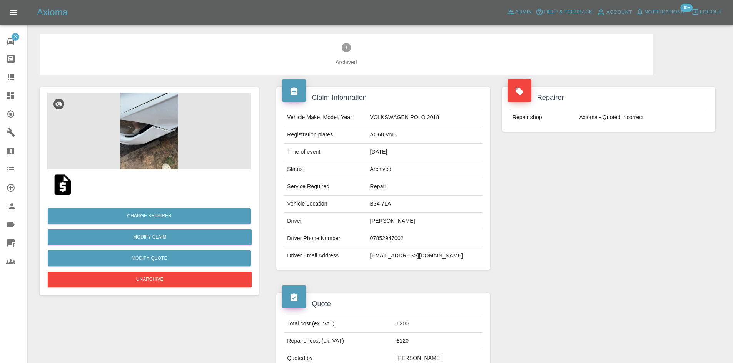
click at [157, 113] on img at bounding box center [149, 131] width 204 height 77
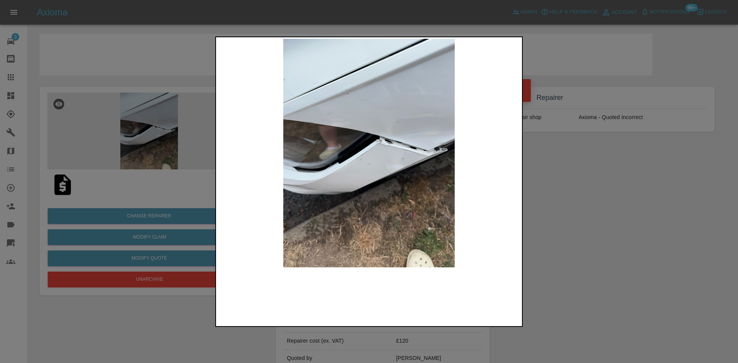
click at [394, 145] on img at bounding box center [369, 153] width 303 height 229
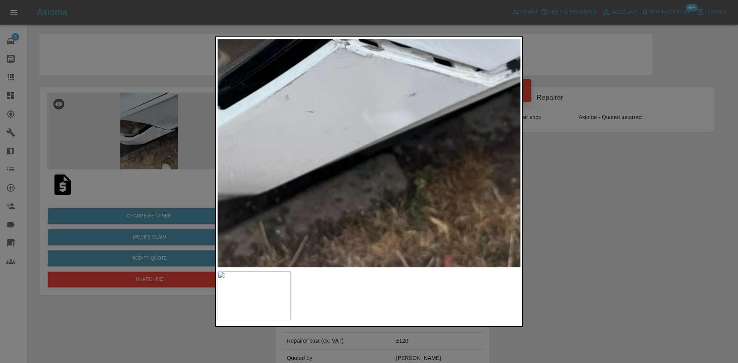
click at [604, 118] on div at bounding box center [369, 181] width 738 height 363
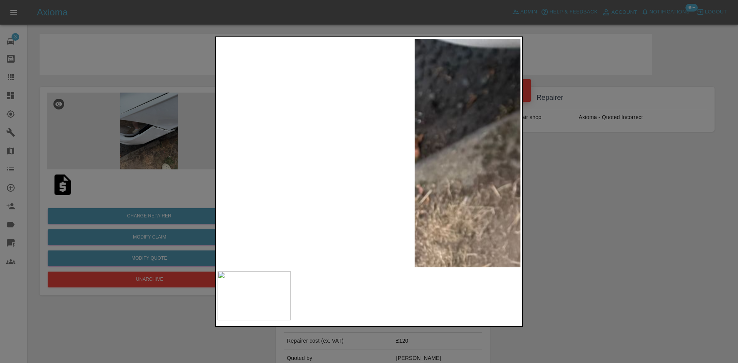
click at [548, 167] on div at bounding box center [369, 181] width 738 height 363
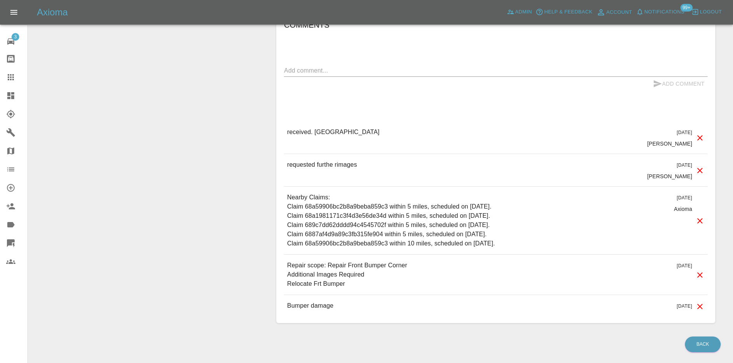
scroll to position [544, 0]
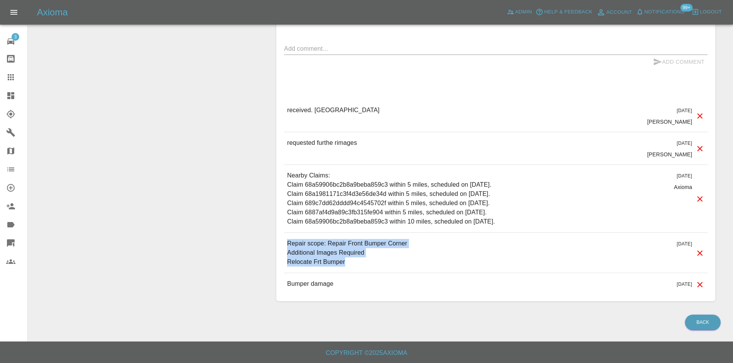
drag, startPoint x: 342, startPoint y: 271, endPoint x: 277, endPoint y: 247, distance: 69.9
click at [277, 247] on div "Comments x Add Comment received. OOS [DATE] [PERSON_NAME] received. OOS [DATE] …" at bounding box center [495, 146] width 439 height 310
click at [341, 257] on p "Repair scope: Repair Front Bumper Corner Additional Images Required Relocate Fr…" at bounding box center [347, 253] width 120 height 28
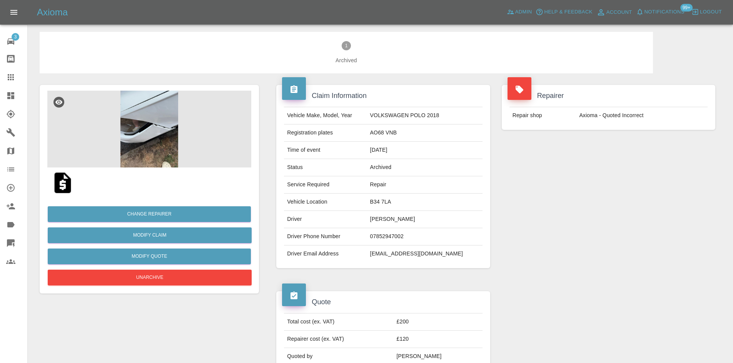
scroll to position [0, 0]
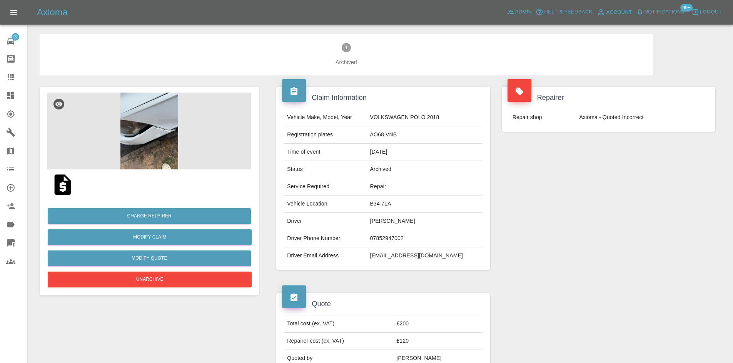
click at [162, 132] on img at bounding box center [149, 131] width 204 height 77
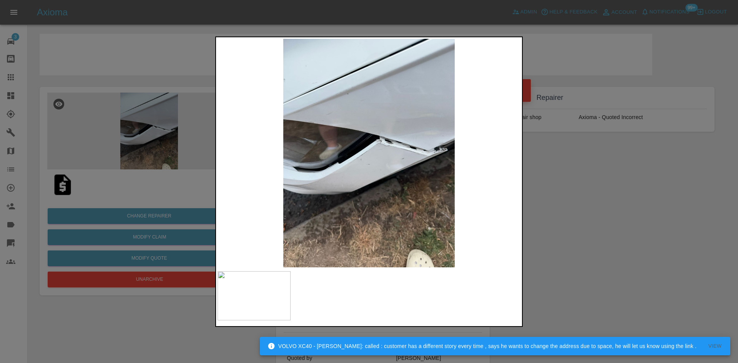
click at [612, 176] on div at bounding box center [369, 181] width 738 height 363
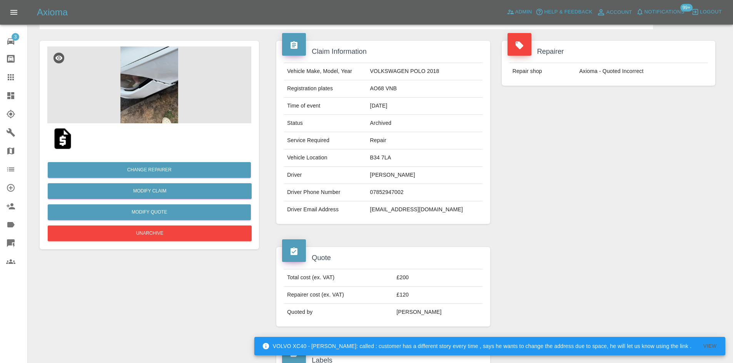
scroll to position [192, 0]
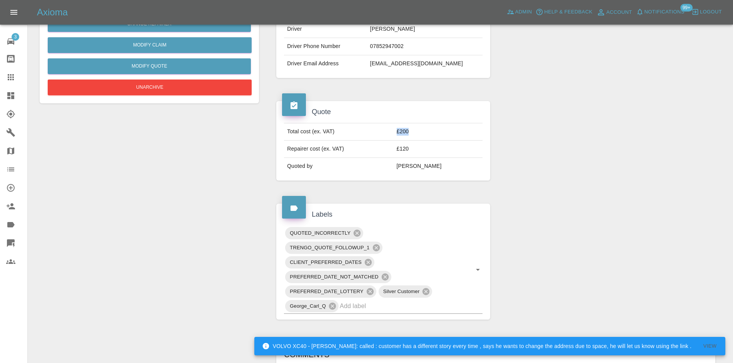
drag, startPoint x: 435, startPoint y: 136, endPoint x: 389, endPoint y: 137, distance: 45.8
click at [389, 137] on tr "Total cost (ex. VAT) £200" at bounding box center [383, 131] width 198 height 17
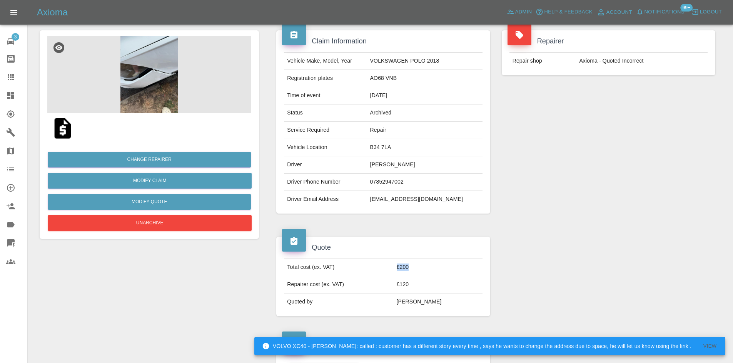
scroll to position [0, 0]
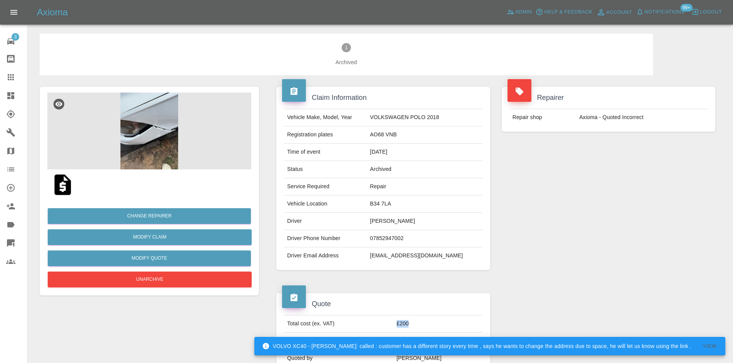
click at [171, 105] on img at bounding box center [149, 131] width 204 height 77
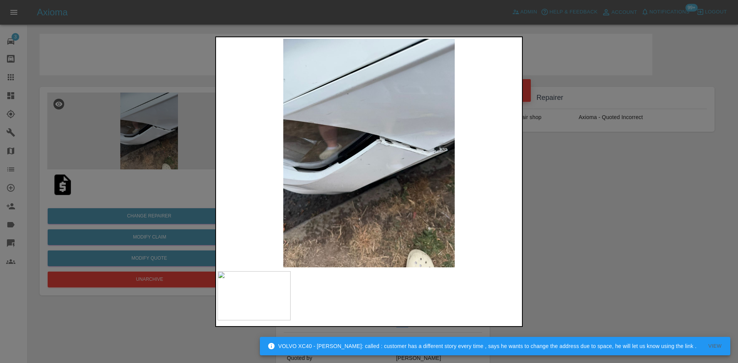
click at [424, 147] on img at bounding box center [369, 153] width 303 height 229
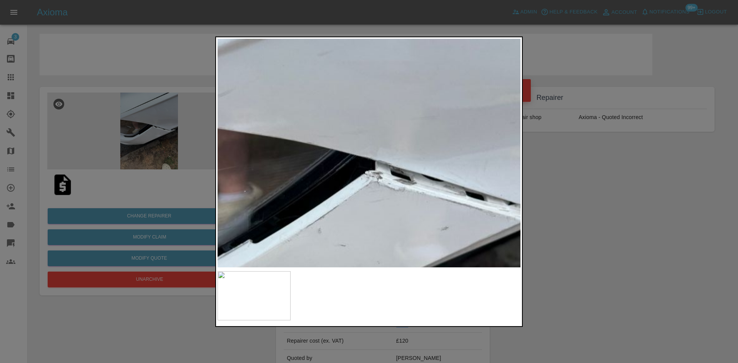
click at [605, 244] on div at bounding box center [369, 181] width 738 height 363
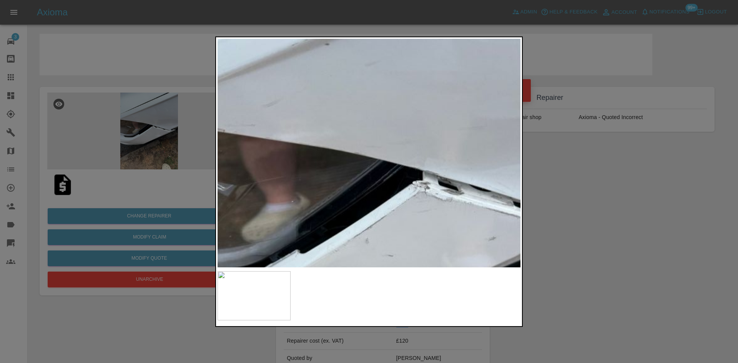
click at [360, 158] on img at bounding box center [391, 222] width 909 height 687
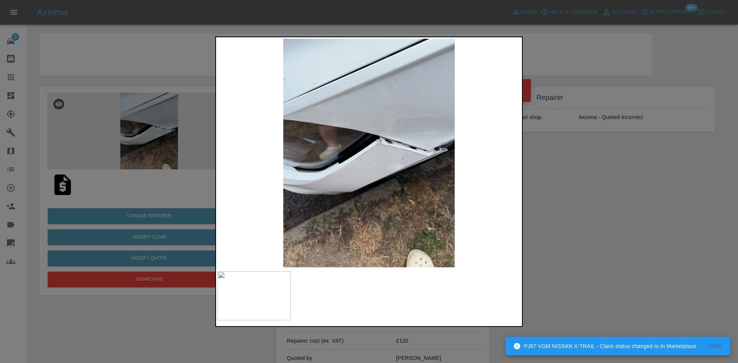
click at [589, 227] on div at bounding box center [369, 181] width 738 height 363
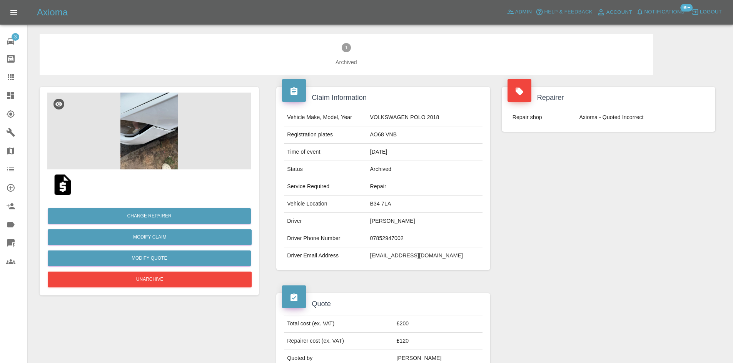
click at [156, 123] on img at bounding box center [149, 131] width 204 height 77
